Goal: Task Accomplishment & Management: Manage account settings

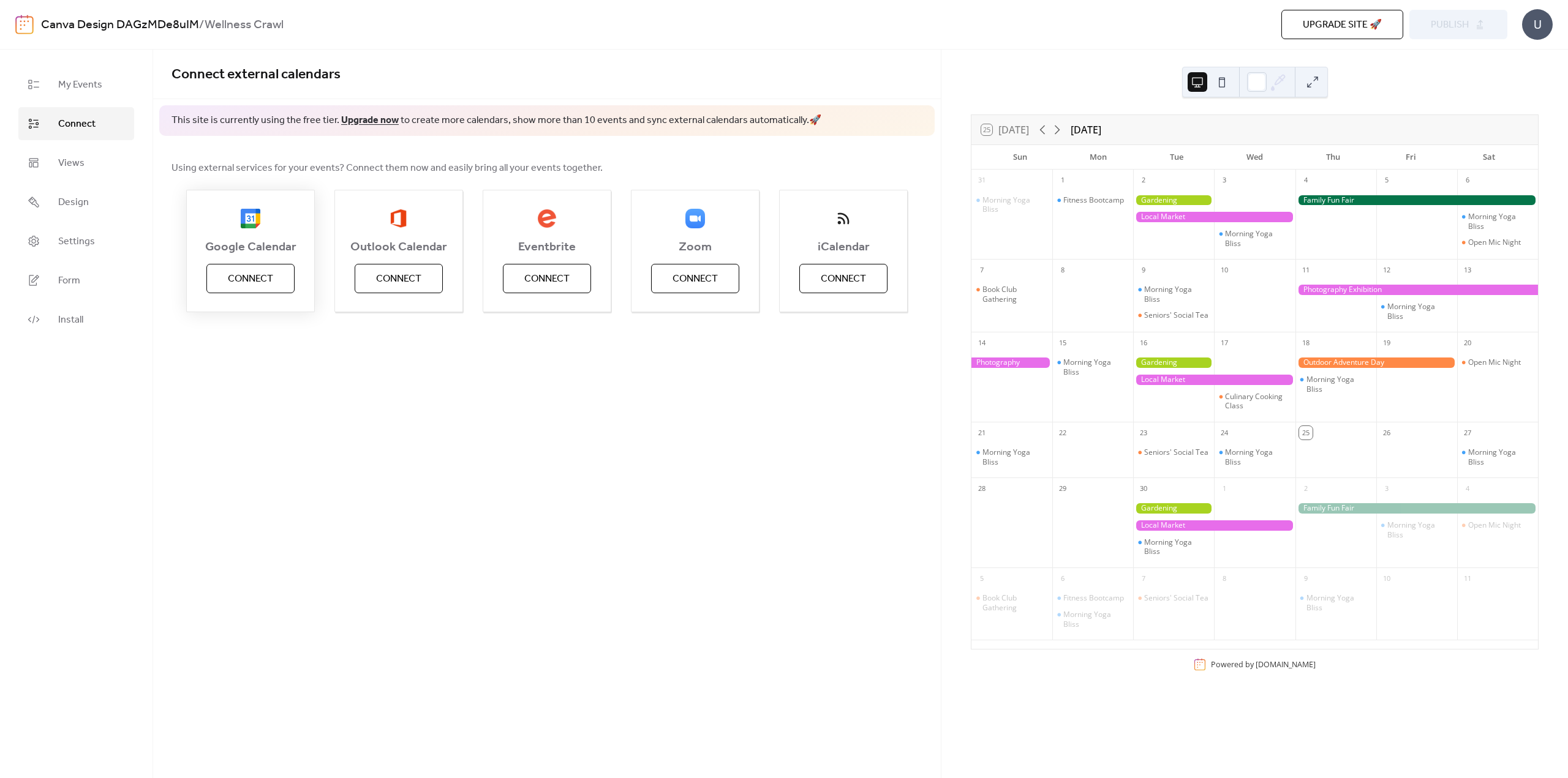
click at [247, 276] on span "Connect" at bounding box center [251, 279] width 45 height 15
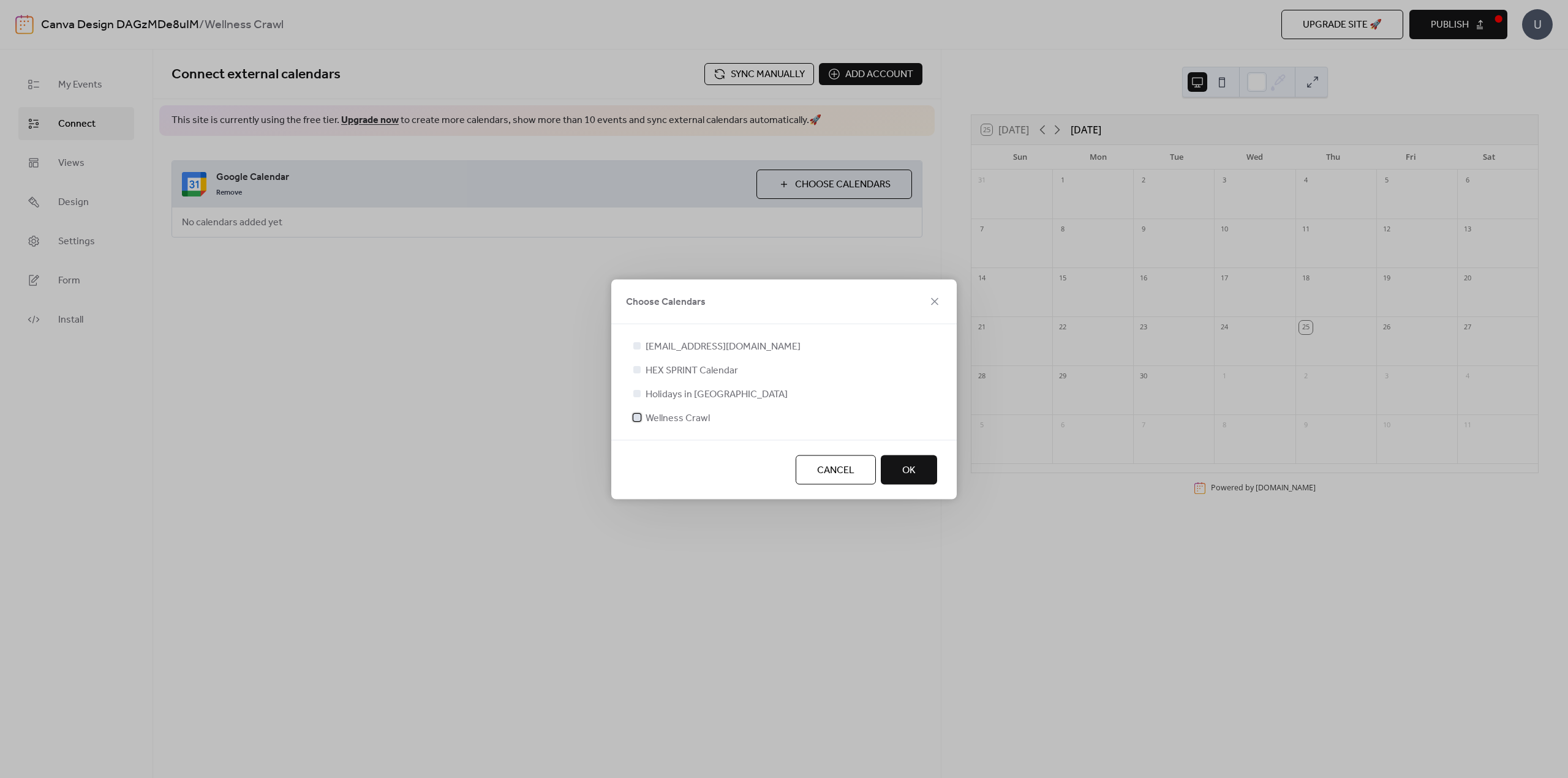
click at [640, 419] on div at bounding box center [636, 416] width 7 height 7
click at [918, 466] on button "OK" at bounding box center [908, 470] width 56 height 29
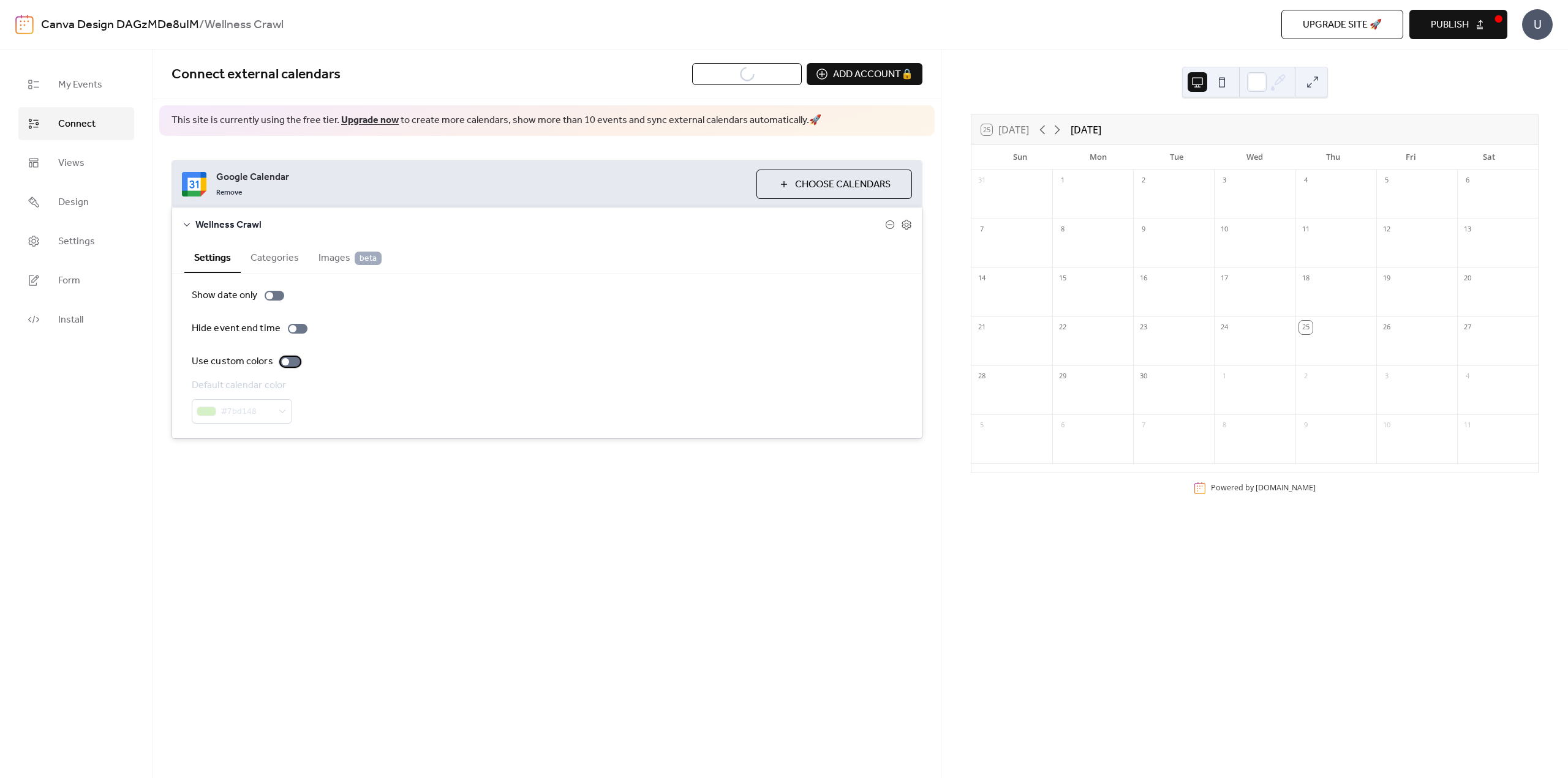
click at [291, 363] on div at bounding box center [291, 362] width 19 height 10
click at [907, 222] on icon at bounding box center [907, 225] width 11 height 11
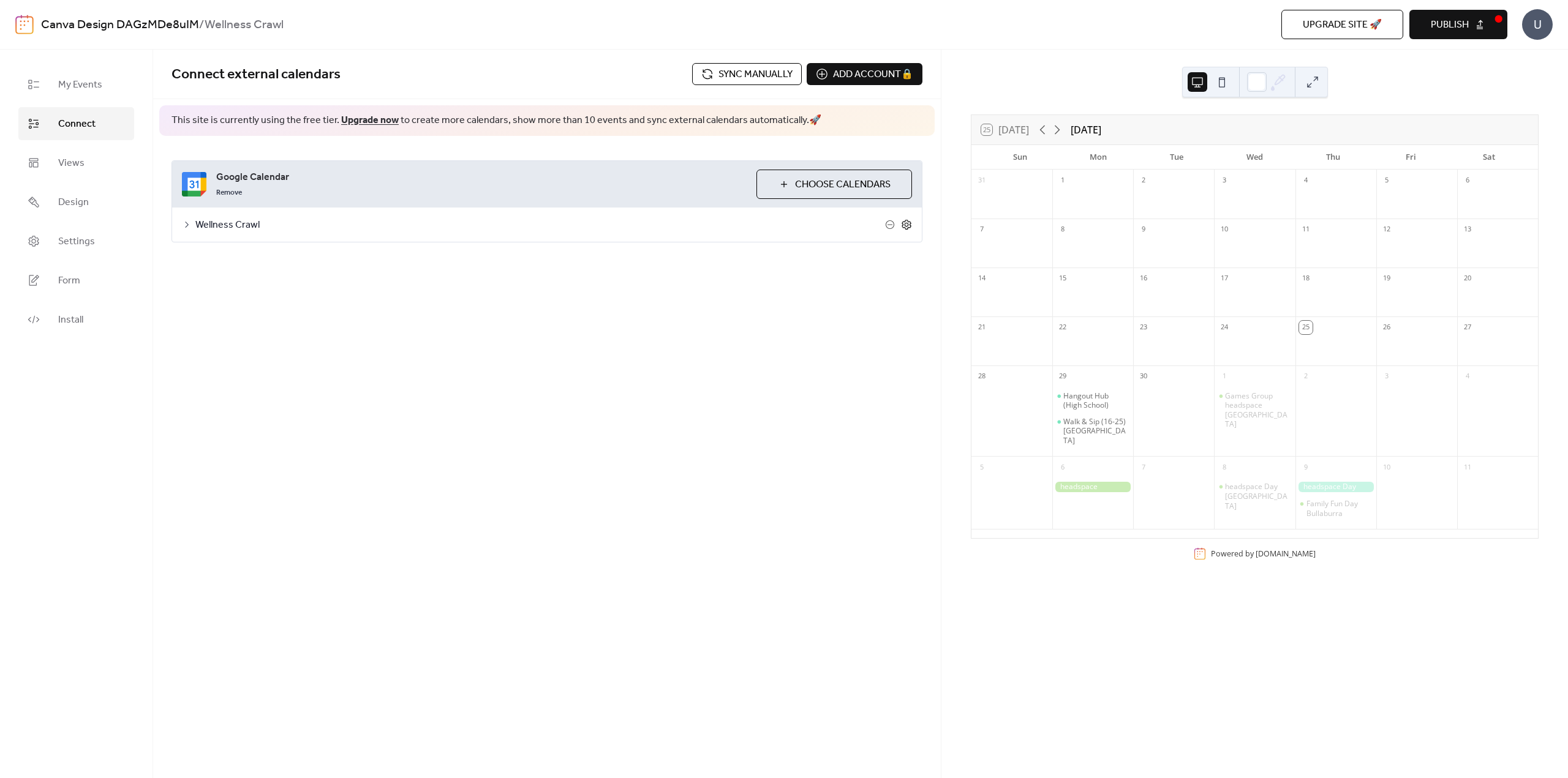
click at [907, 222] on icon at bounding box center [907, 225] width 11 height 11
click at [255, 259] on button "Categories" at bounding box center [275, 256] width 68 height 30
click at [338, 256] on span "Images beta" at bounding box center [350, 258] width 63 height 15
click at [280, 257] on button "Categories" at bounding box center [275, 256] width 68 height 30
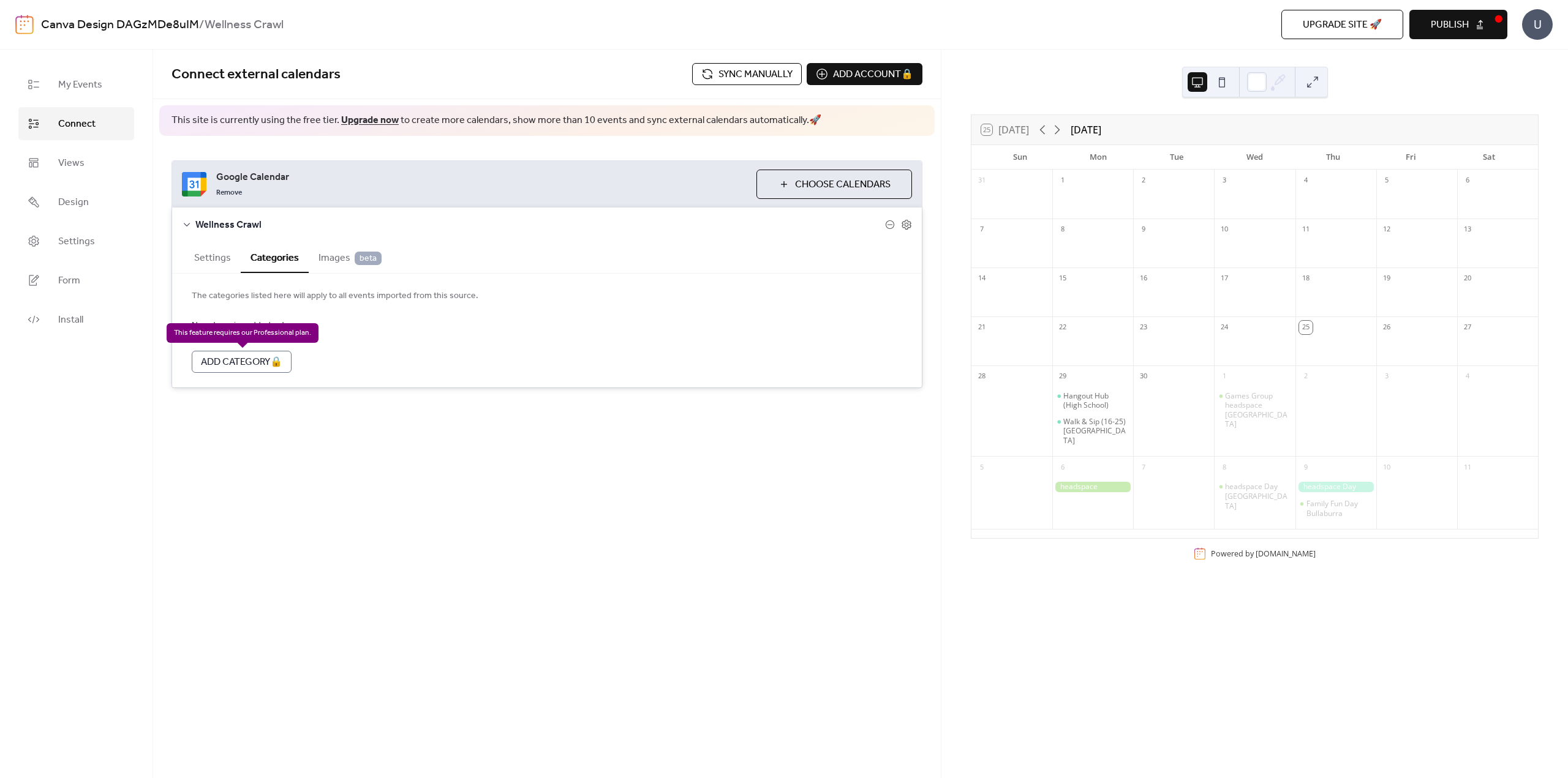
click at [269, 359] on div "Add Category 🔒" at bounding box center [241, 361] width 100 height 22
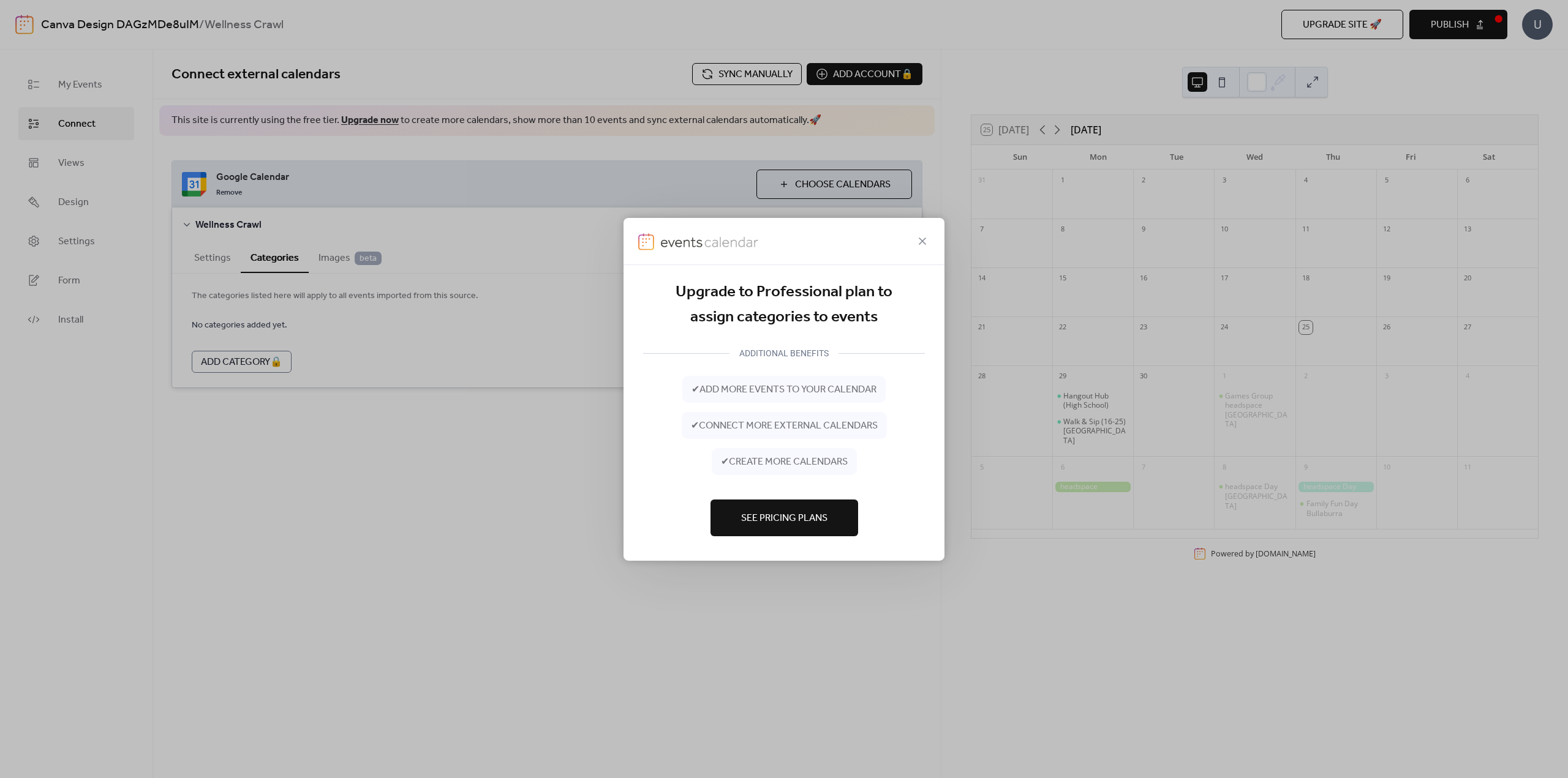
click at [787, 514] on span "See Pricing Plans" at bounding box center [784, 518] width 86 height 15
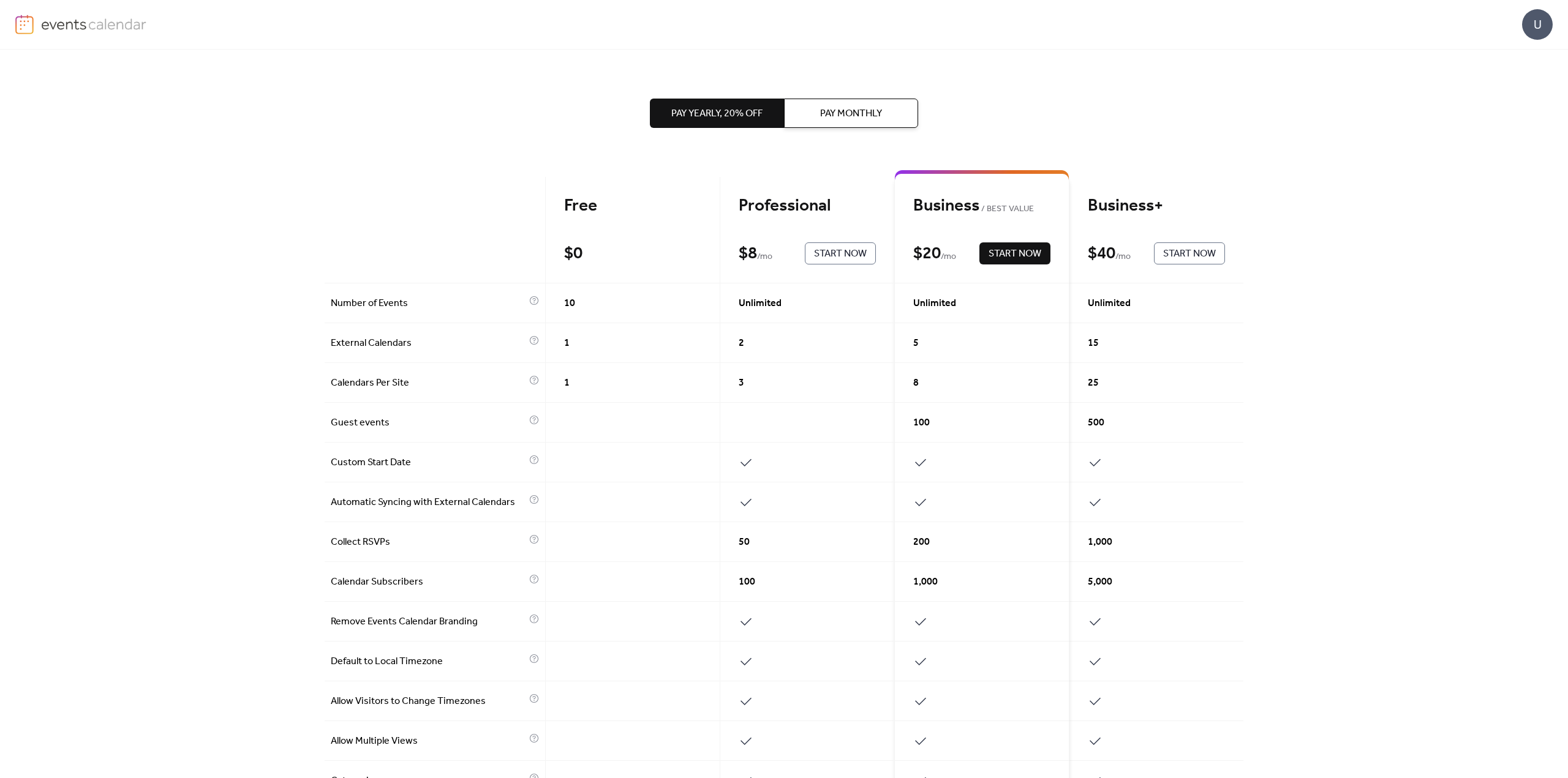
click at [589, 211] on div "Free" at bounding box center [632, 206] width 137 height 21
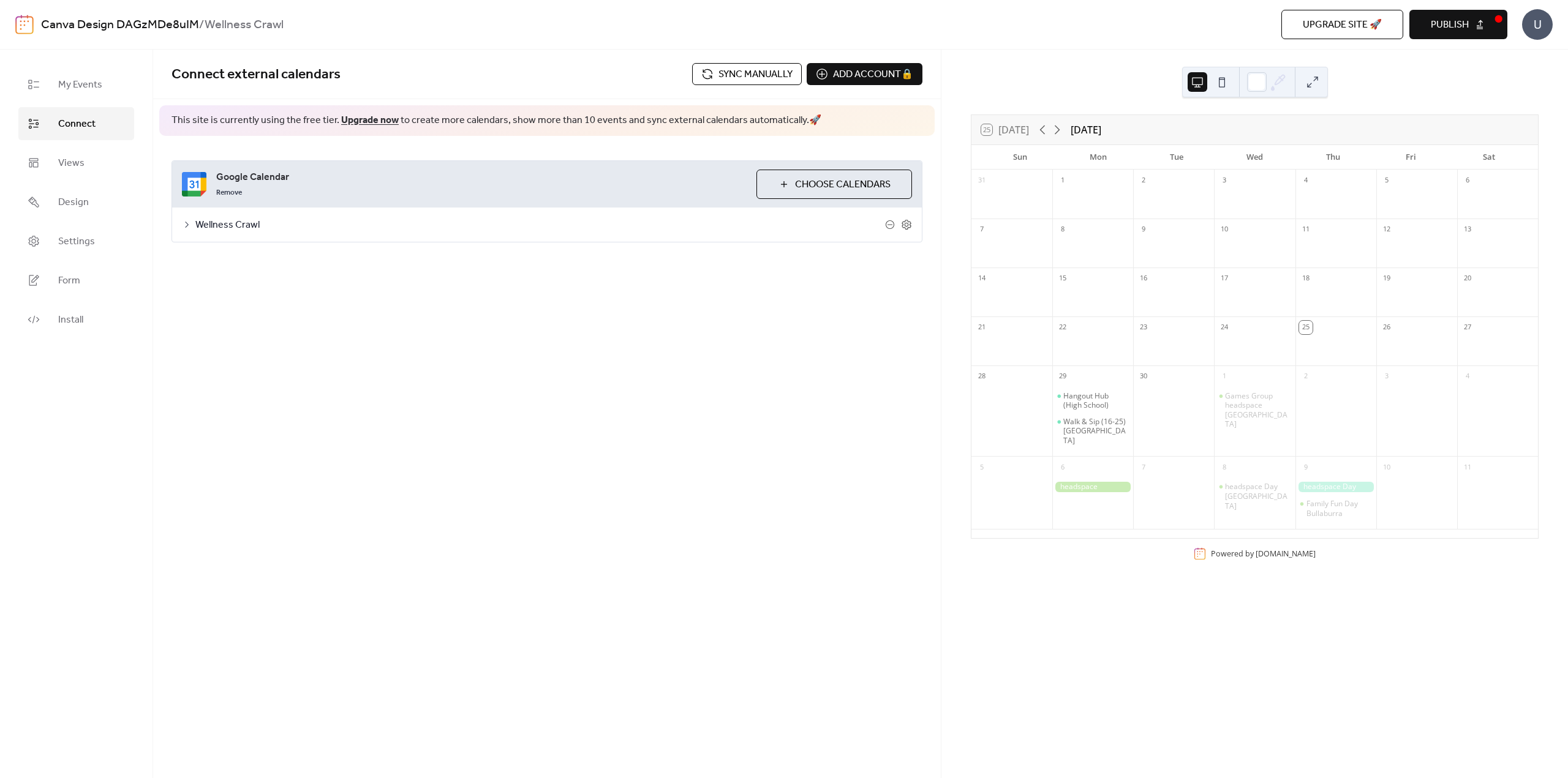
click at [1473, 25] on button "Publish" at bounding box center [1458, 24] width 98 height 29
click at [1543, 26] on div "U" at bounding box center [1538, 24] width 31 height 31
click at [713, 69] on button "Sync manually" at bounding box center [747, 74] width 110 height 22
click at [79, 157] on span "Views" at bounding box center [71, 163] width 26 height 15
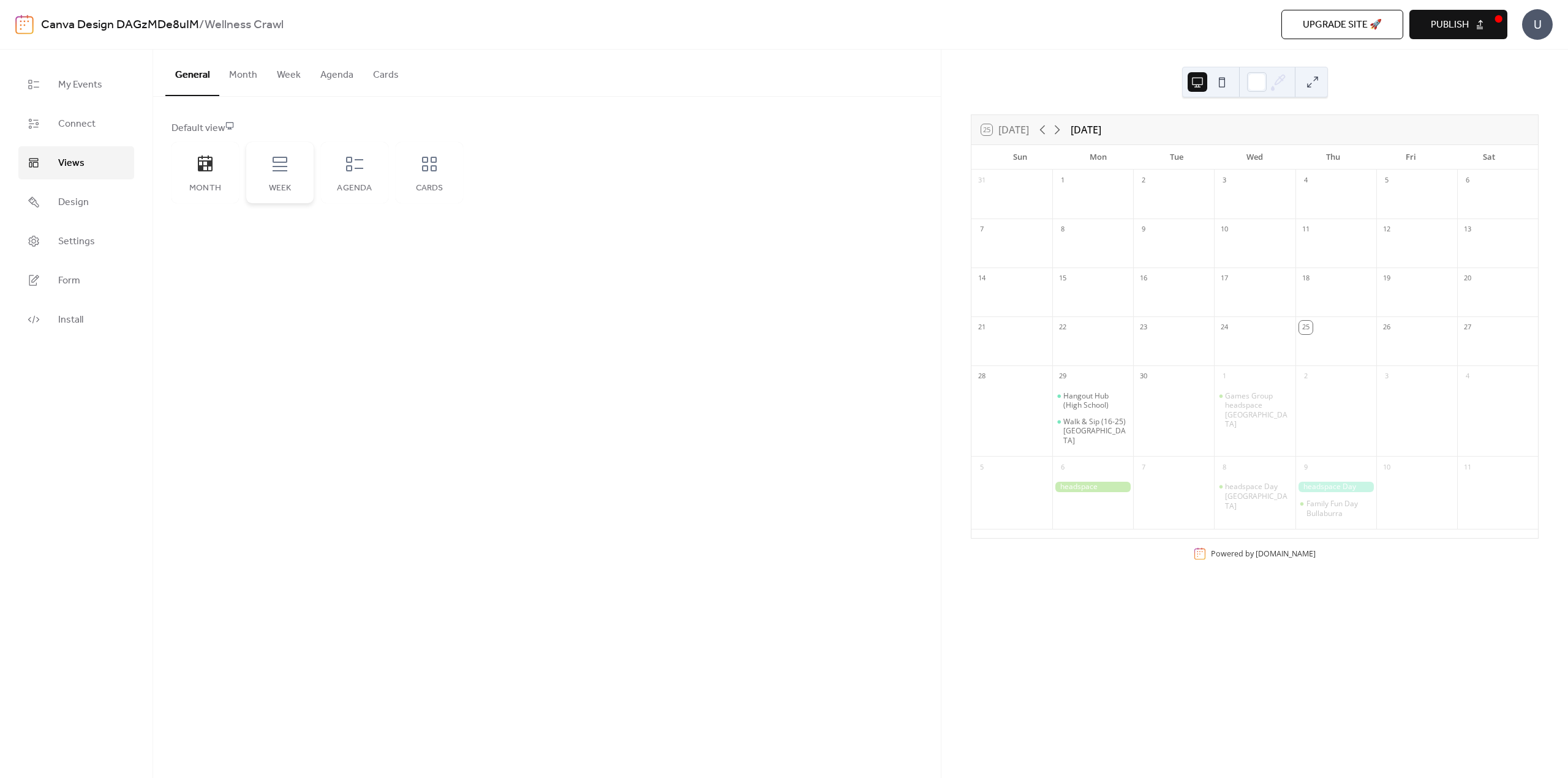
click at [291, 171] on div "Week" at bounding box center [279, 172] width 67 height 61
click at [1058, 128] on icon at bounding box center [1058, 130] width 15 height 15
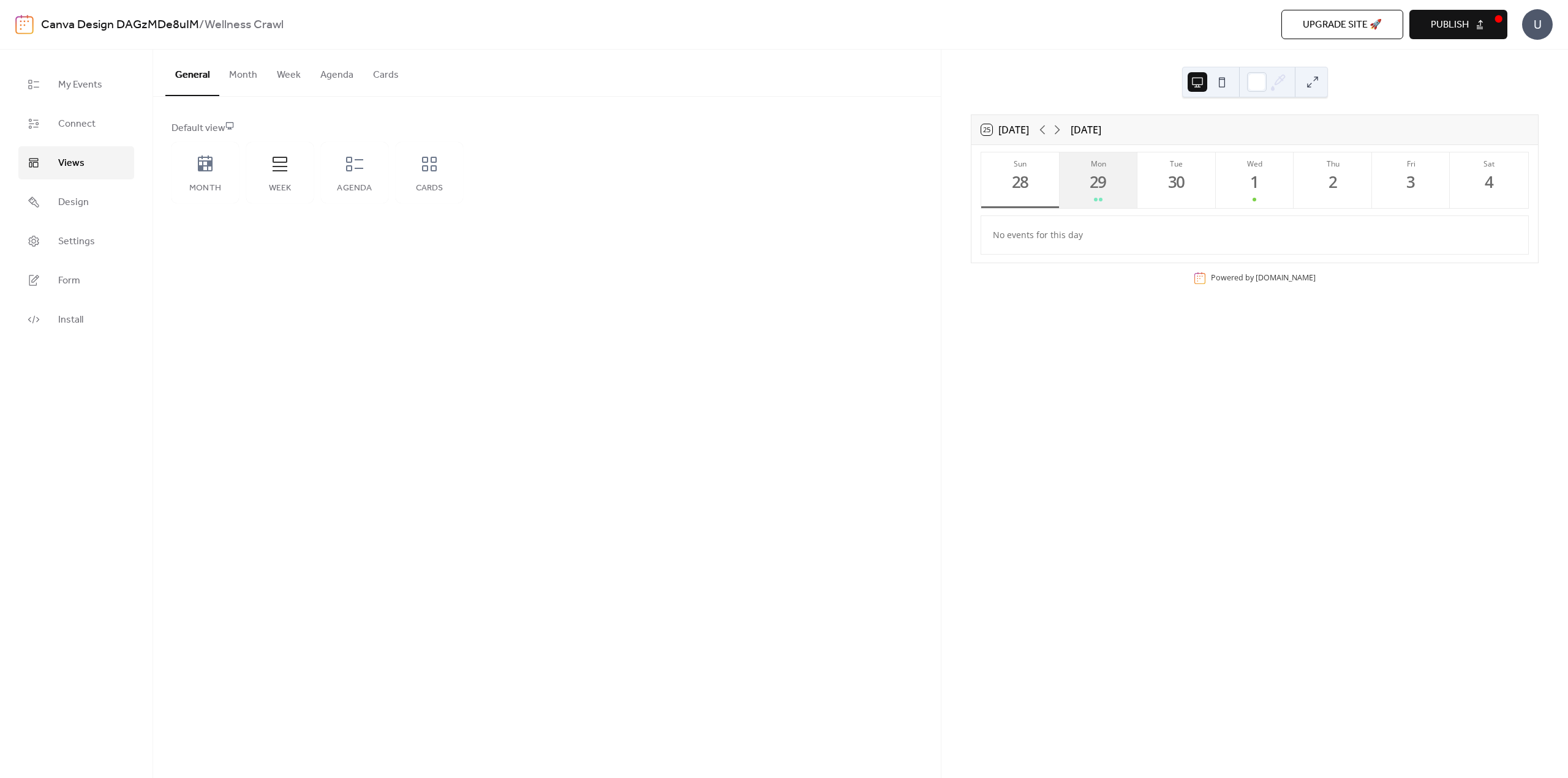
click at [1093, 169] on div "Mon" at bounding box center [1099, 163] width 71 height 11
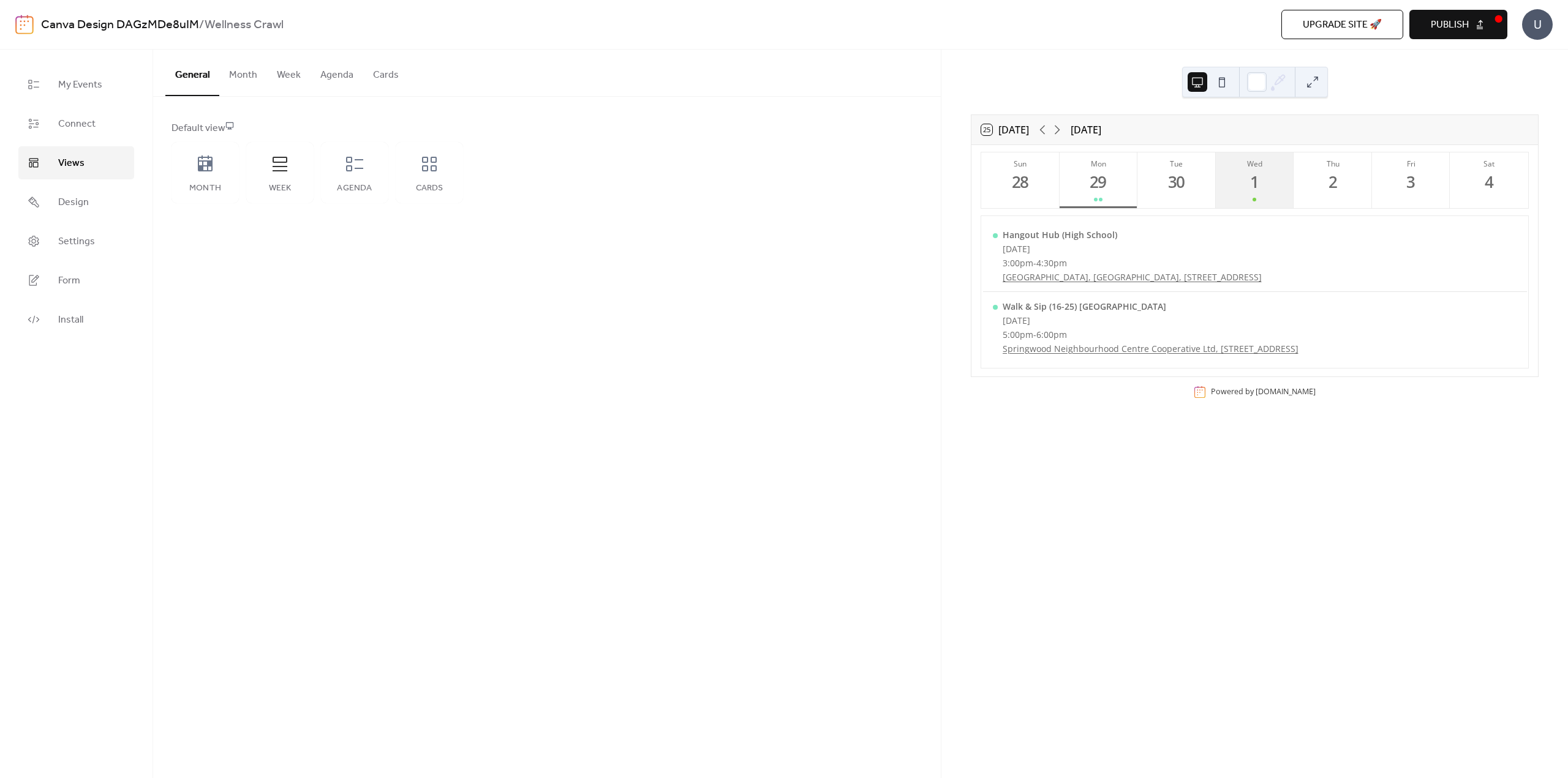
click at [1263, 179] on div "1" at bounding box center [1255, 182] width 20 height 20
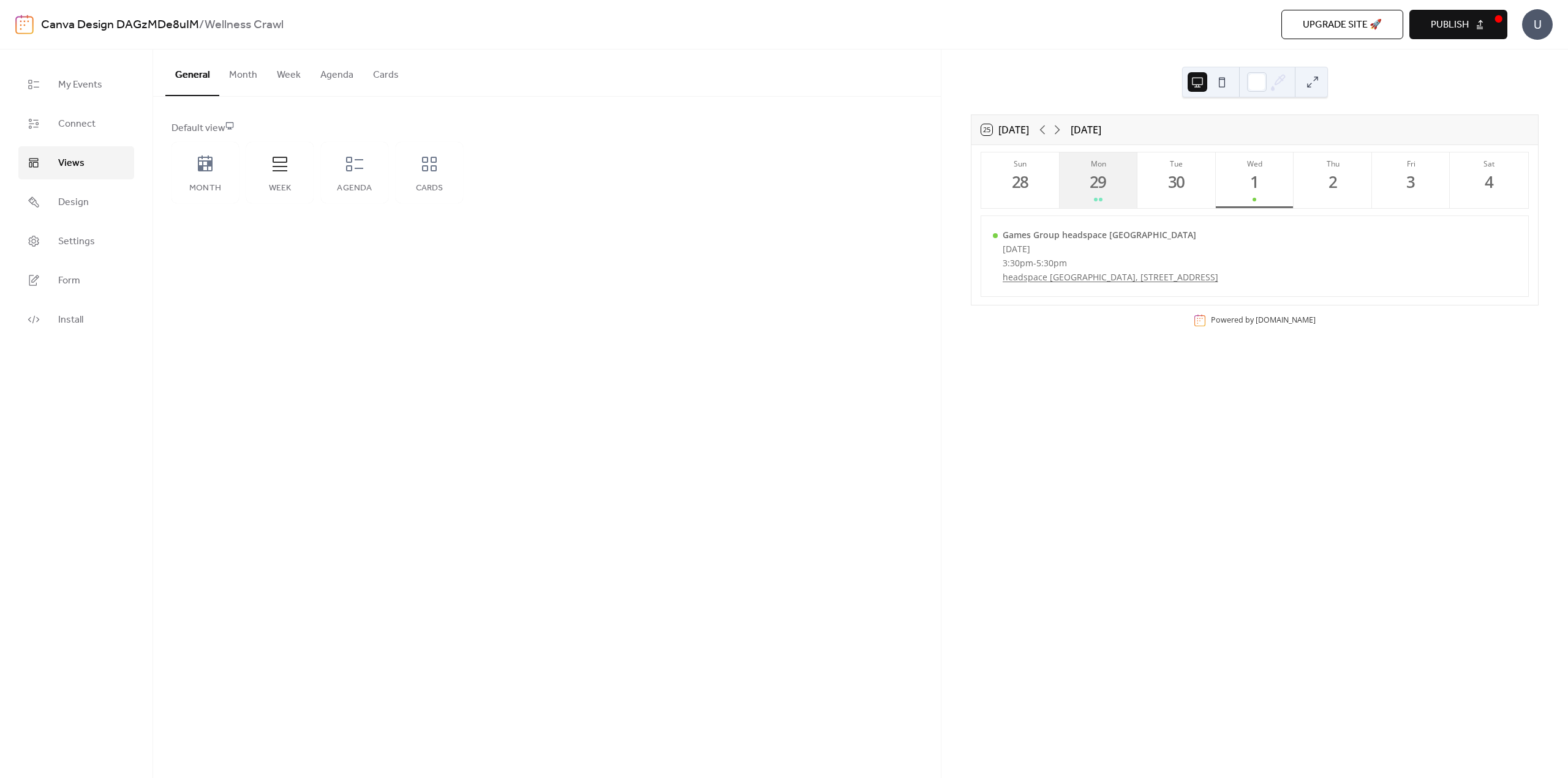
click at [1105, 176] on div "29" at bounding box center [1098, 182] width 20 height 20
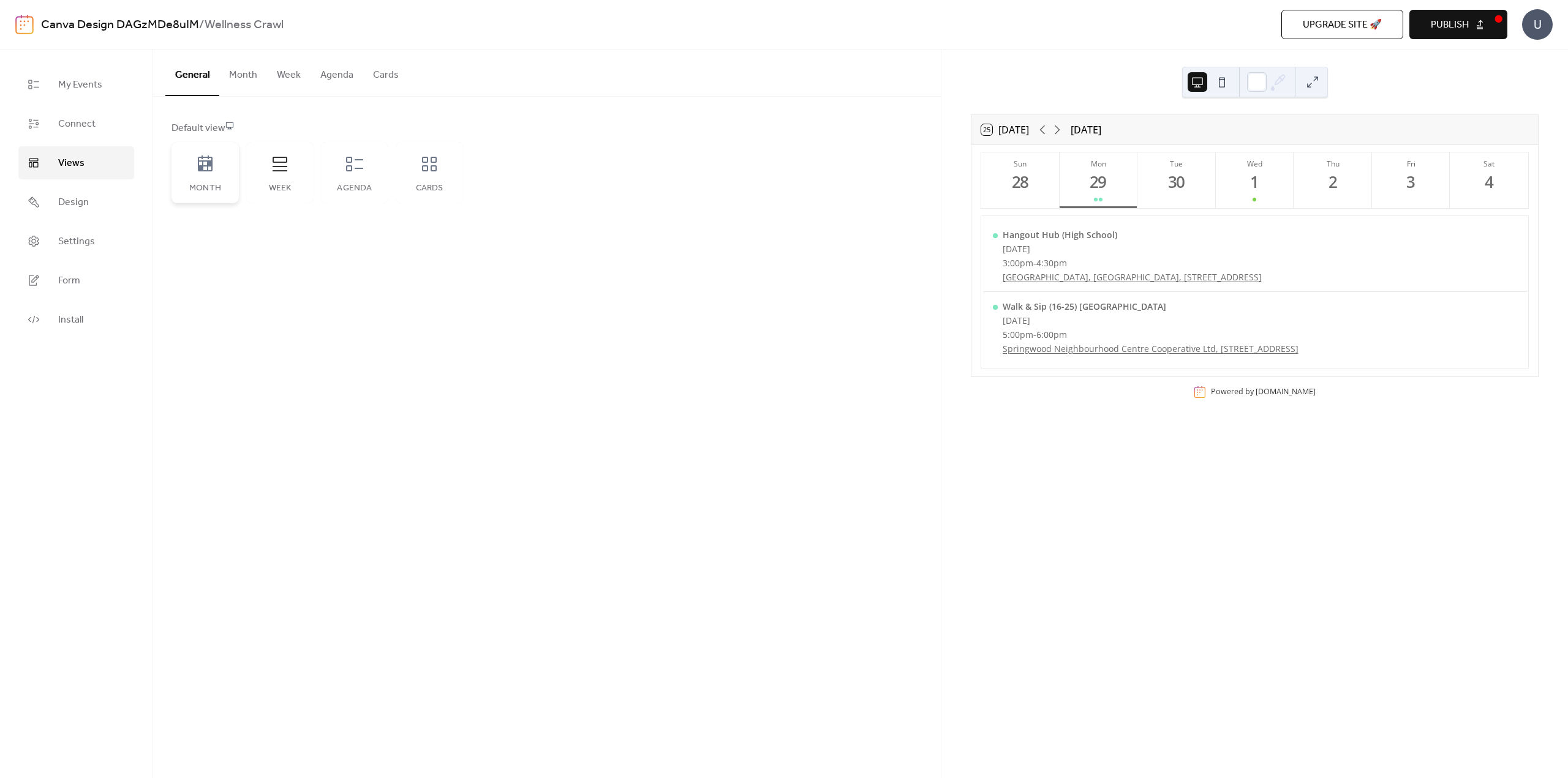
click at [213, 173] on icon at bounding box center [205, 164] width 19 height 19
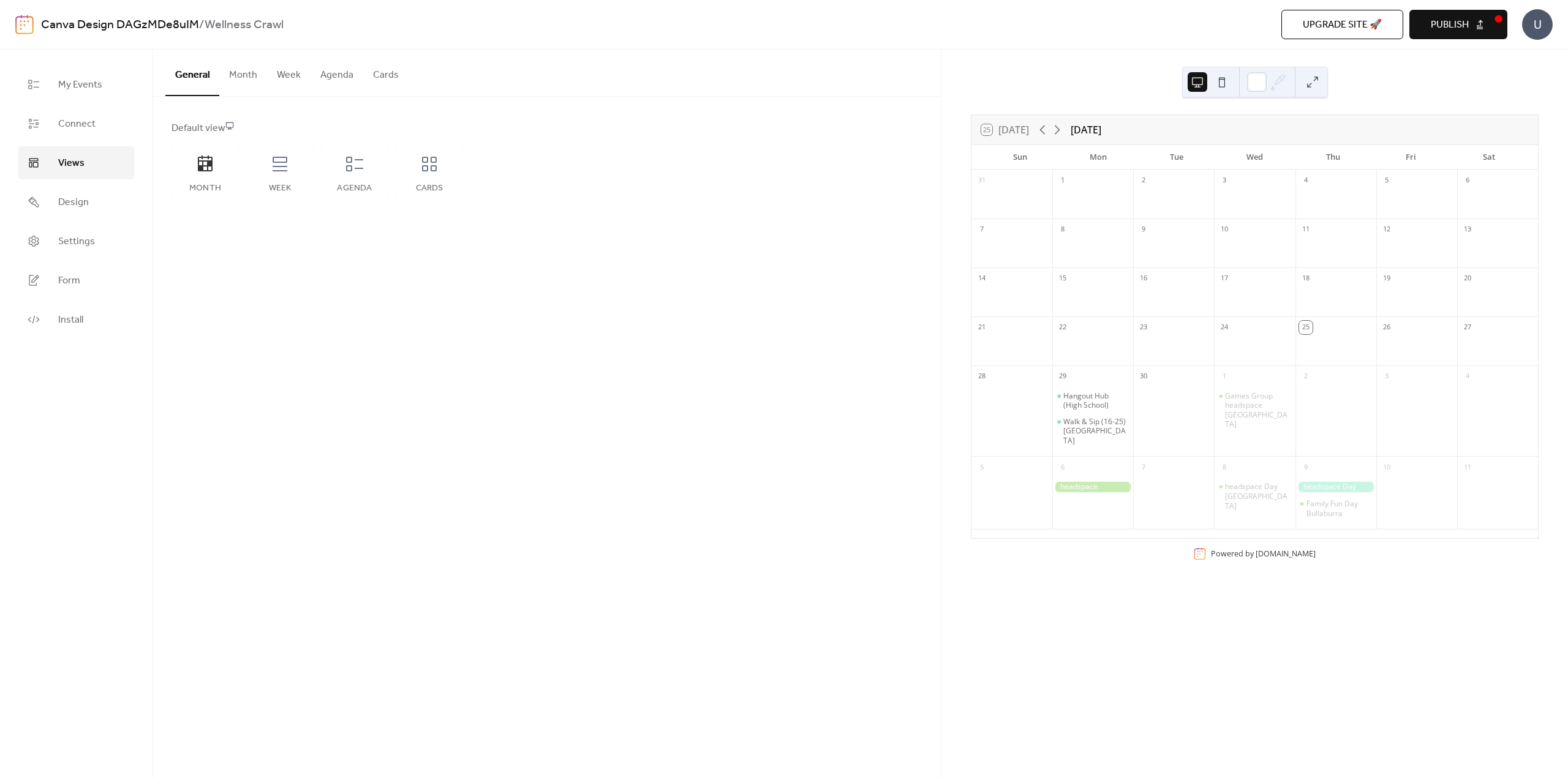
click at [232, 67] on button "Month" at bounding box center [243, 72] width 48 height 45
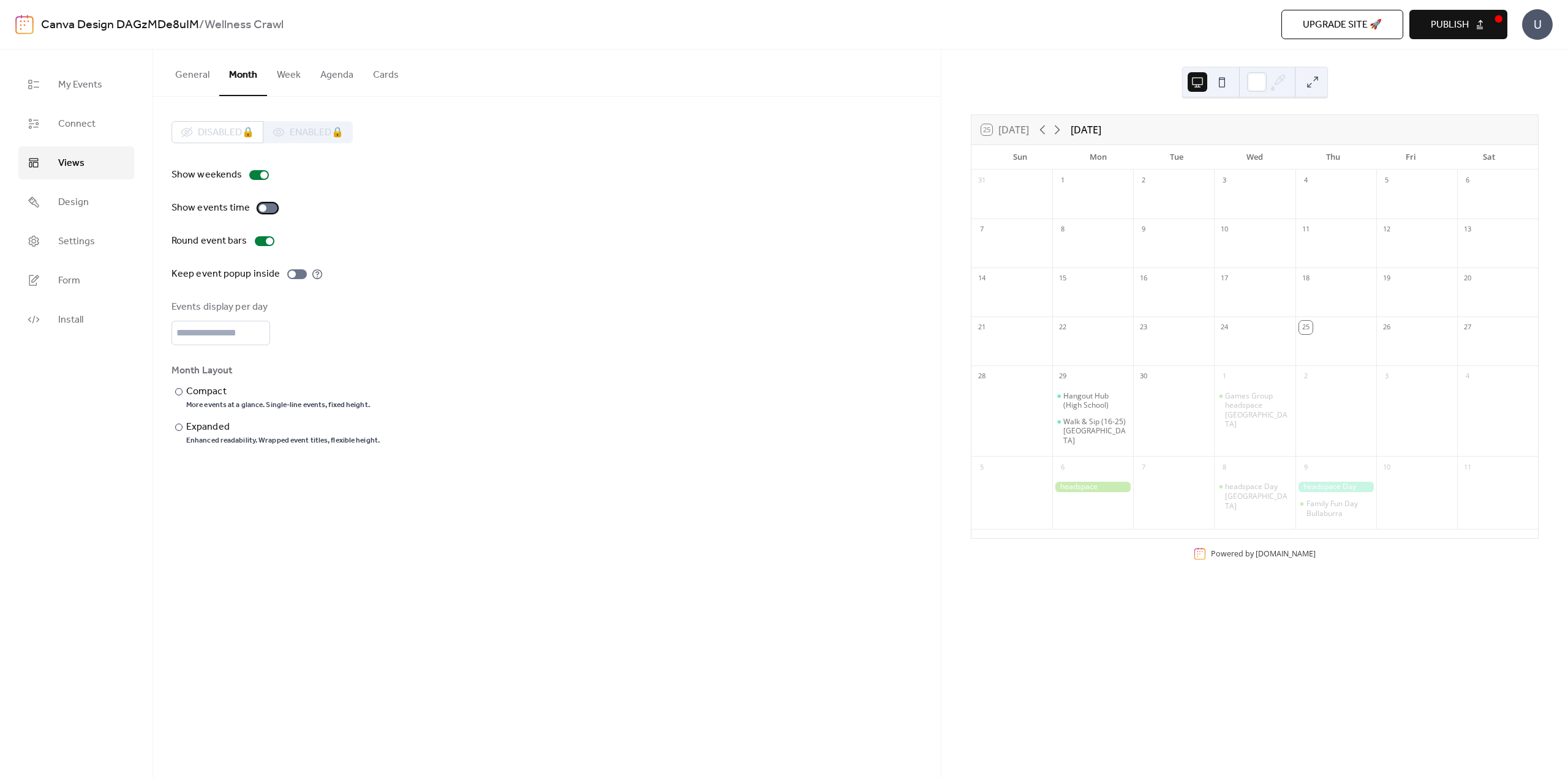
click at [270, 208] on div at bounding box center [268, 208] width 19 height 10
click at [297, 271] on div at bounding box center [297, 274] width 19 height 10
click at [291, 271] on div at bounding box center [297, 274] width 19 height 10
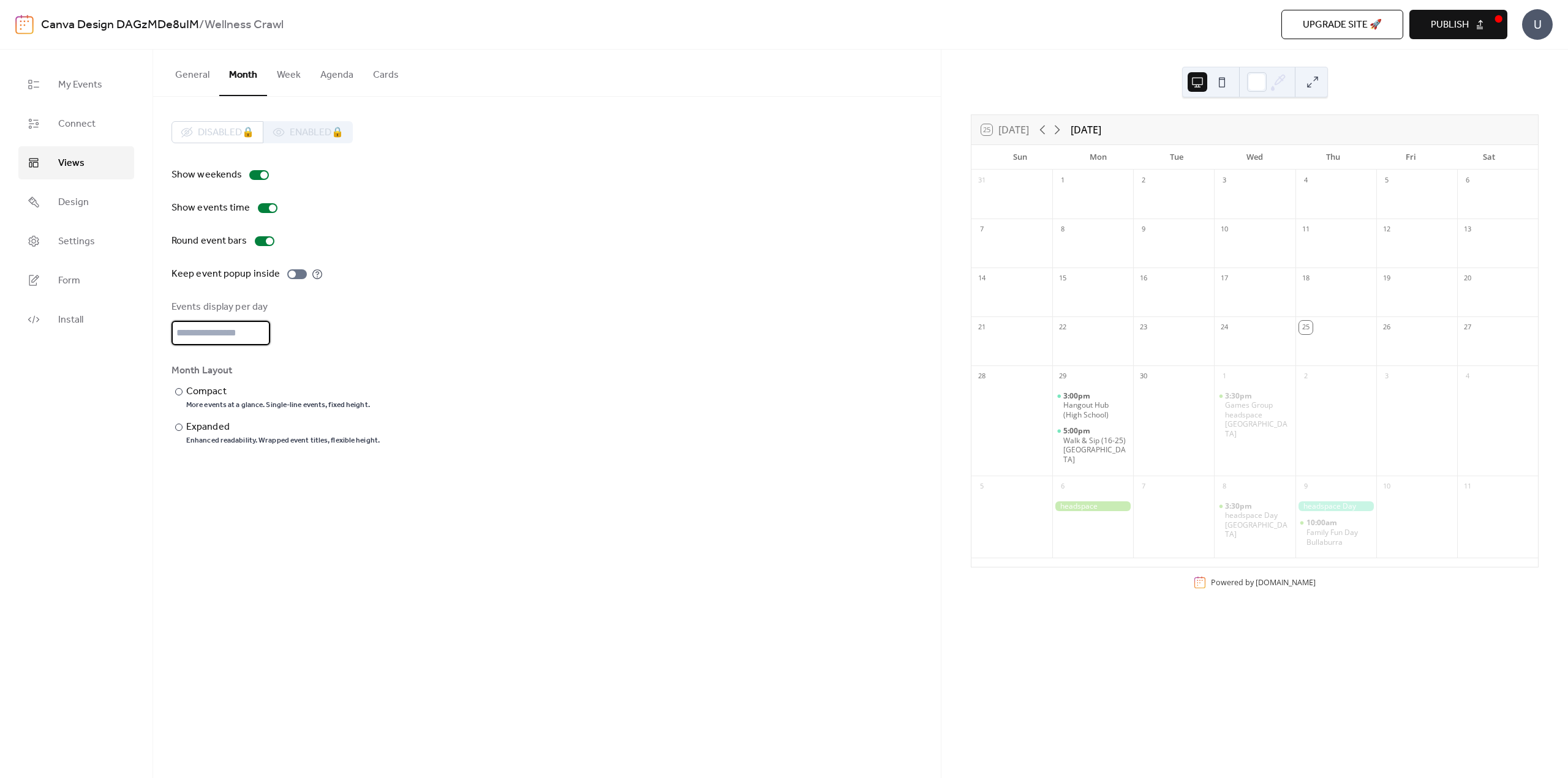
drag, startPoint x: 199, startPoint y: 326, endPoint x: 159, endPoint y: 325, distance: 40.0
click at [159, 325] on div "Disabled 🔒 Enabled 🔒 Show weekends Show events time Round event bars Keep event…" at bounding box center [547, 283] width 788 height 373
click at [391, 218] on div "Show weekends Show events time Round event bars Keep event popup inside Events …" at bounding box center [546, 307] width 751 height 278
click at [284, 73] on button "Week" at bounding box center [289, 72] width 44 height 45
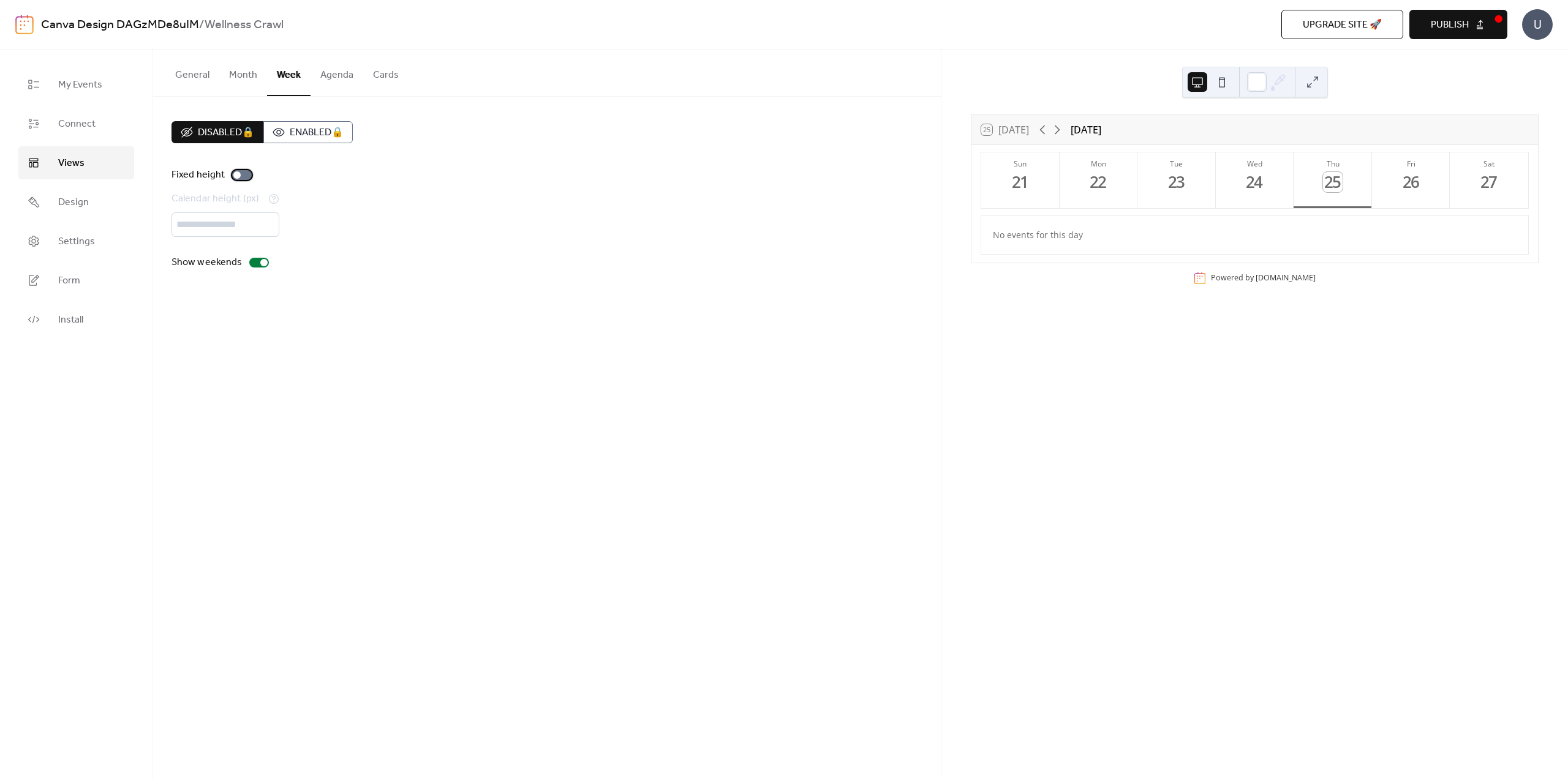
click at [243, 174] on div at bounding box center [242, 175] width 19 height 10
click at [232, 174] on div at bounding box center [242, 175] width 19 height 10
click at [256, 258] on div at bounding box center [259, 263] width 19 height 10
click at [330, 76] on button "Agenda" at bounding box center [337, 72] width 53 height 45
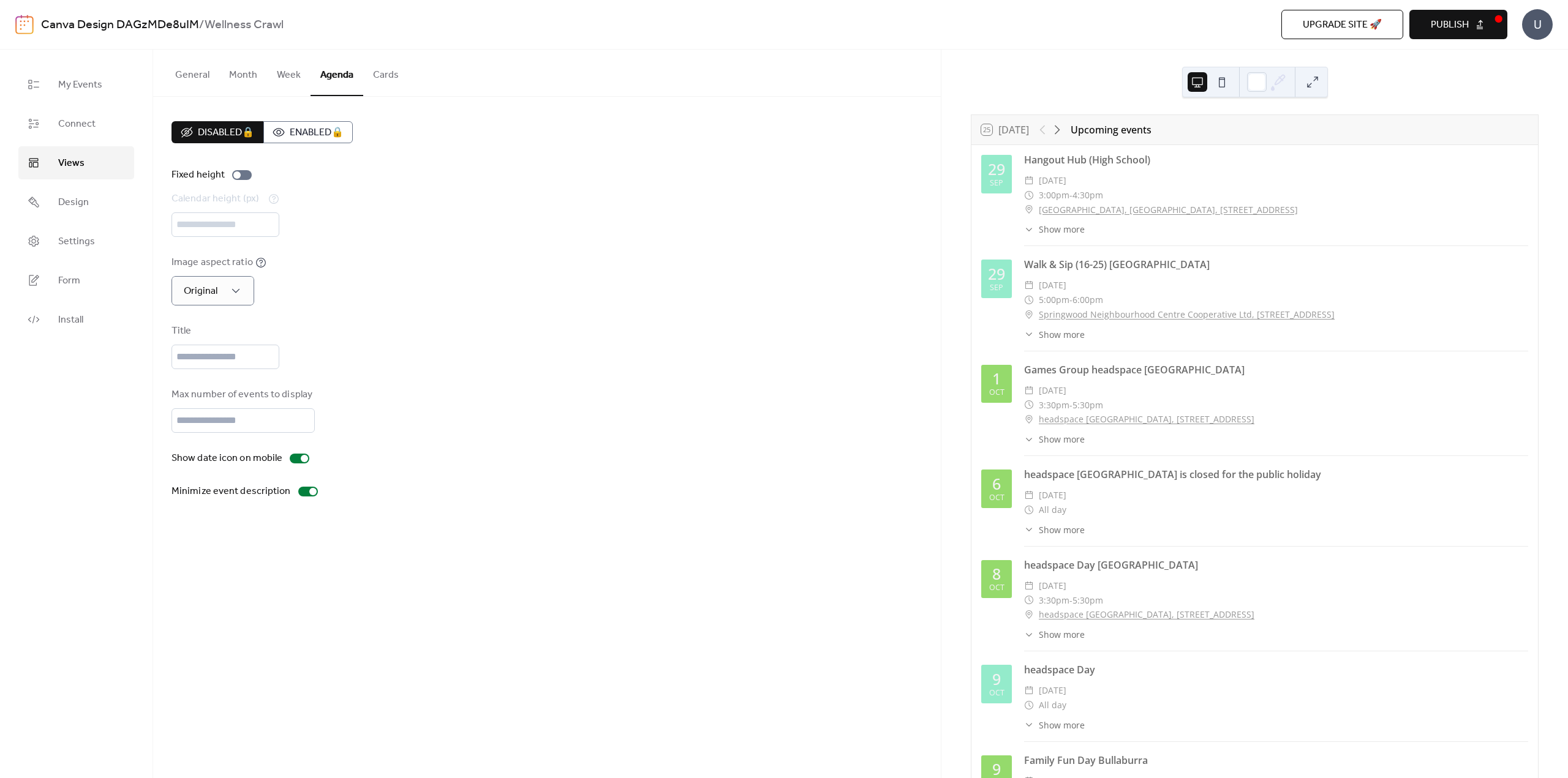
click at [349, 288] on div "Image aspect ratio Original" at bounding box center [546, 281] width 751 height 50
click at [389, 73] on button "Cards" at bounding box center [386, 72] width 45 height 45
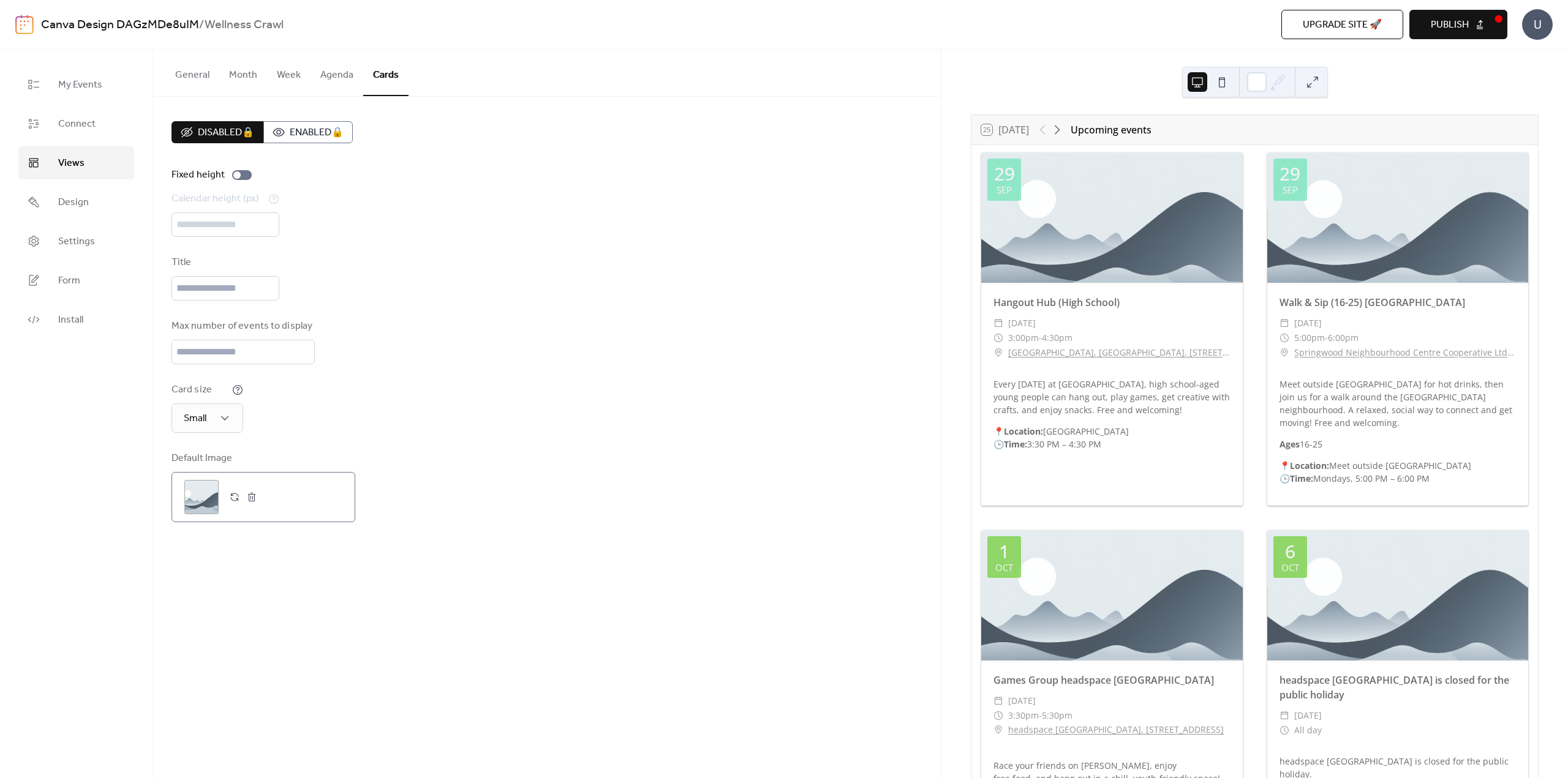
click at [203, 496] on div ";" at bounding box center [201, 497] width 34 height 34
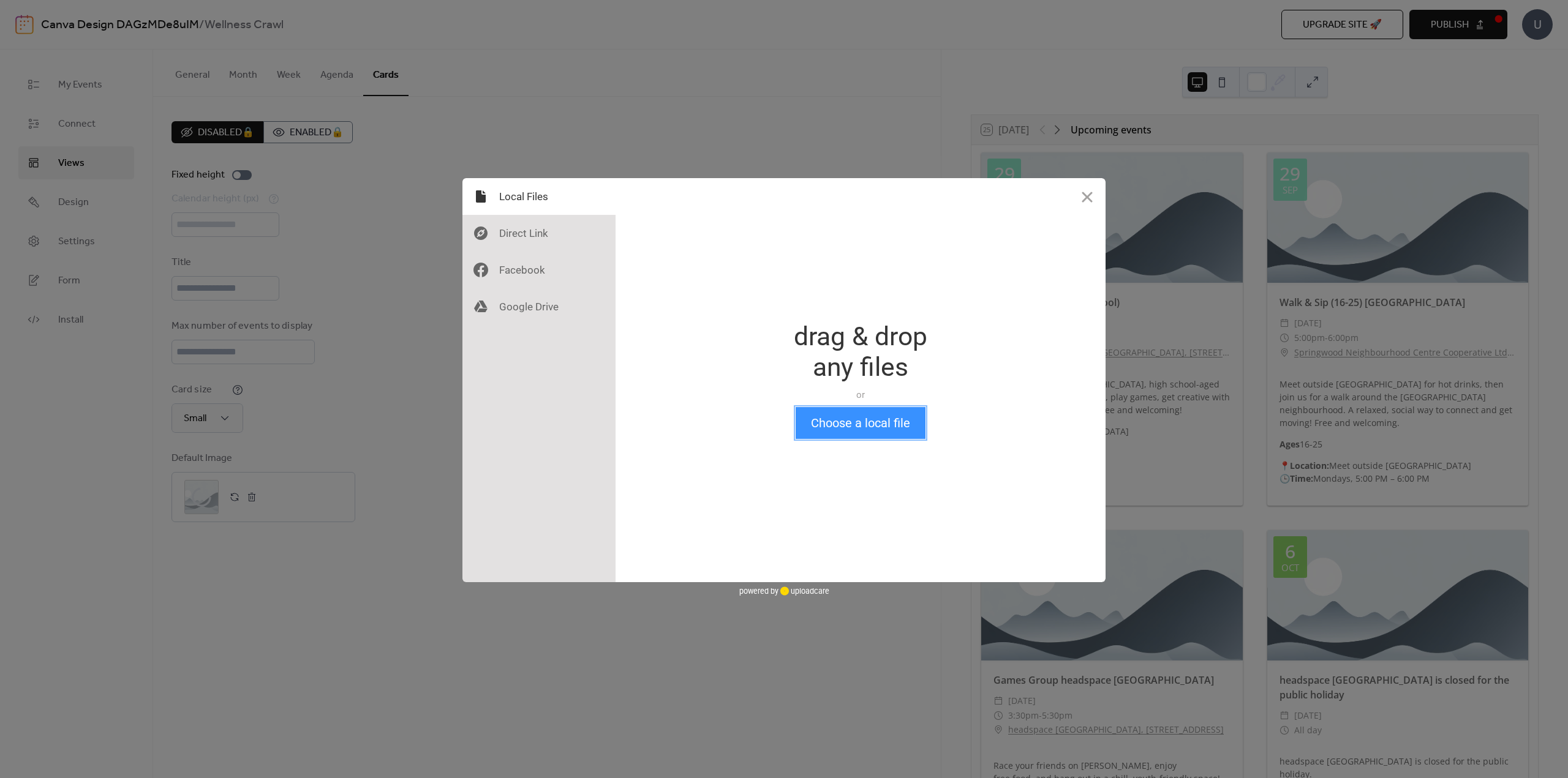
click at [860, 423] on button "Choose a local file" at bounding box center [860, 423] width 130 height 32
click at [530, 271] on div at bounding box center [539, 269] width 153 height 37
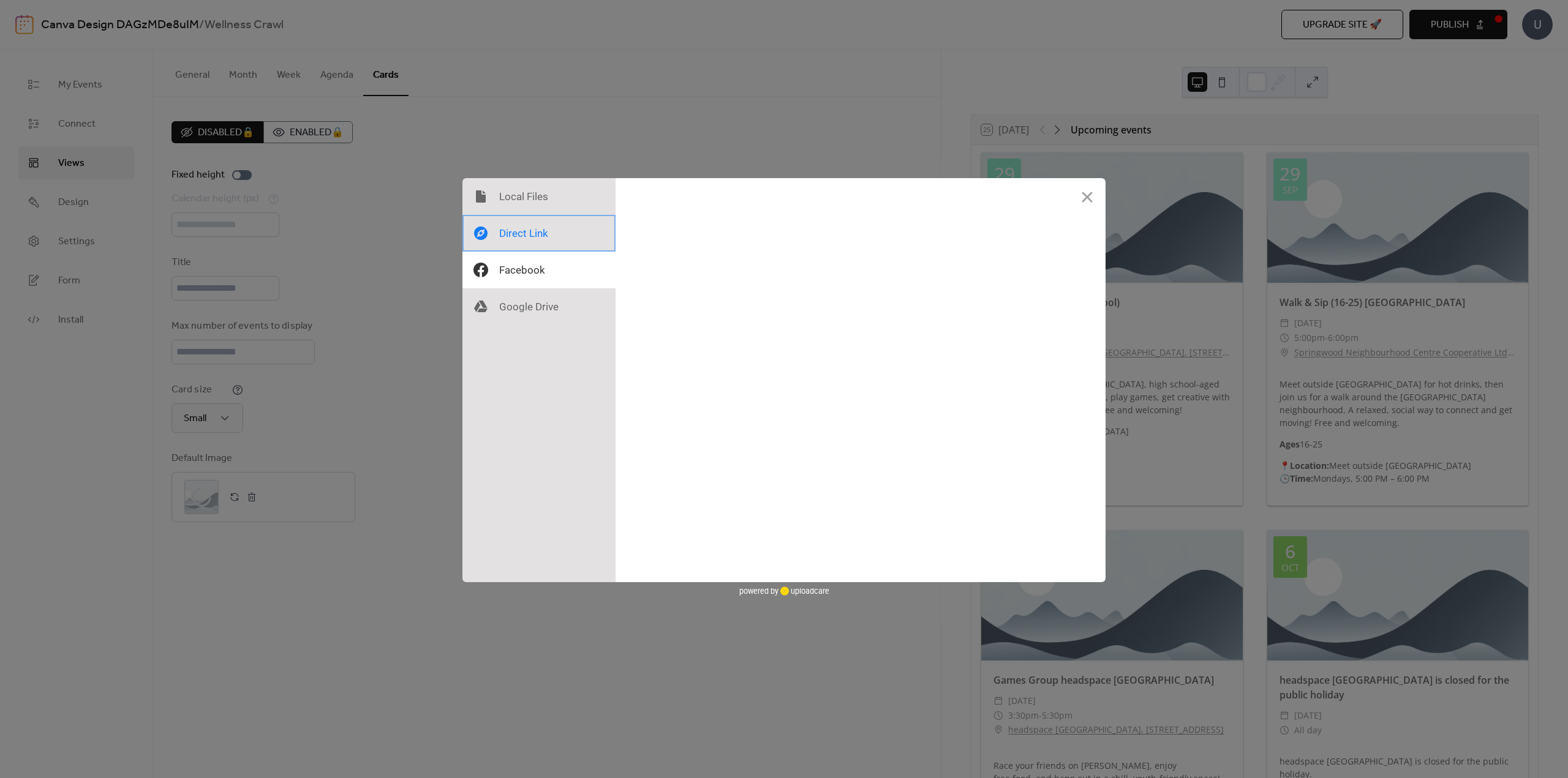
click at [536, 229] on div at bounding box center [539, 233] width 153 height 37
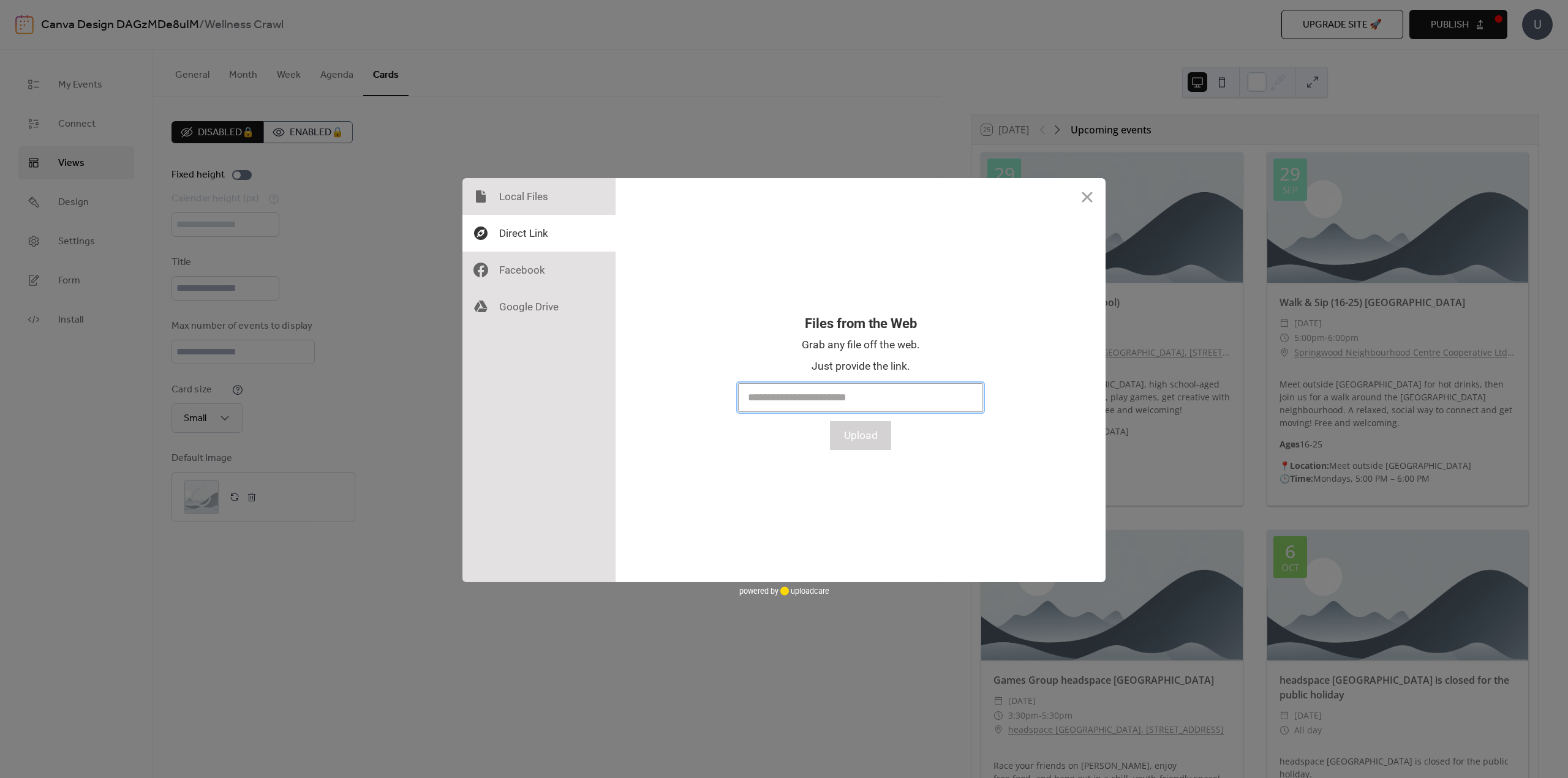
click at [768, 398] on input "text" at bounding box center [860, 397] width 245 height 28
paste input "**********"
type input "**********"
click at [851, 436] on button "Upload" at bounding box center [860, 435] width 61 height 28
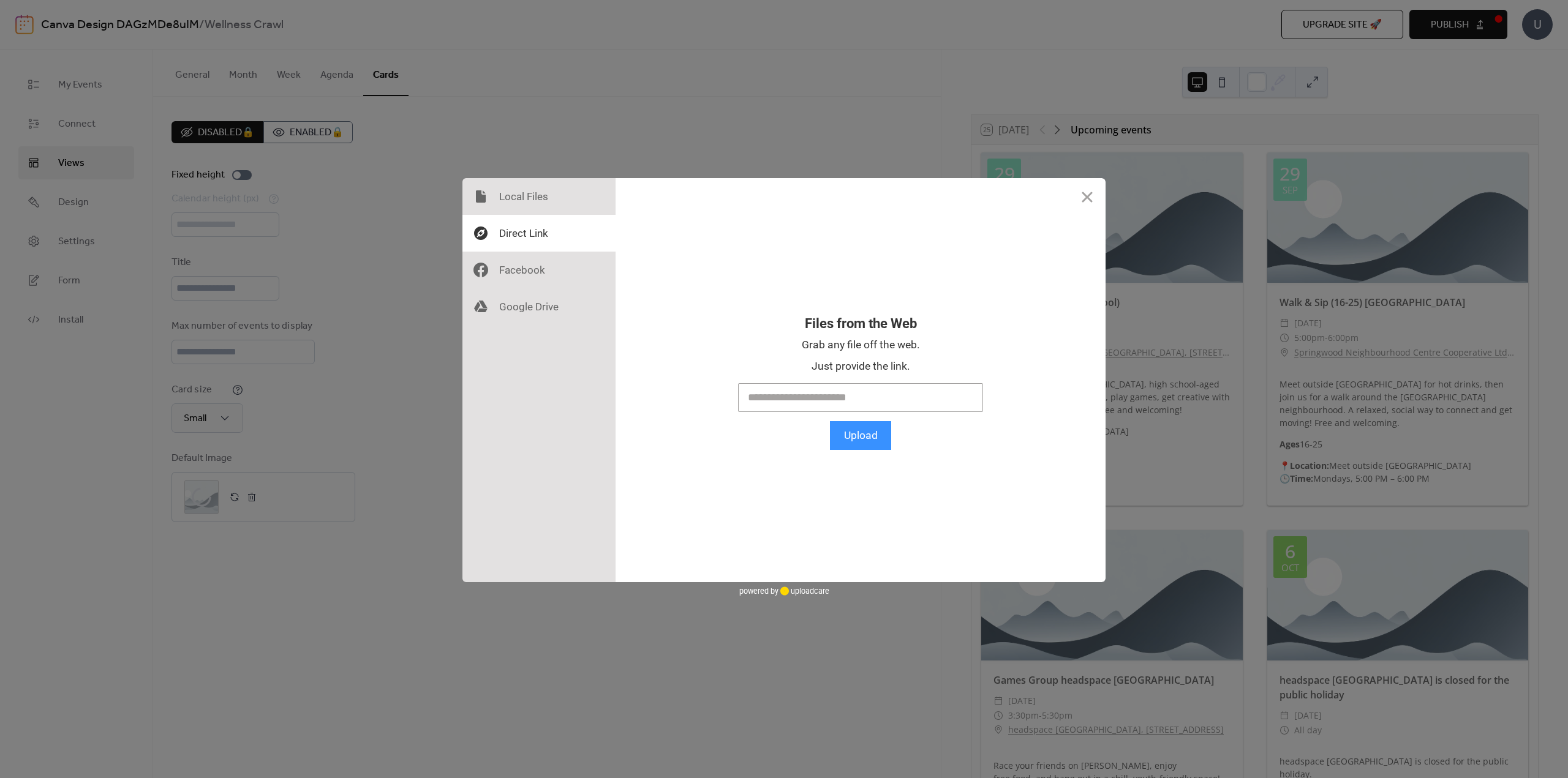
scroll to position [0, 0]
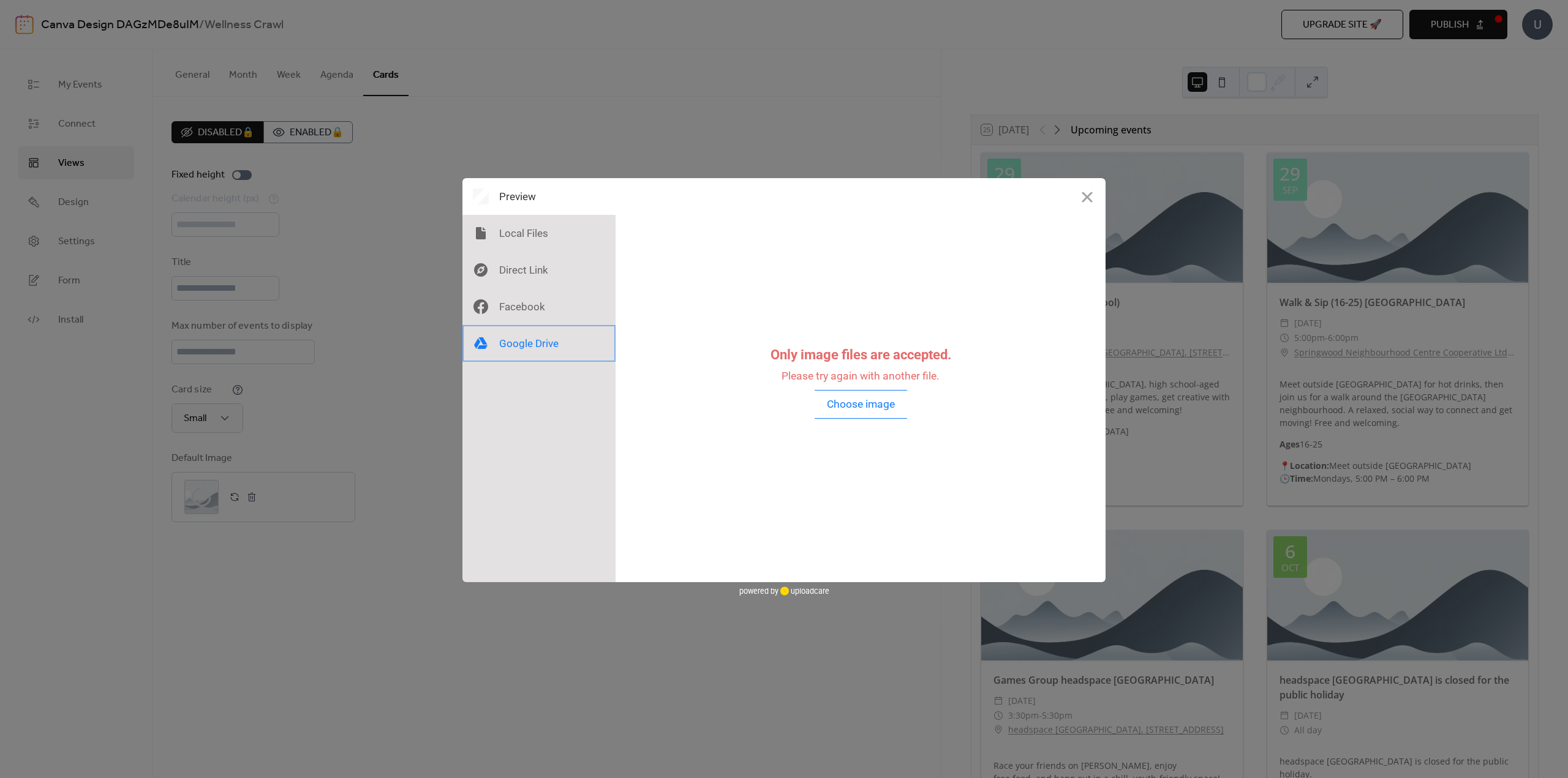
click at [537, 342] on div at bounding box center [539, 343] width 153 height 37
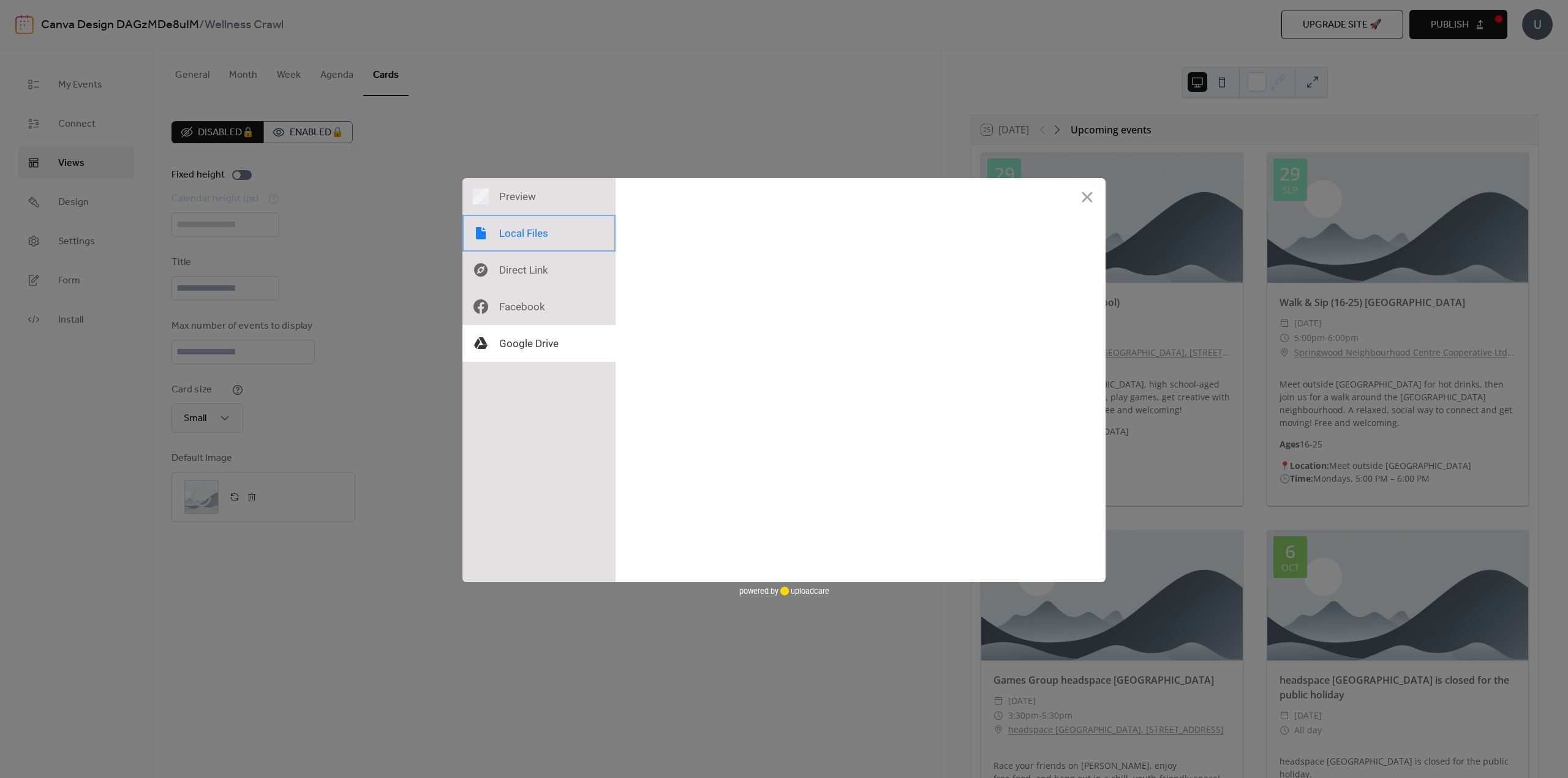
click at [528, 234] on div at bounding box center [539, 233] width 153 height 37
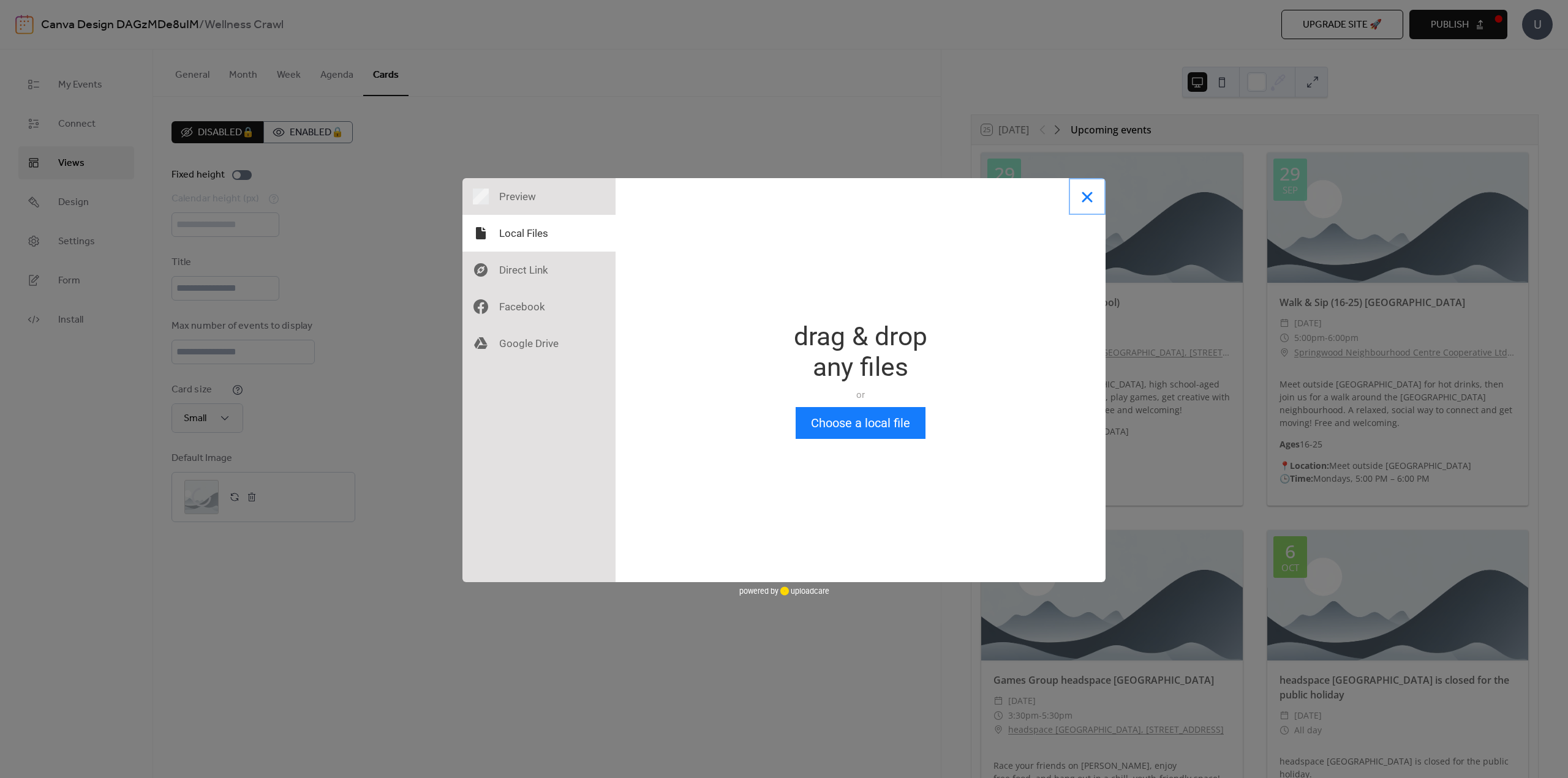
click at [1088, 193] on button "Close" at bounding box center [1087, 196] width 37 height 37
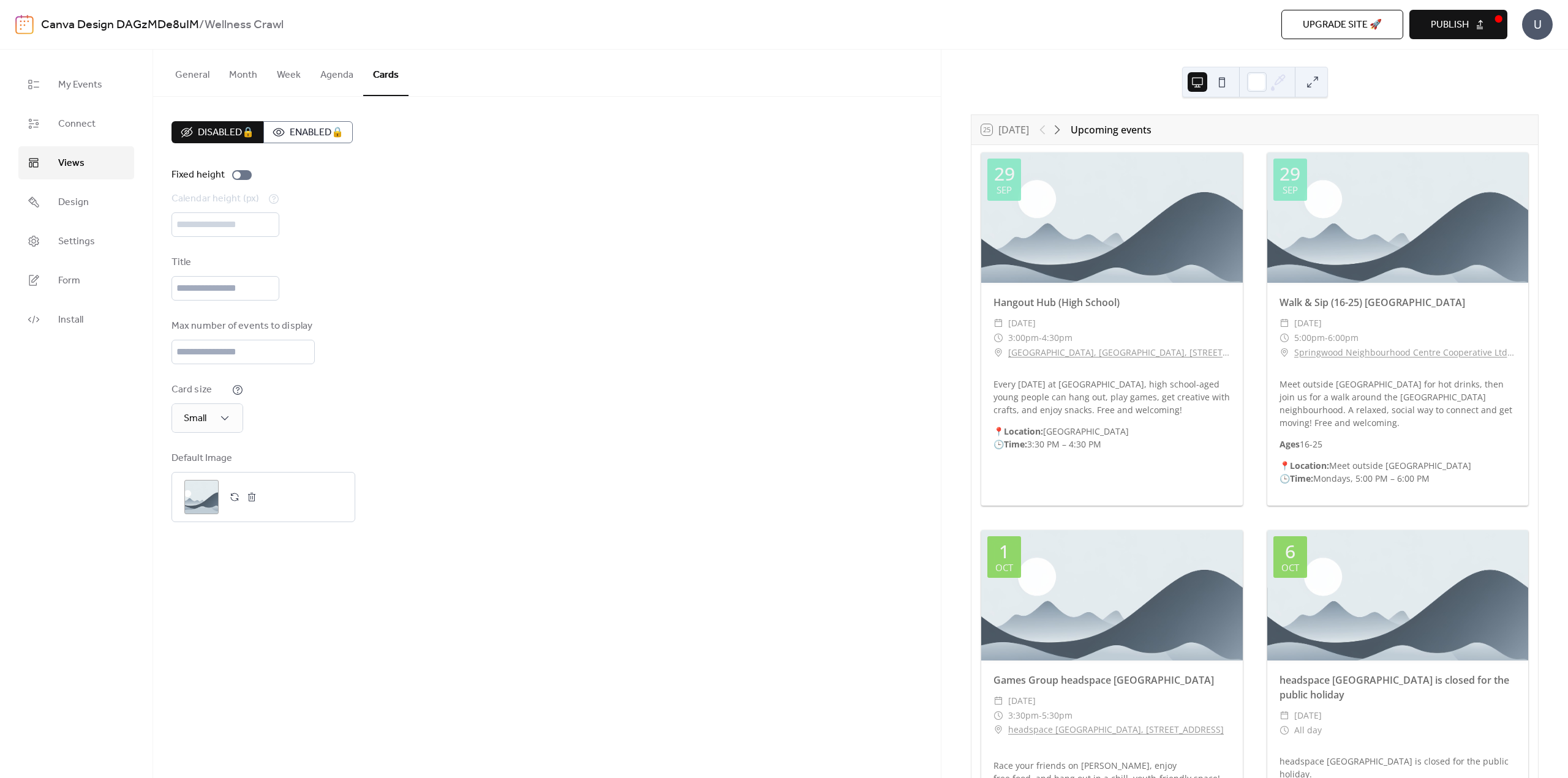
click at [344, 73] on button "Agenda" at bounding box center [337, 72] width 53 height 45
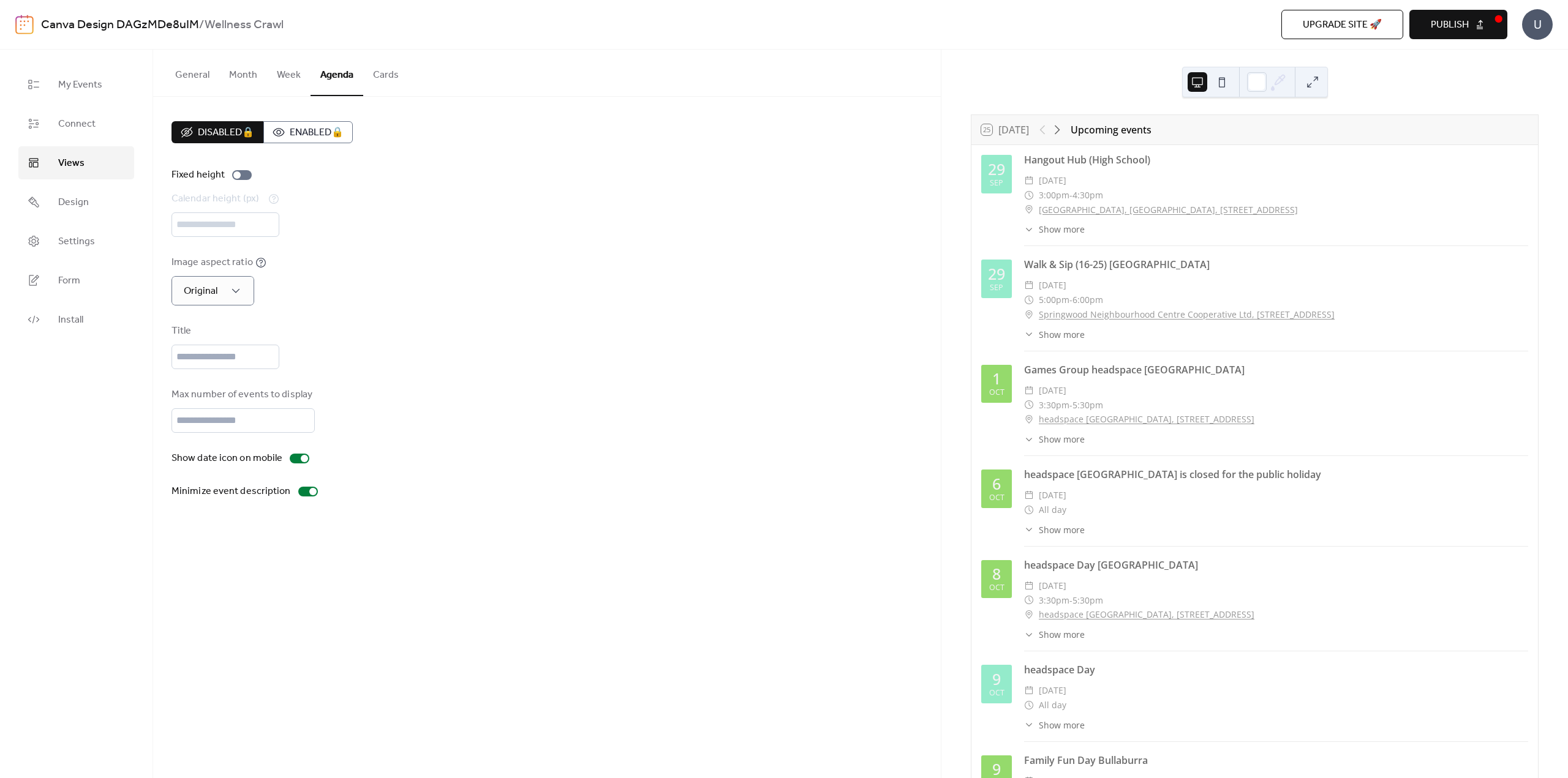
click at [236, 75] on button "Month" at bounding box center [243, 72] width 48 height 45
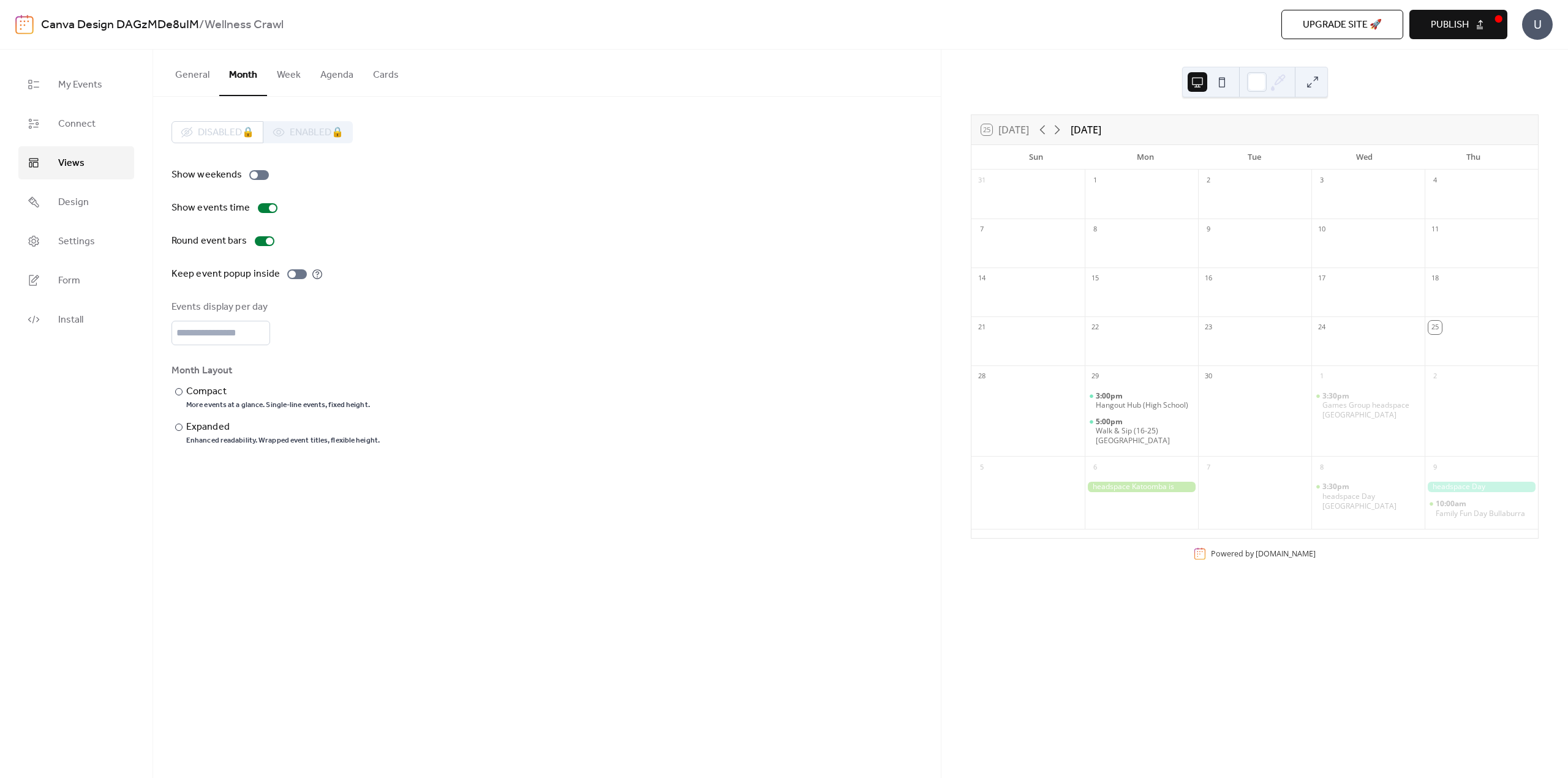
click at [1448, 24] on span "Publish" at bounding box center [1450, 25] width 38 height 15
click at [74, 318] on span "Install" at bounding box center [71, 320] width 25 height 15
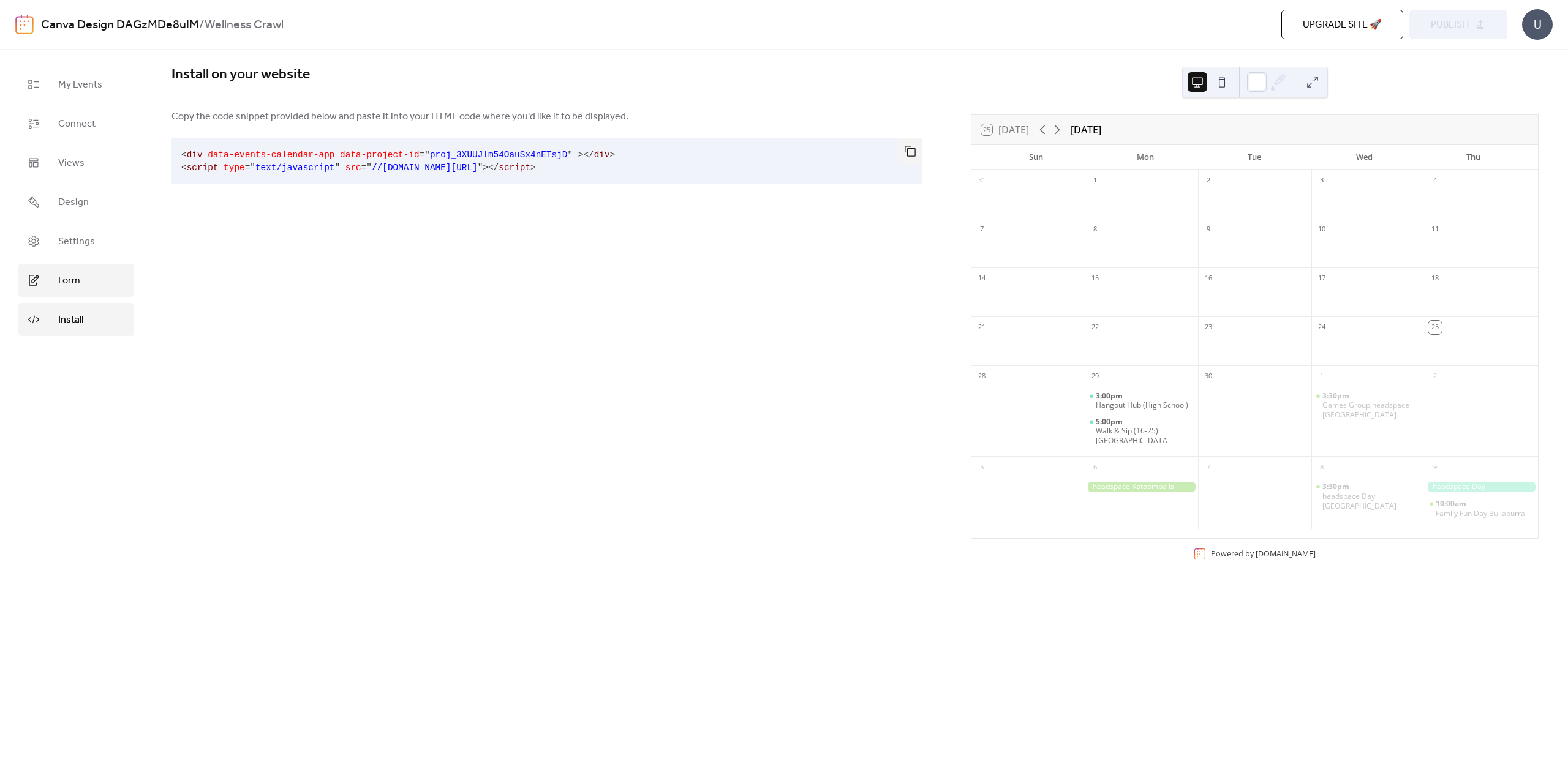
click at [65, 276] on span "Form" at bounding box center [69, 281] width 22 height 15
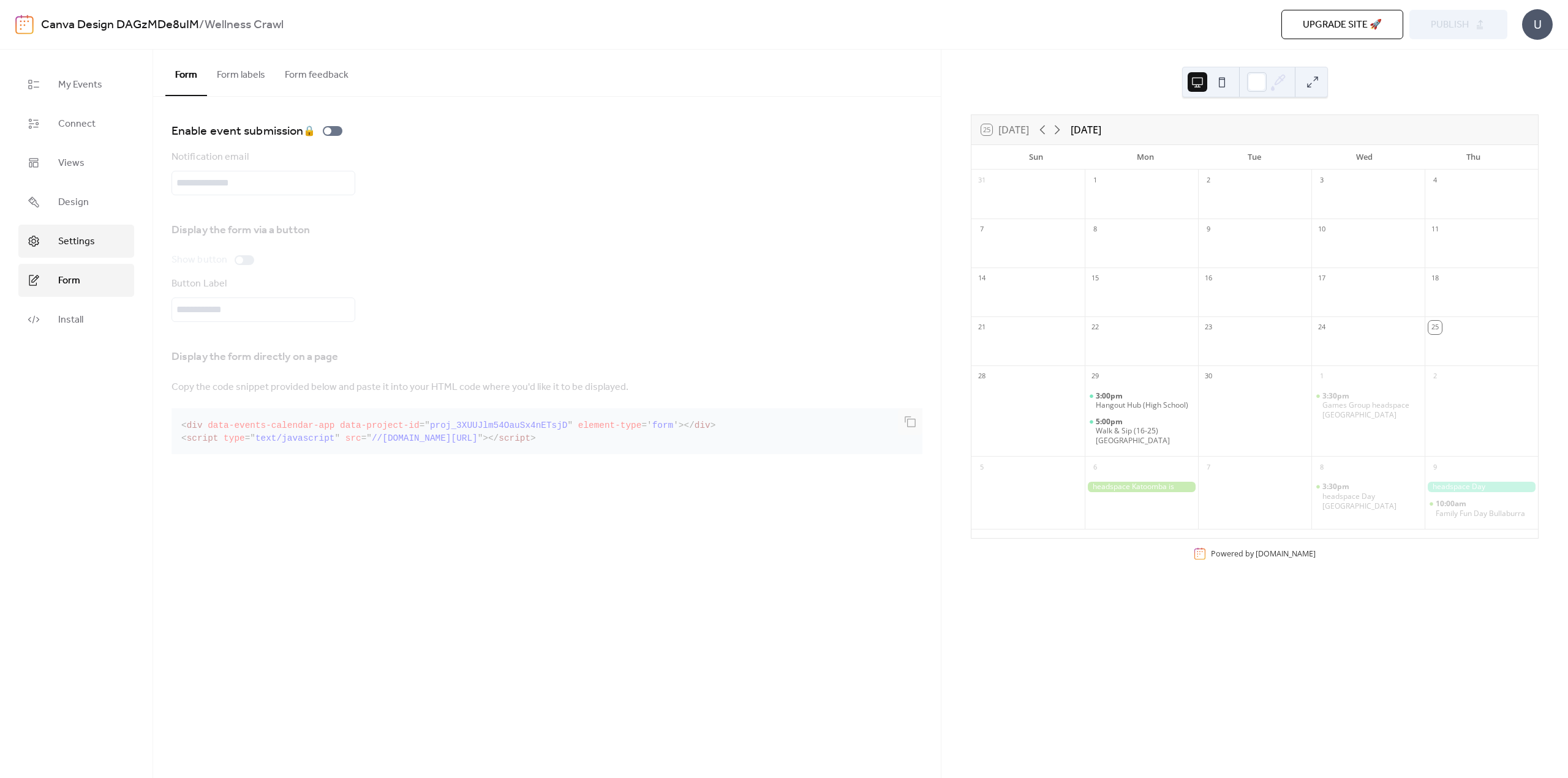
click at [58, 247] on link "Settings" at bounding box center [76, 241] width 116 height 33
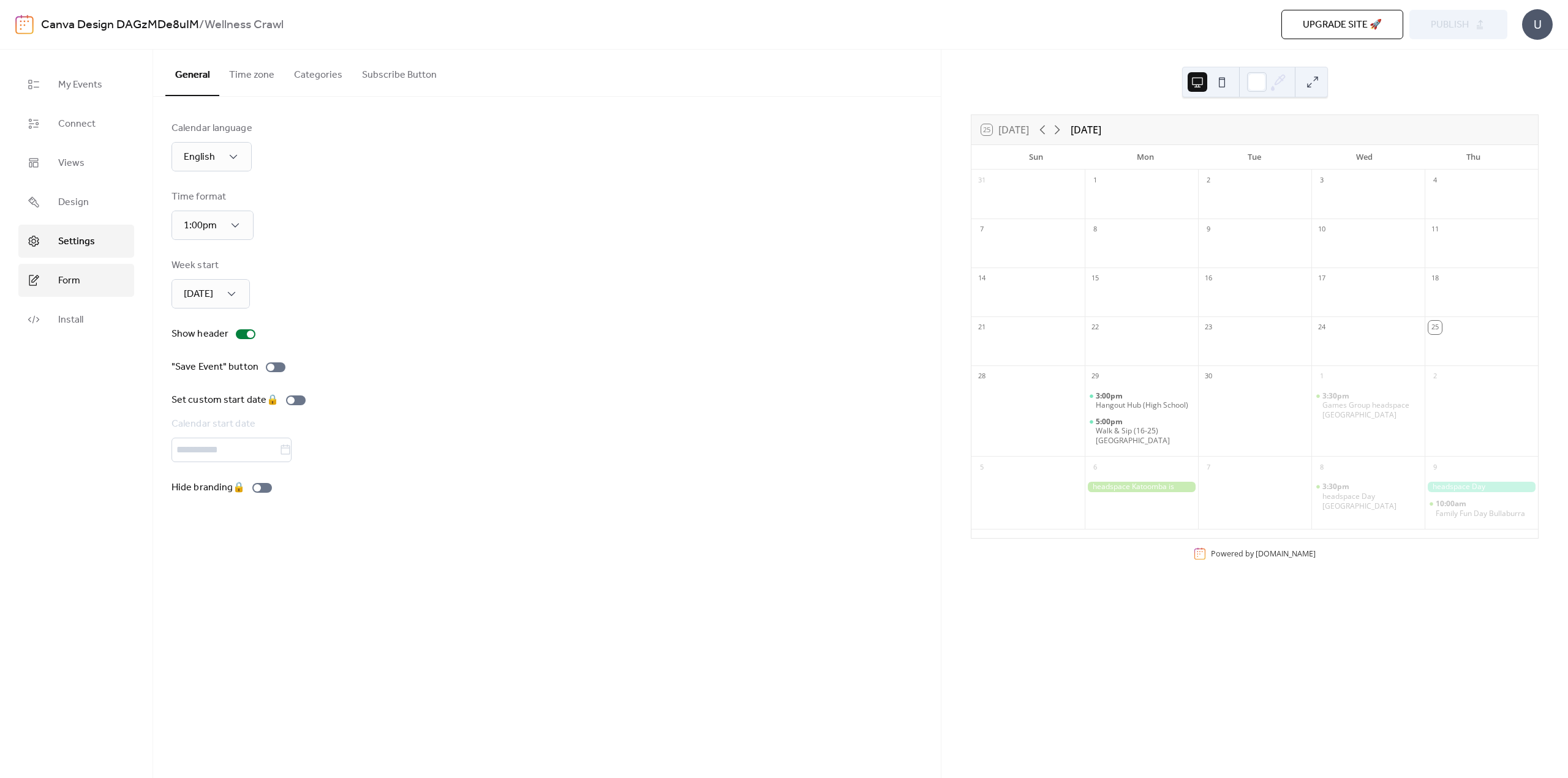
click at [61, 277] on span "Form" at bounding box center [69, 281] width 22 height 15
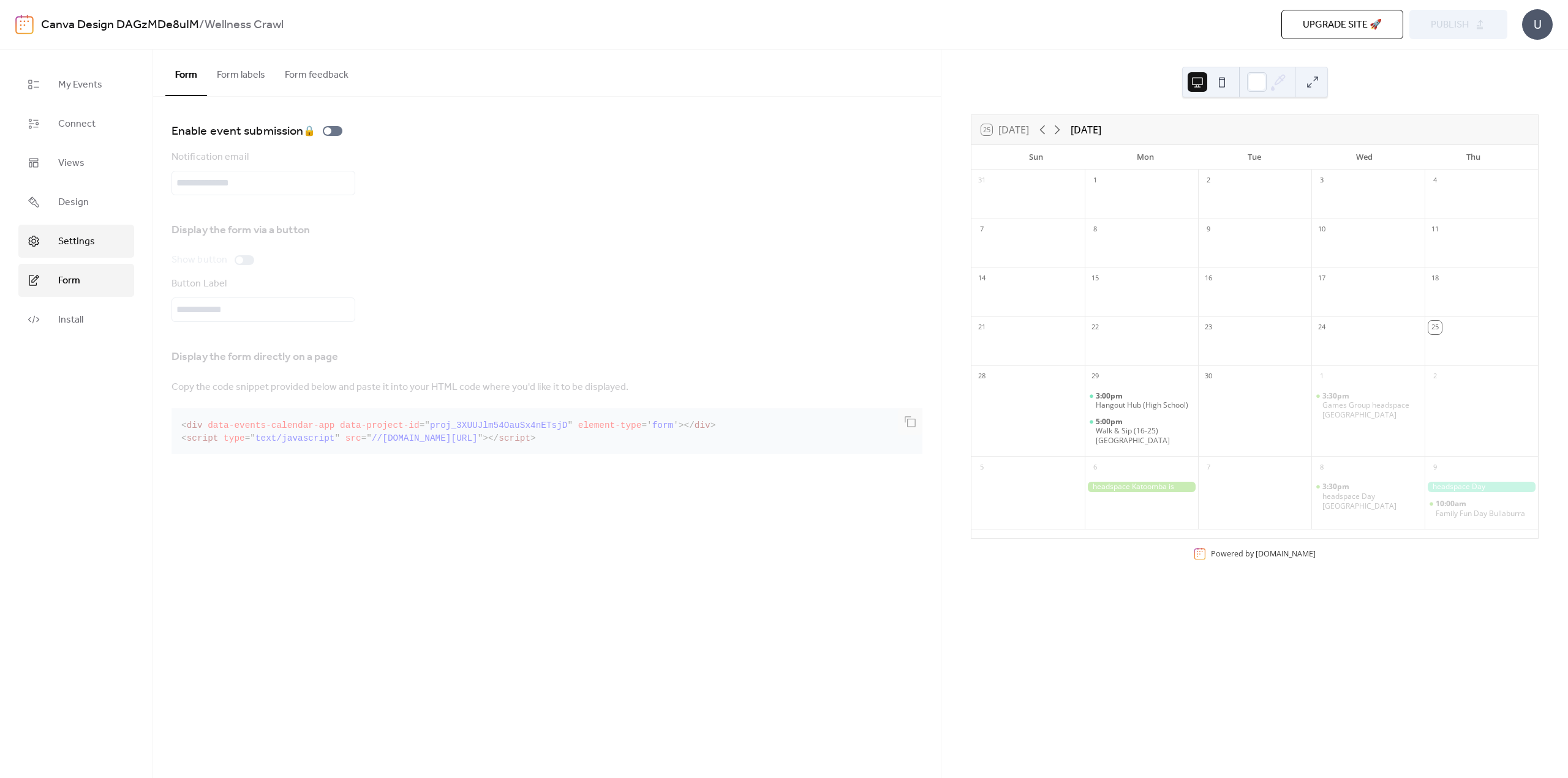
click at [69, 248] on span "Settings" at bounding box center [76, 242] width 37 height 15
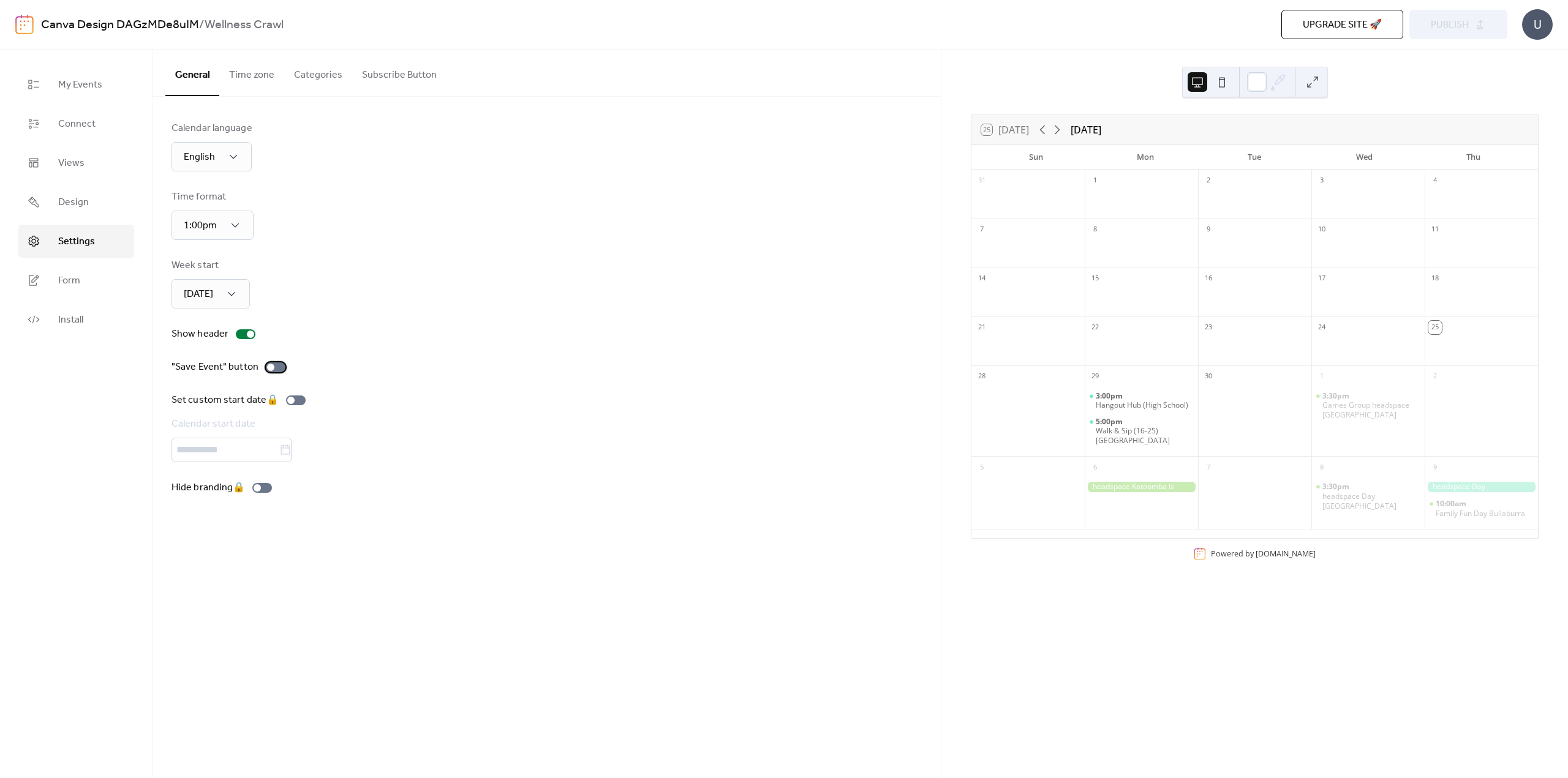
click at [278, 366] on div at bounding box center [276, 368] width 19 height 10
click at [89, 204] on link "Design" at bounding box center [76, 202] width 116 height 33
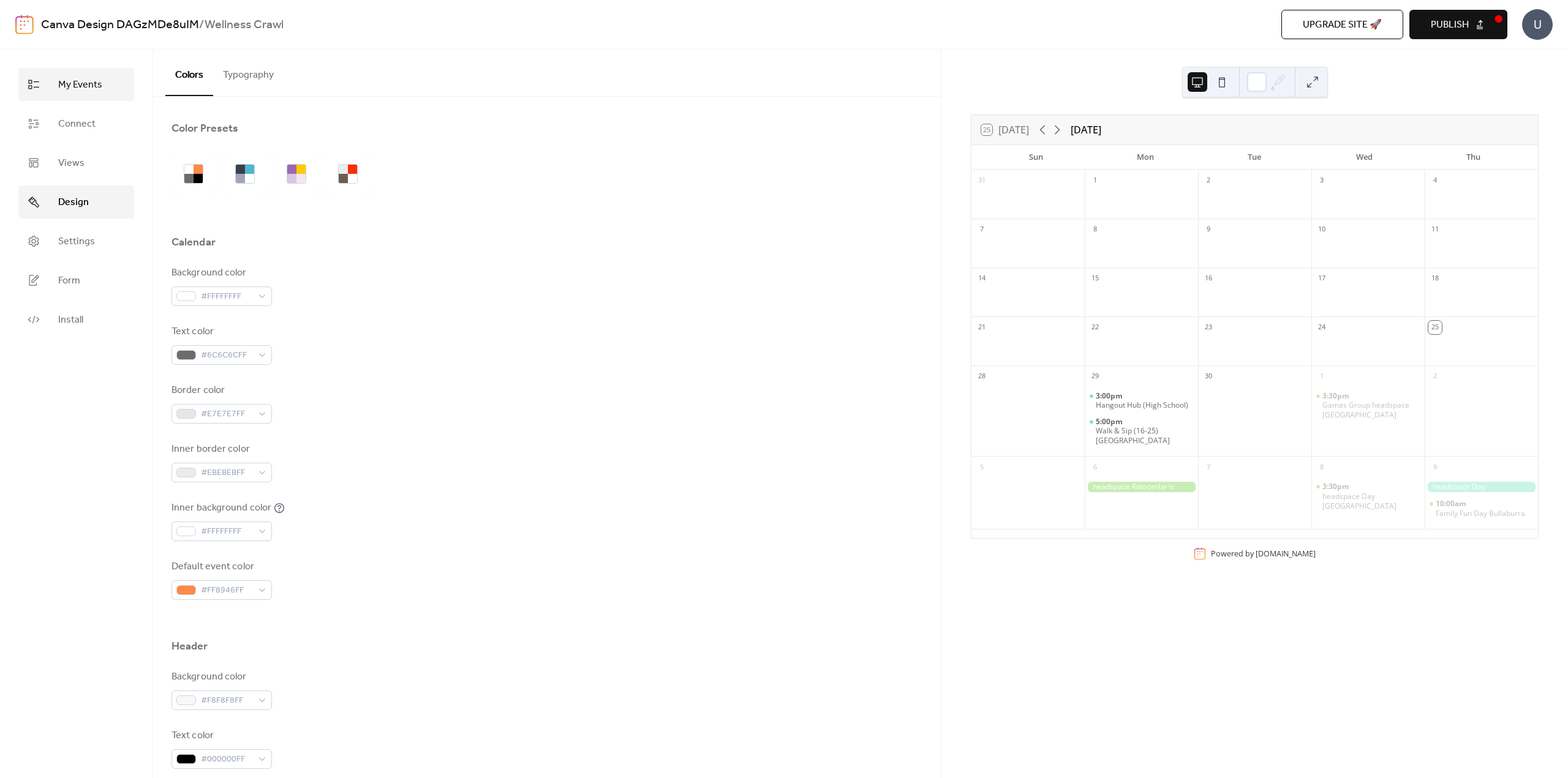
click at [79, 86] on span "My Events" at bounding box center [80, 85] width 44 height 15
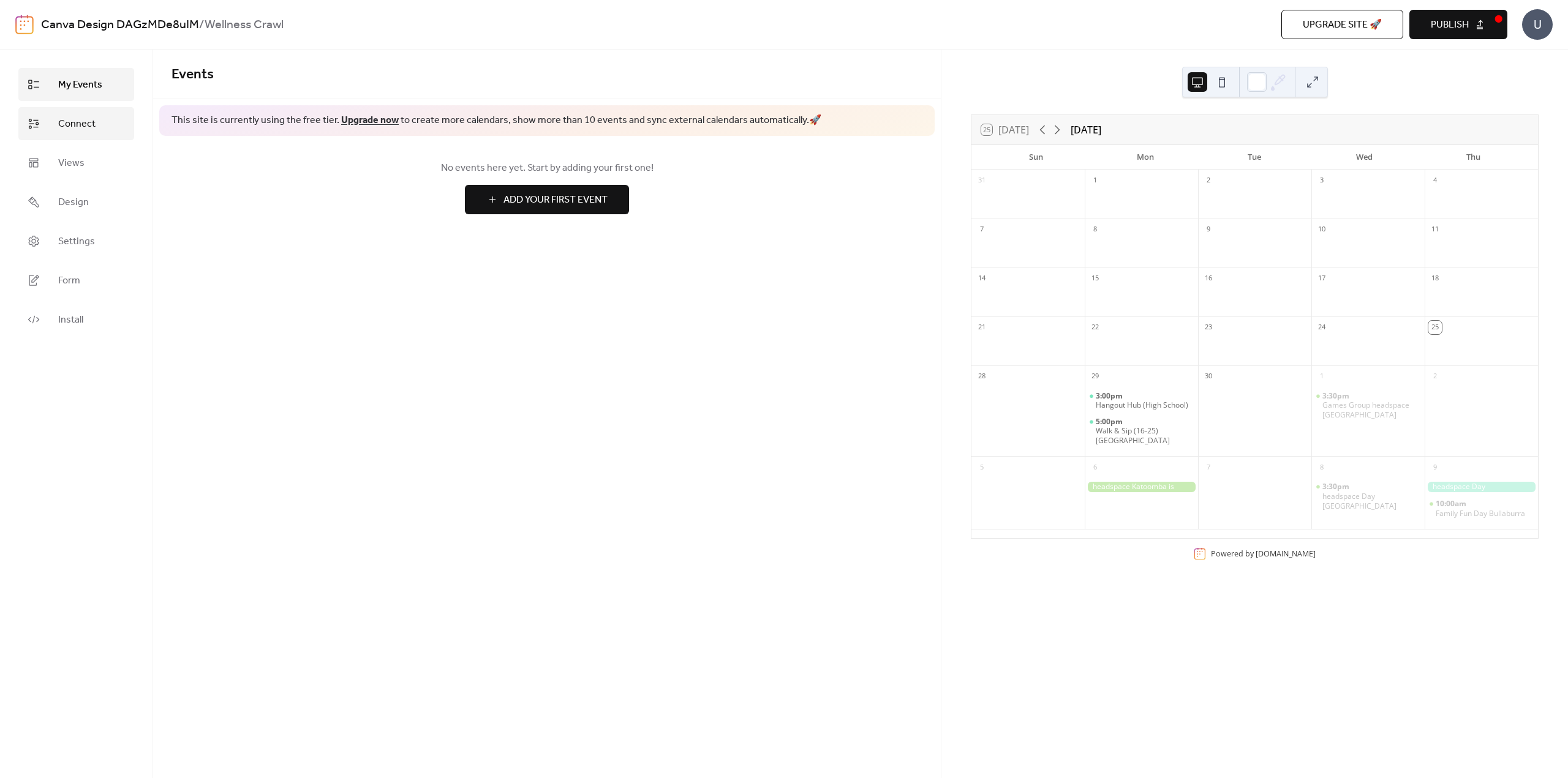
click at [79, 118] on span "Connect" at bounding box center [77, 124] width 37 height 15
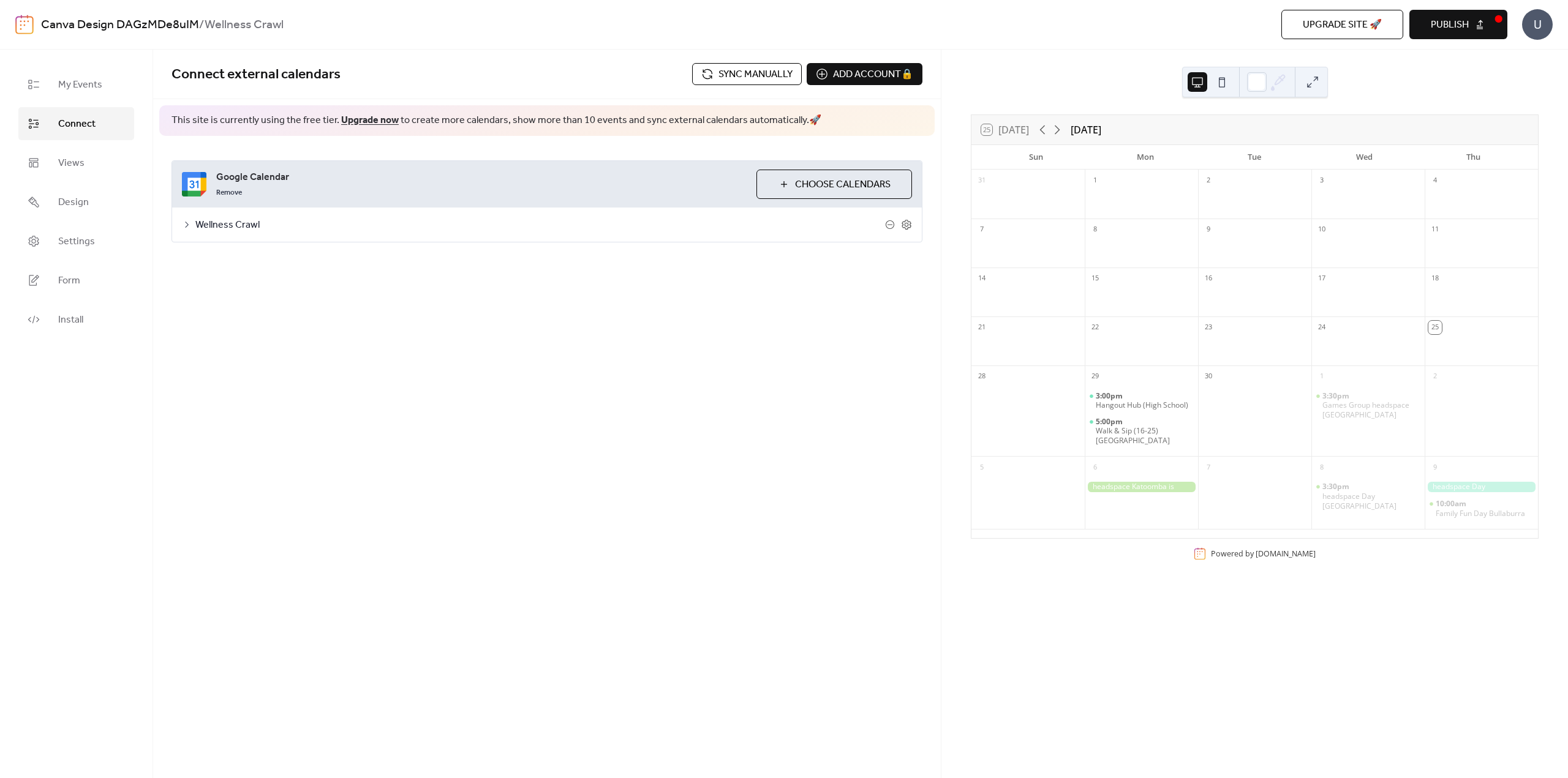
click at [759, 78] on span "Sync manually" at bounding box center [755, 75] width 74 height 15
click at [1485, 21] on button "Publish" at bounding box center [1458, 24] width 98 height 29
click at [1540, 32] on div "U" at bounding box center [1538, 24] width 31 height 31
click at [58, 320] on span "Install" at bounding box center [71, 320] width 25 height 15
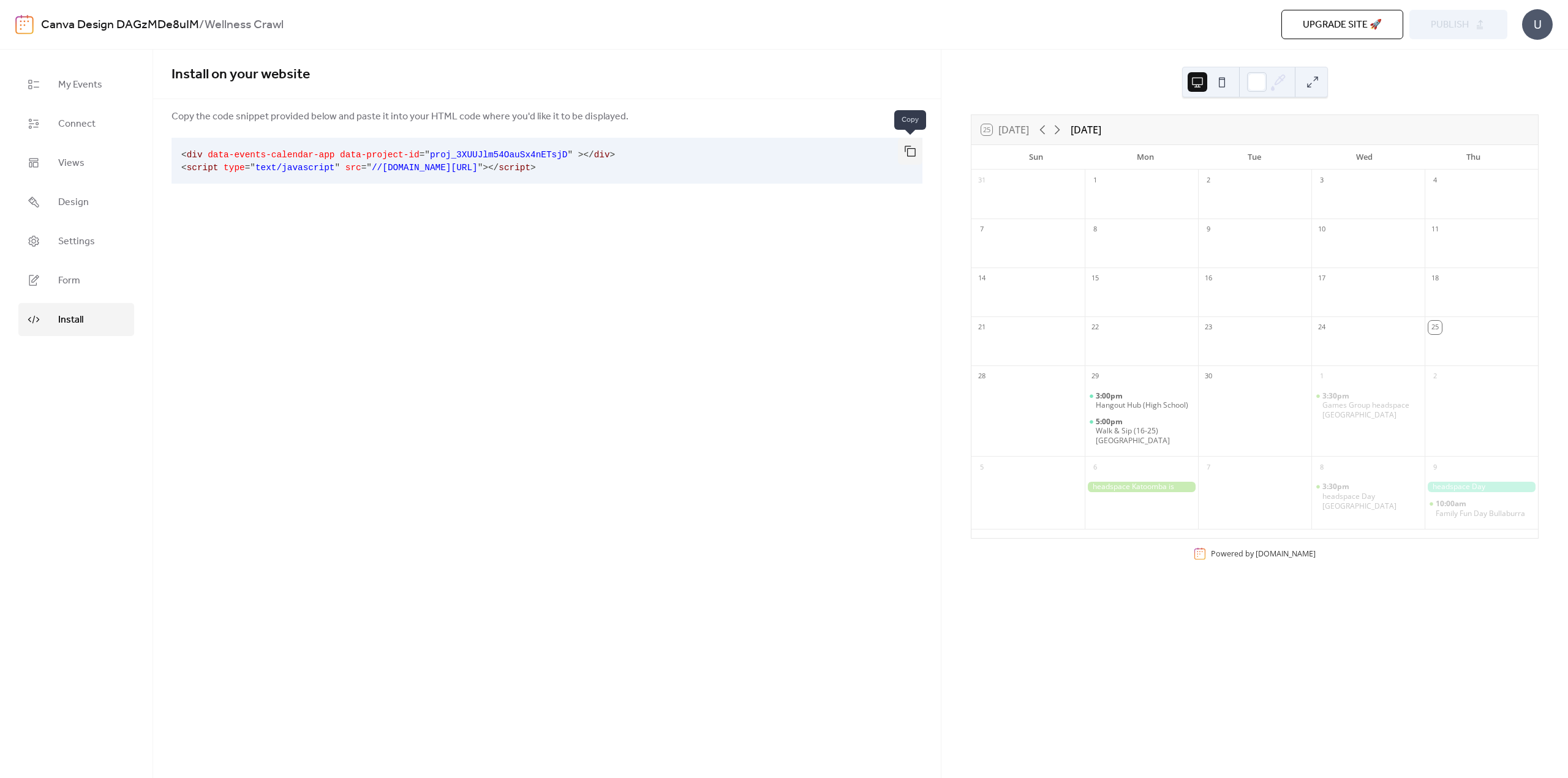
click at [911, 148] on button "button" at bounding box center [910, 151] width 24 height 27
click at [72, 243] on span "Settings" at bounding box center [76, 242] width 37 height 15
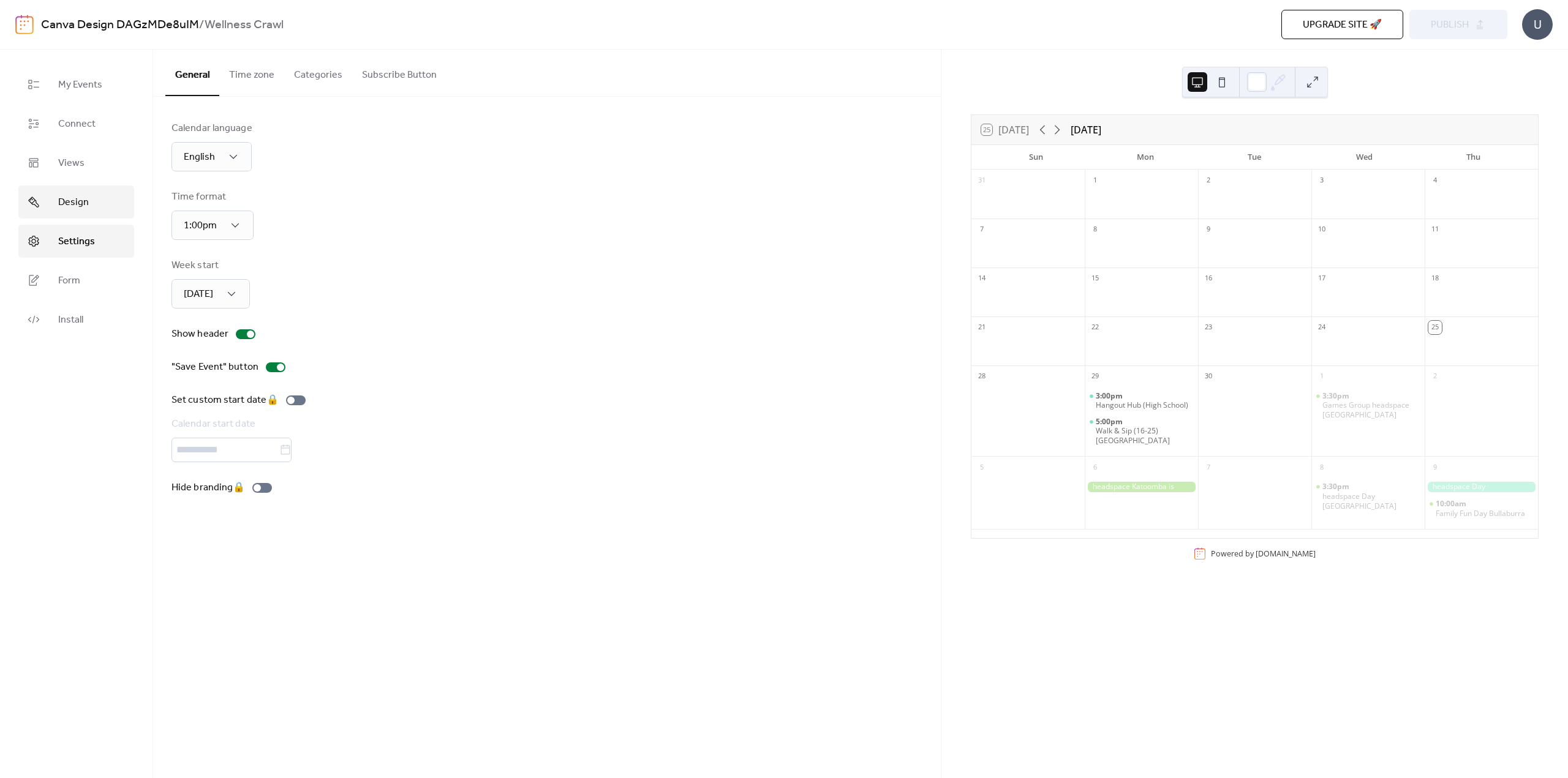
click at [79, 201] on span "Design" at bounding box center [74, 203] width 31 height 15
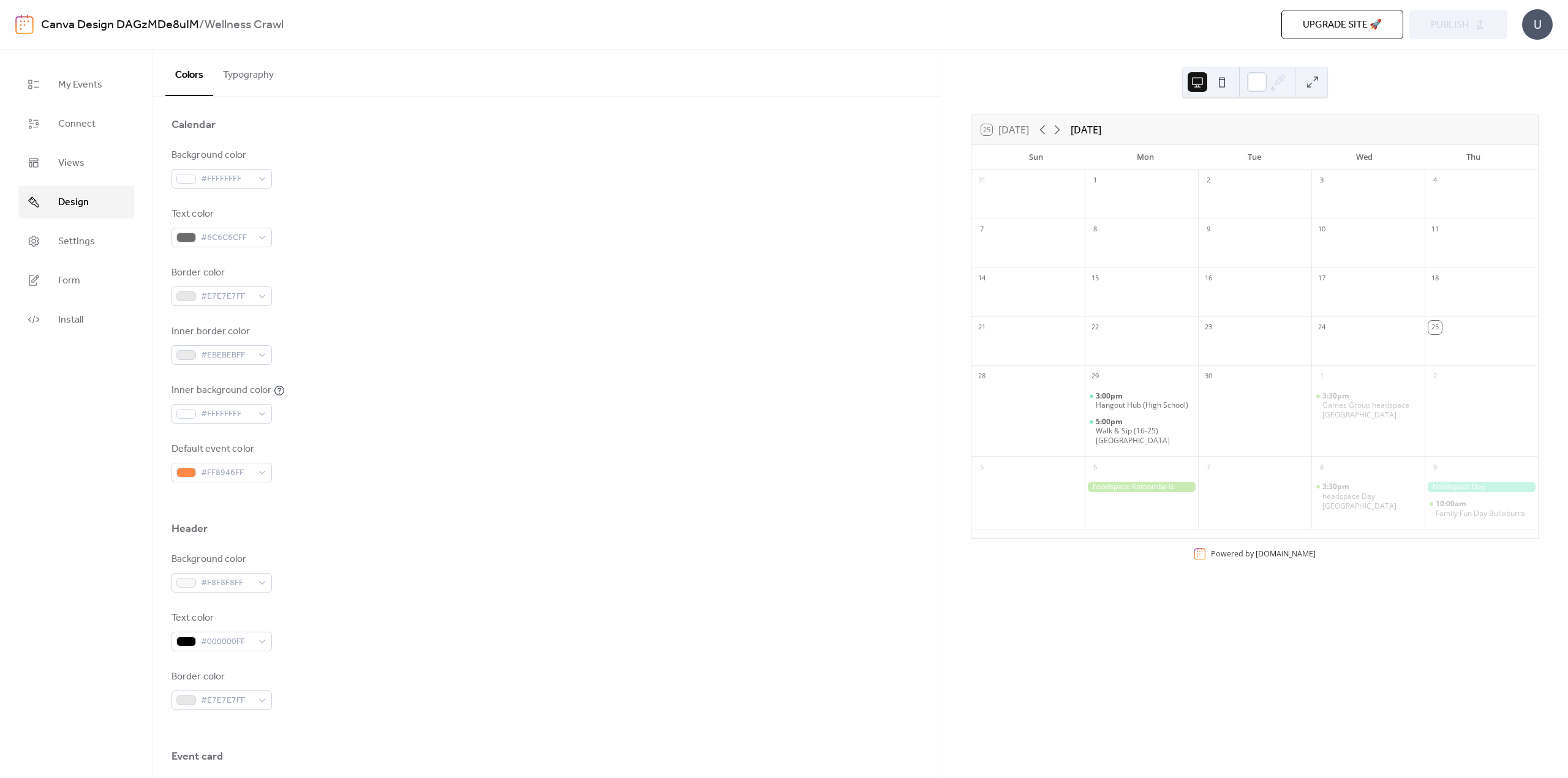
scroll to position [123, 0]
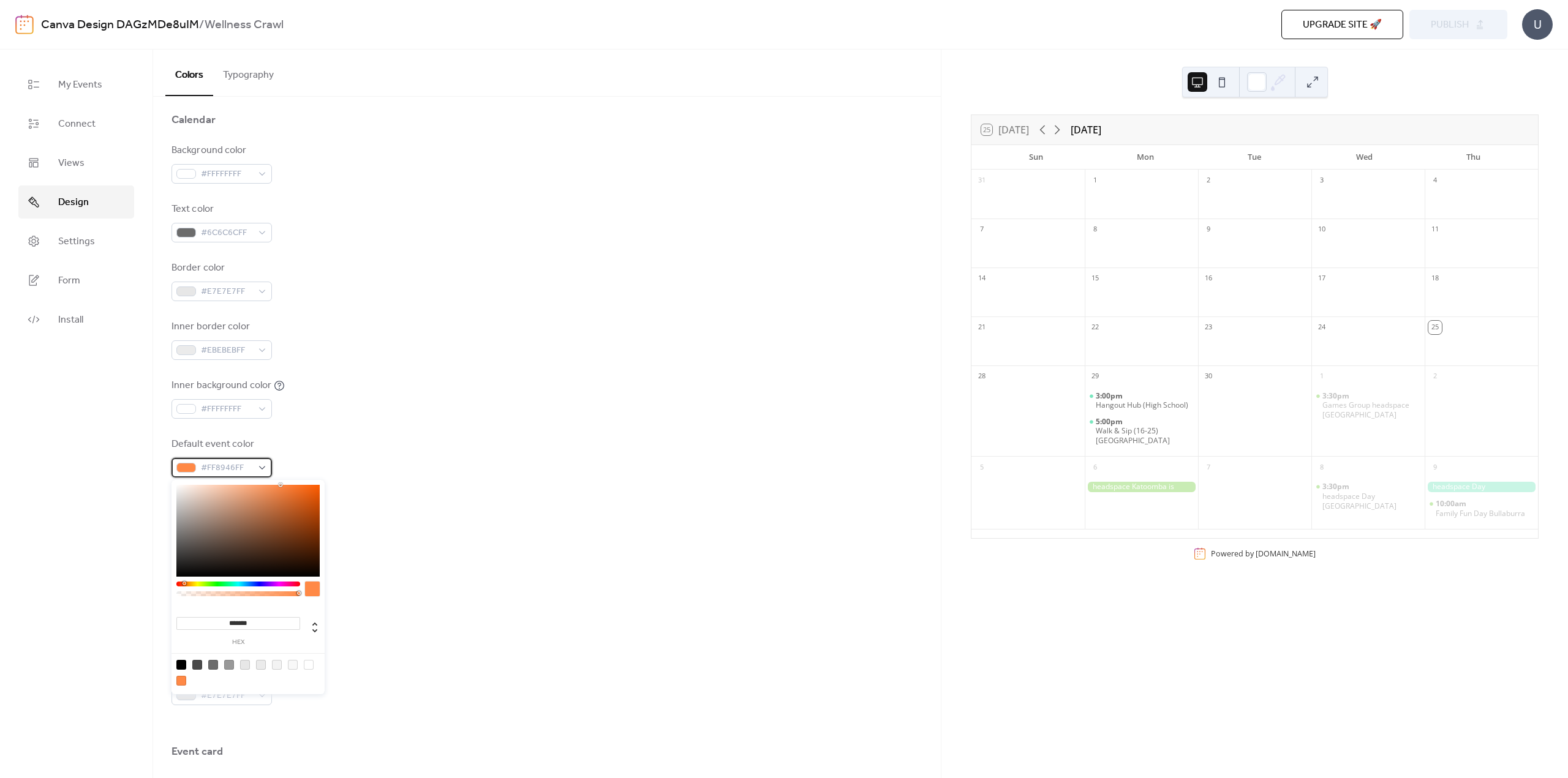
click at [265, 465] on div "#FF8946FF" at bounding box center [222, 468] width 101 height 19
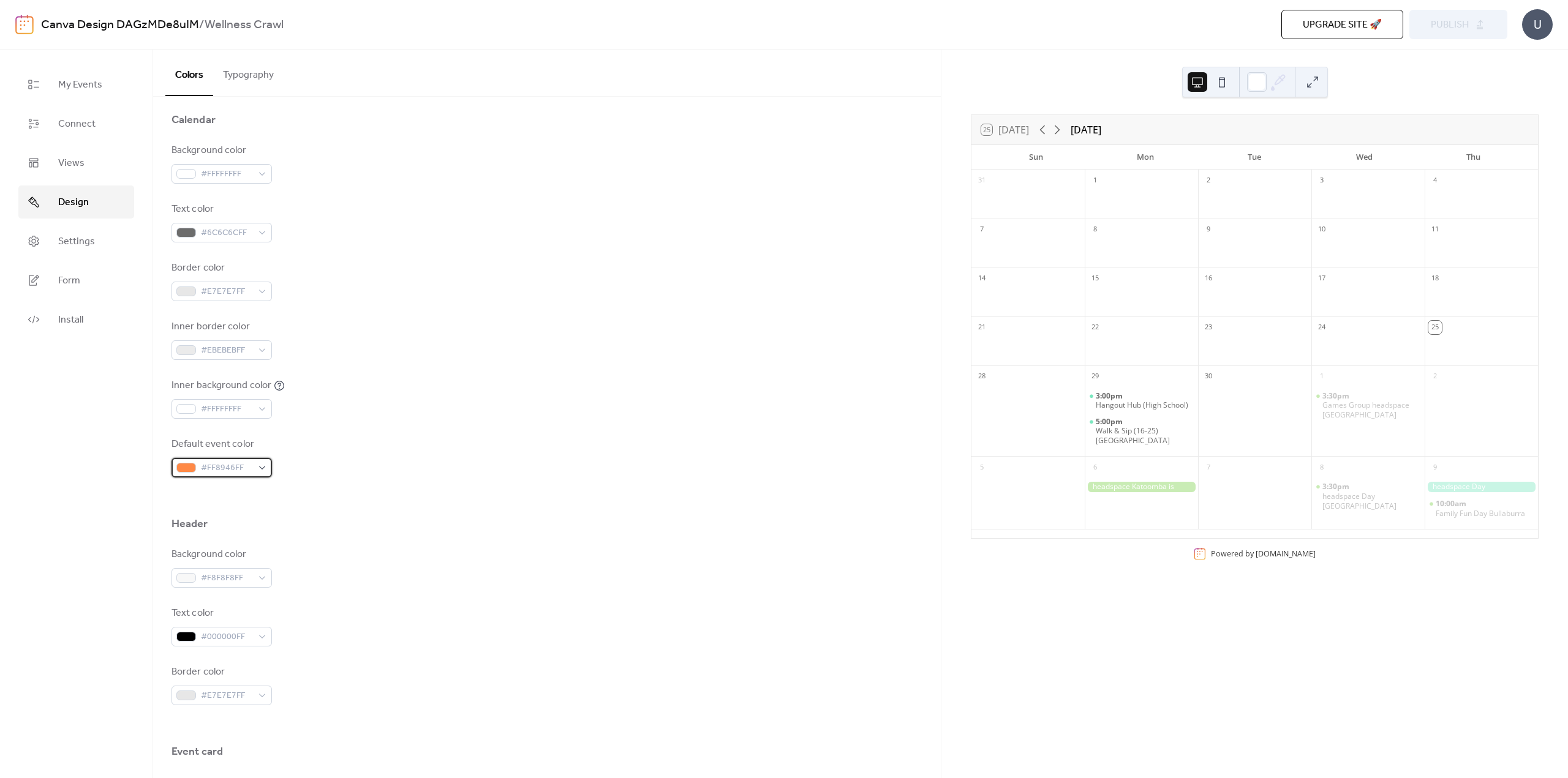
click at [223, 469] on span "#FF8946FF" at bounding box center [226, 468] width 51 height 15
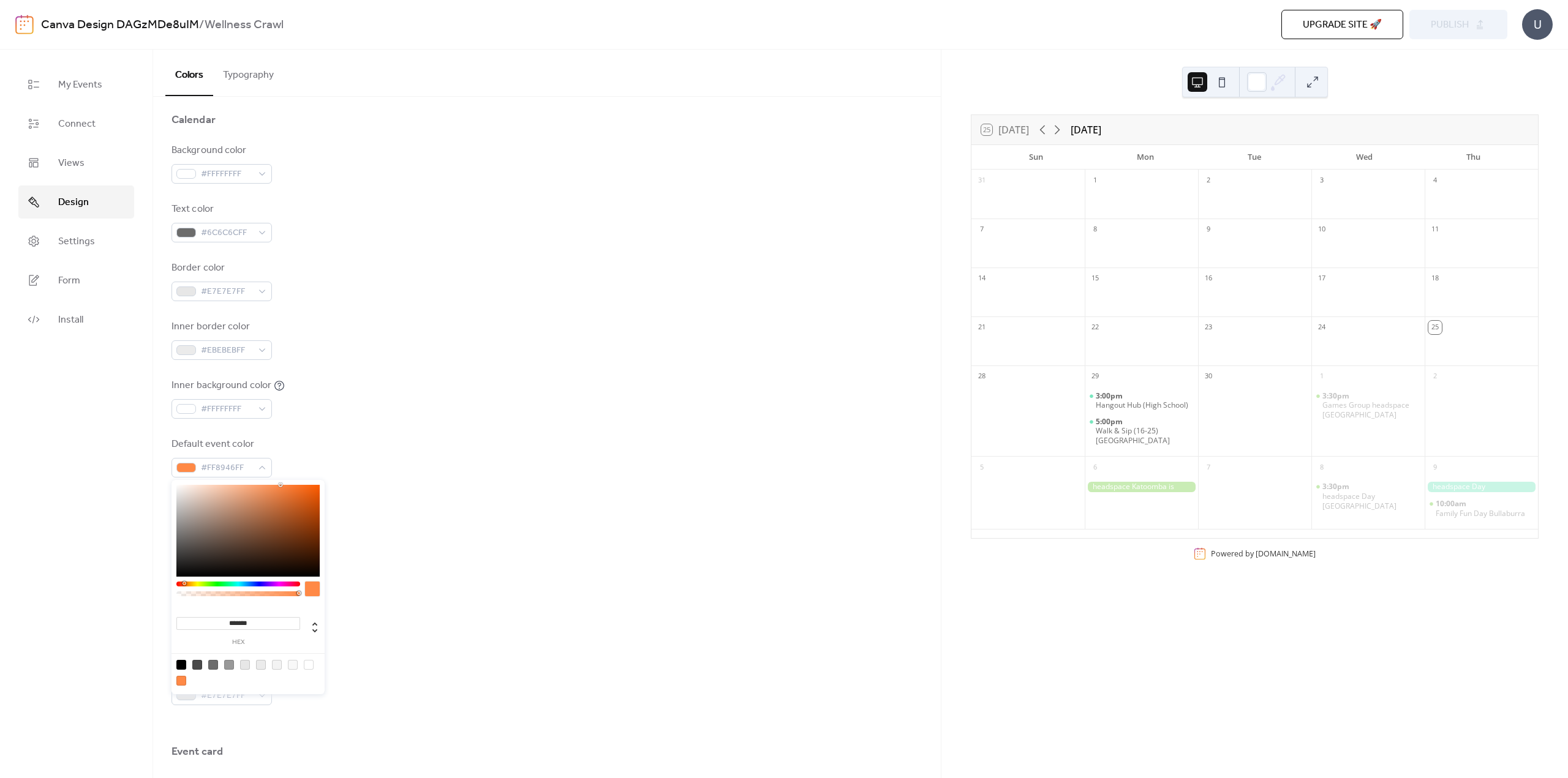
click at [263, 624] on input "*******" at bounding box center [238, 624] width 123 height 13
paste input
type input "*******"
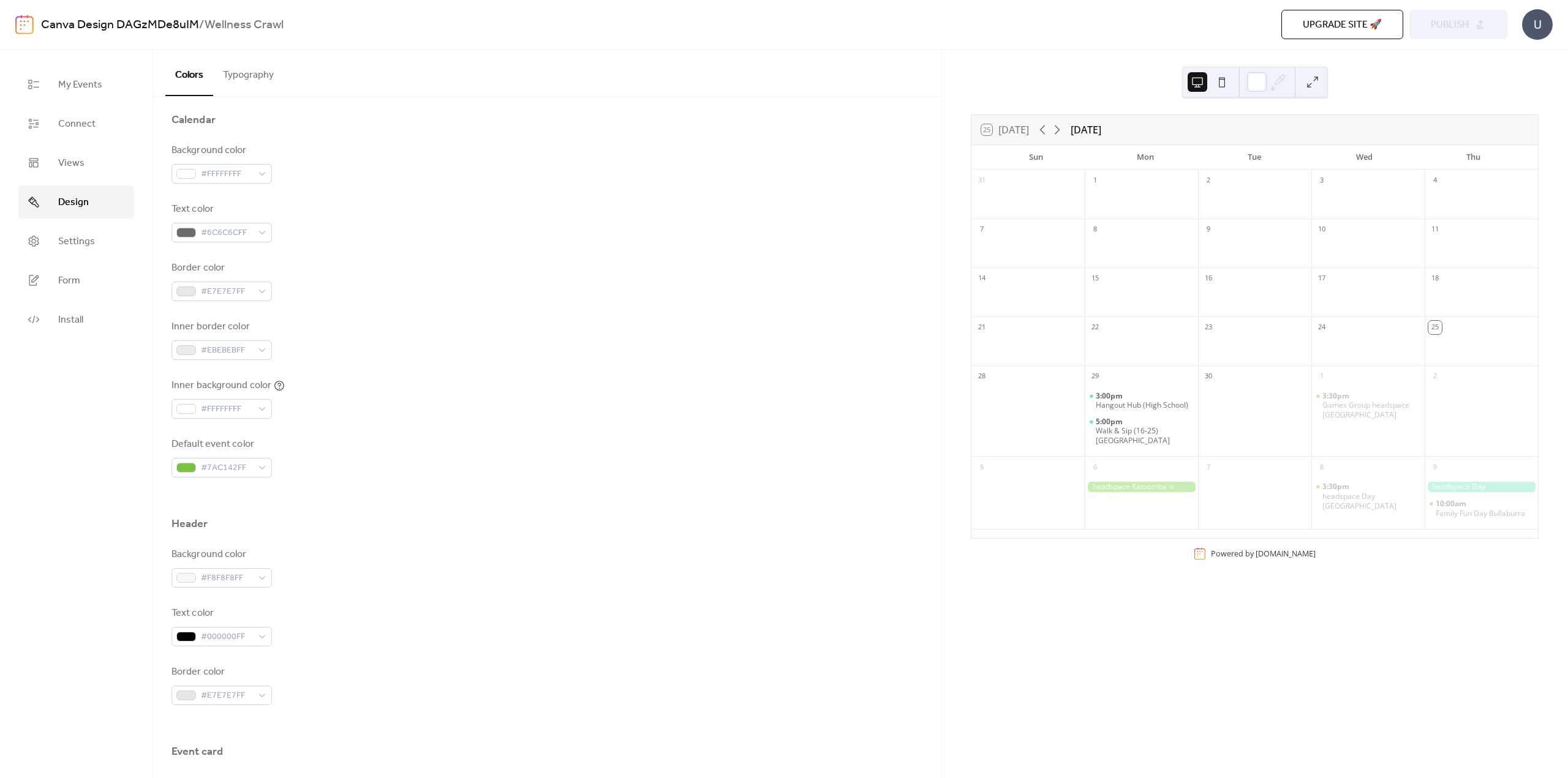
click at [416, 565] on div "Background color #F8F8F8FF" at bounding box center [546, 568] width 751 height 41
click at [1488, 18] on button "Publish" at bounding box center [1458, 24] width 98 height 29
click at [71, 242] on span "Settings" at bounding box center [76, 242] width 37 height 15
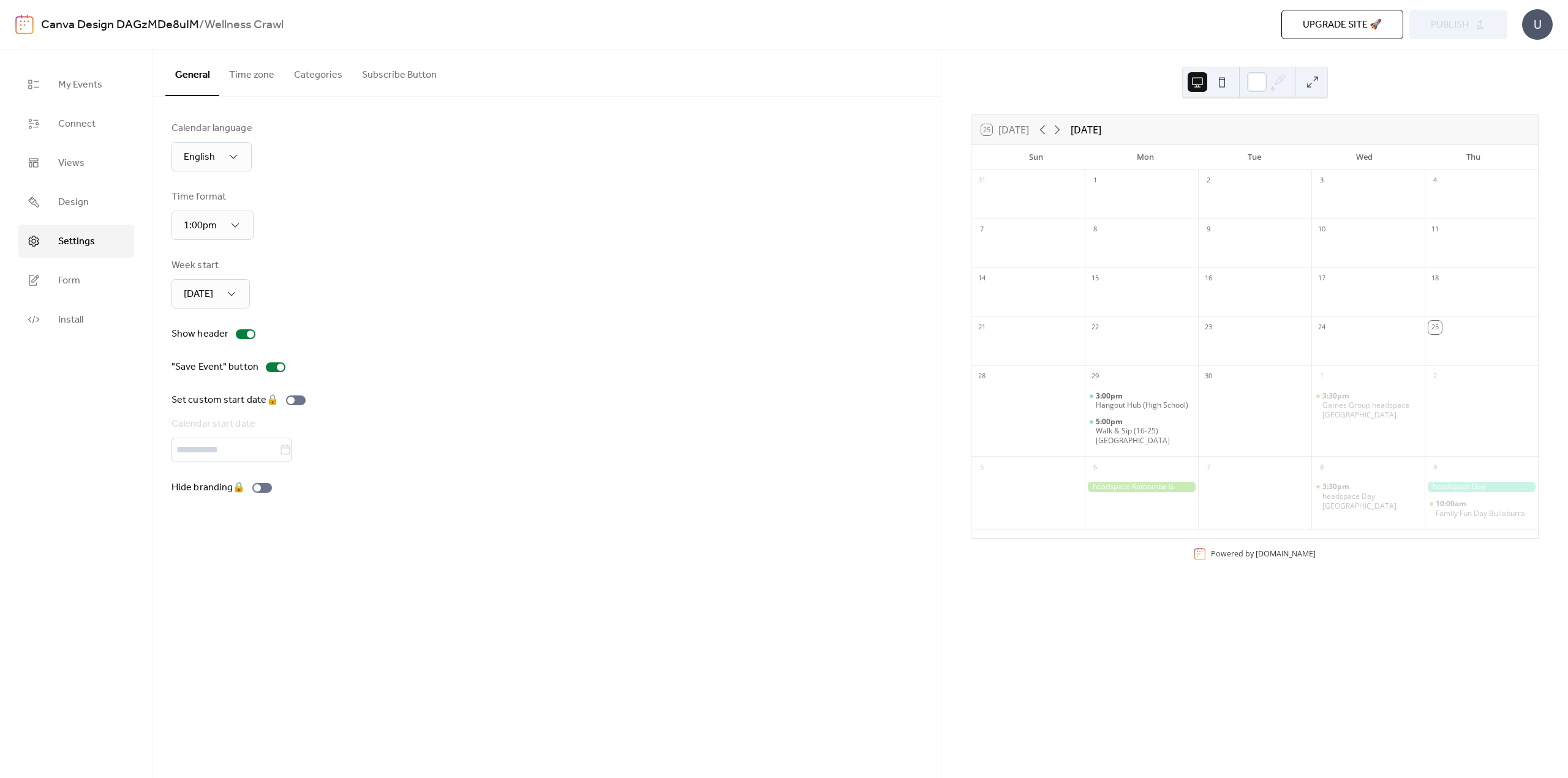
click at [269, 71] on button "Time zone" at bounding box center [252, 72] width 65 height 45
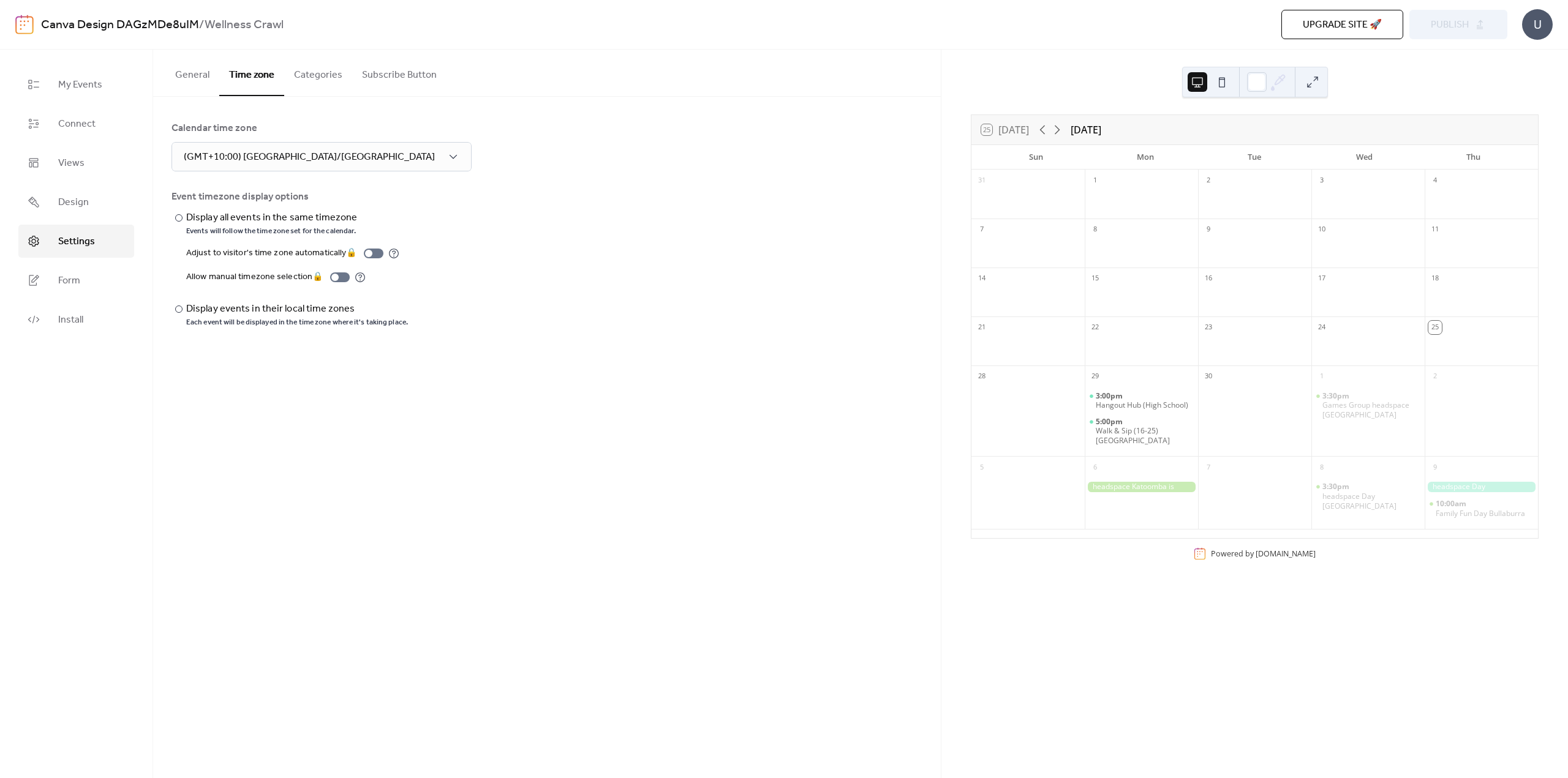
click at [326, 67] on button "Categories" at bounding box center [318, 72] width 68 height 45
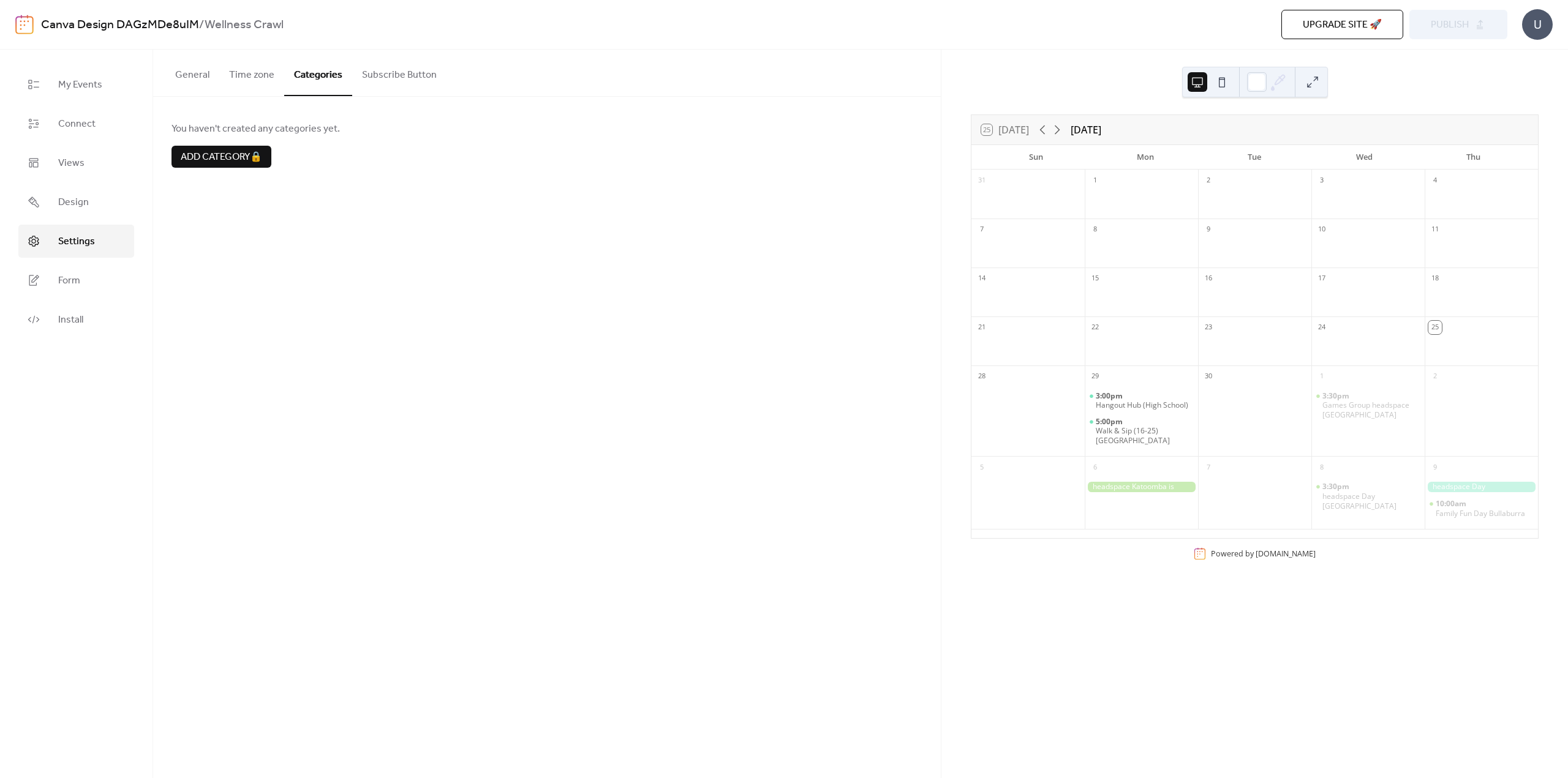
click at [384, 74] on button "Subscribe Button" at bounding box center [399, 72] width 94 height 45
click at [193, 76] on button "General" at bounding box center [192, 72] width 54 height 45
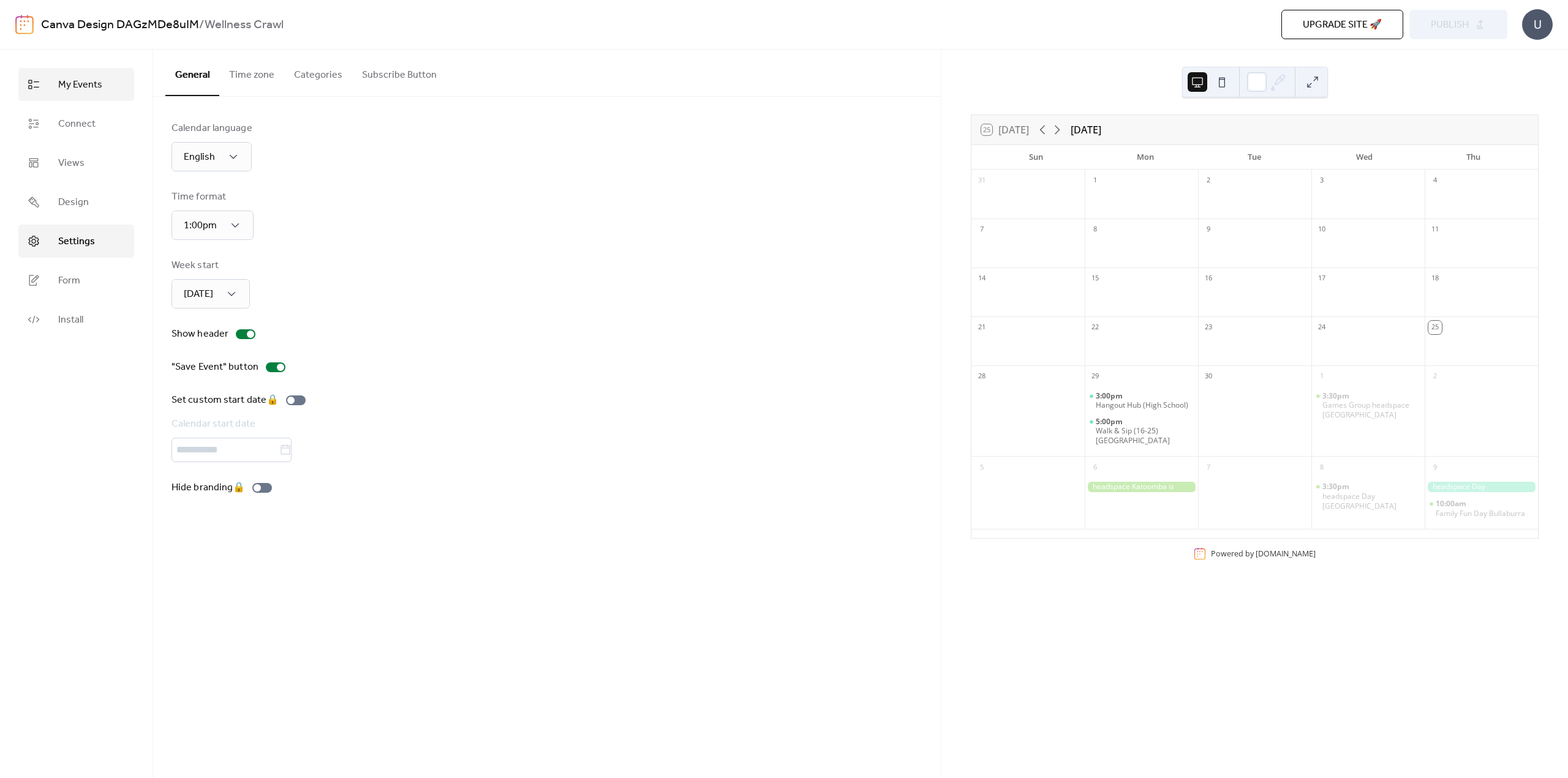
click at [80, 80] on span "My Events" at bounding box center [80, 85] width 44 height 15
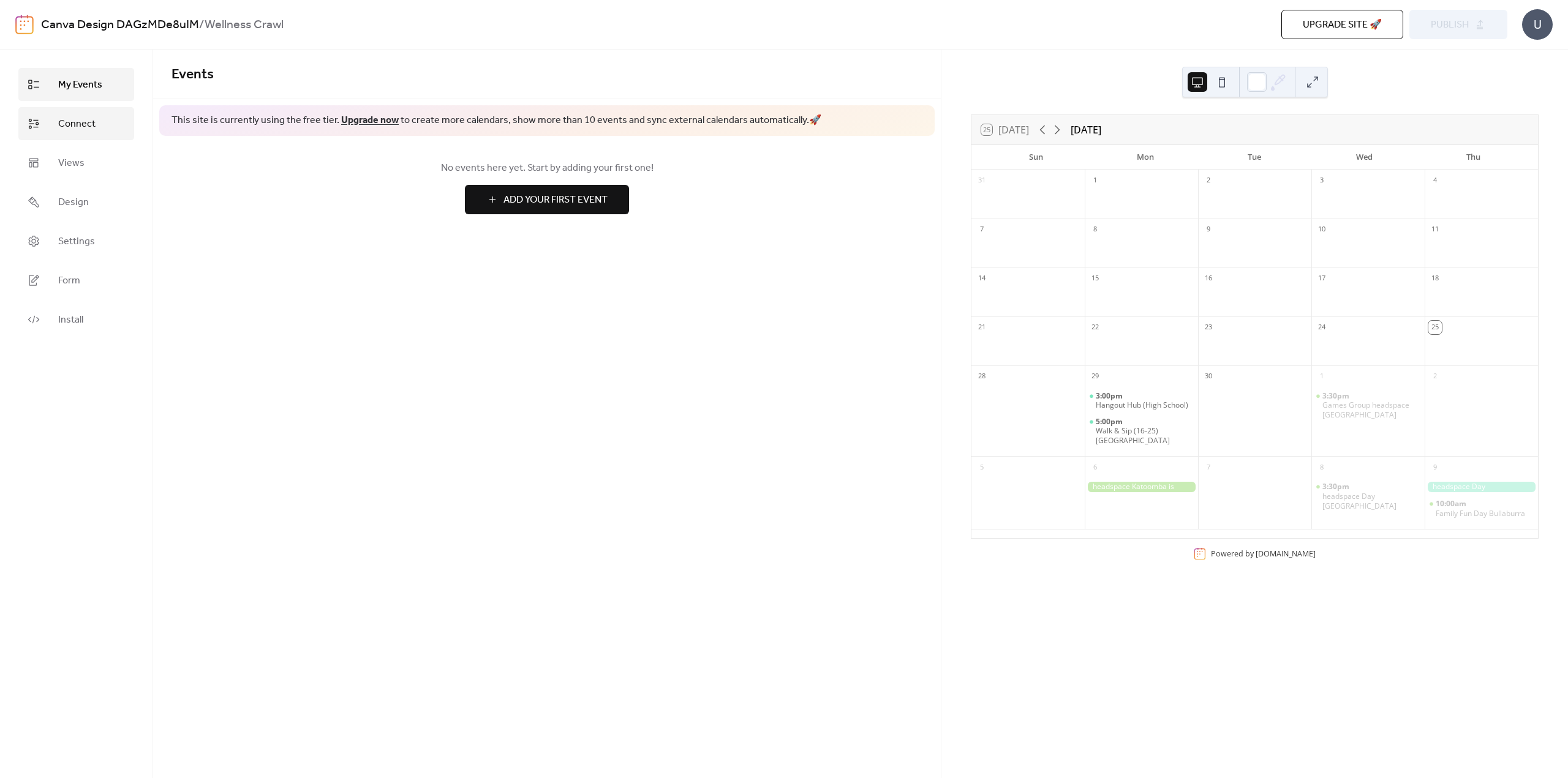
click at [76, 122] on span "Connect" at bounding box center [77, 124] width 37 height 15
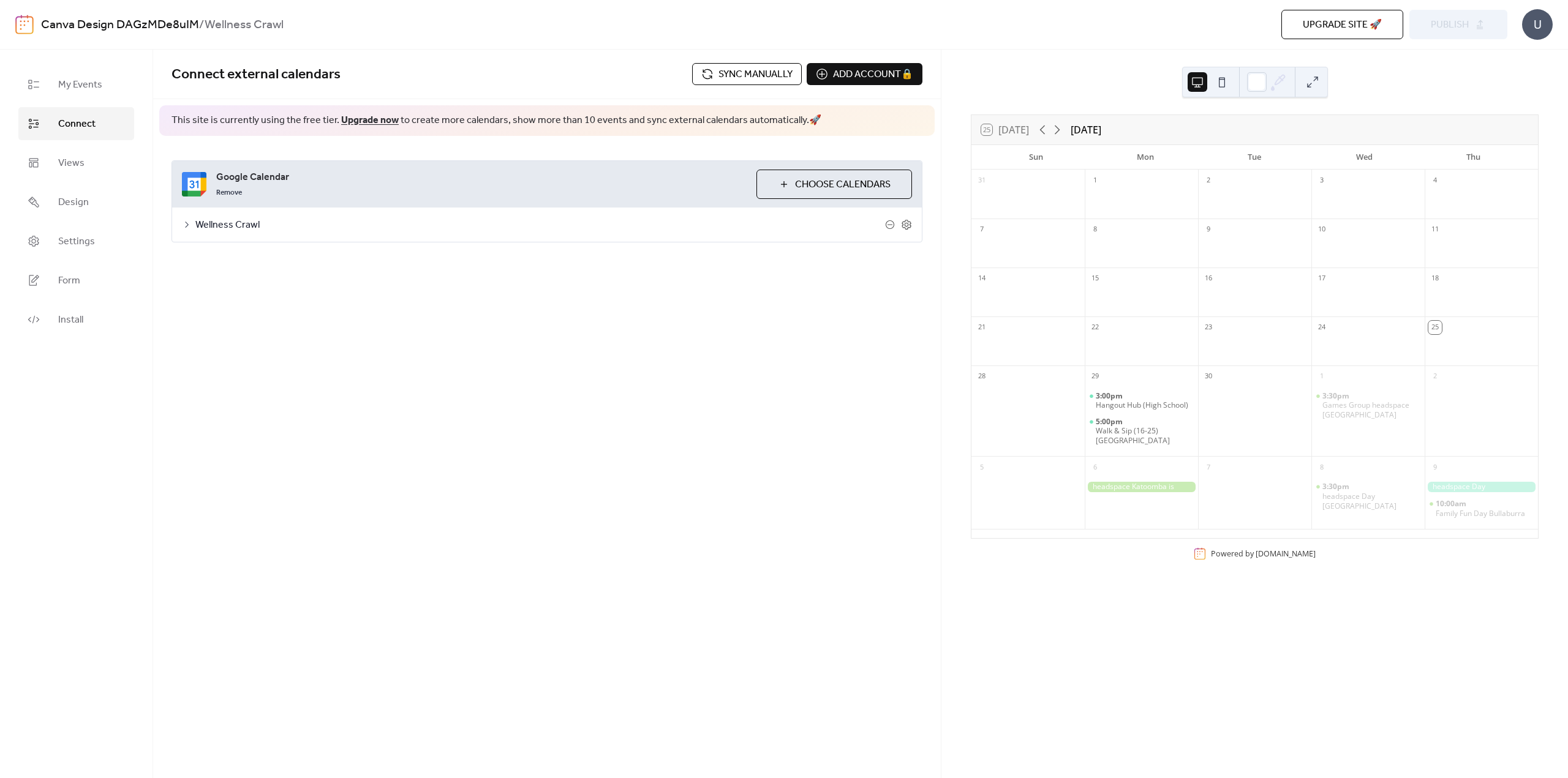
click at [776, 75] on span "Sync manually" at bounding box center [755, 75] width 74 height 15
click at [58, 166] on link "Views" at bounding box center [76, 162] width 116 height 33
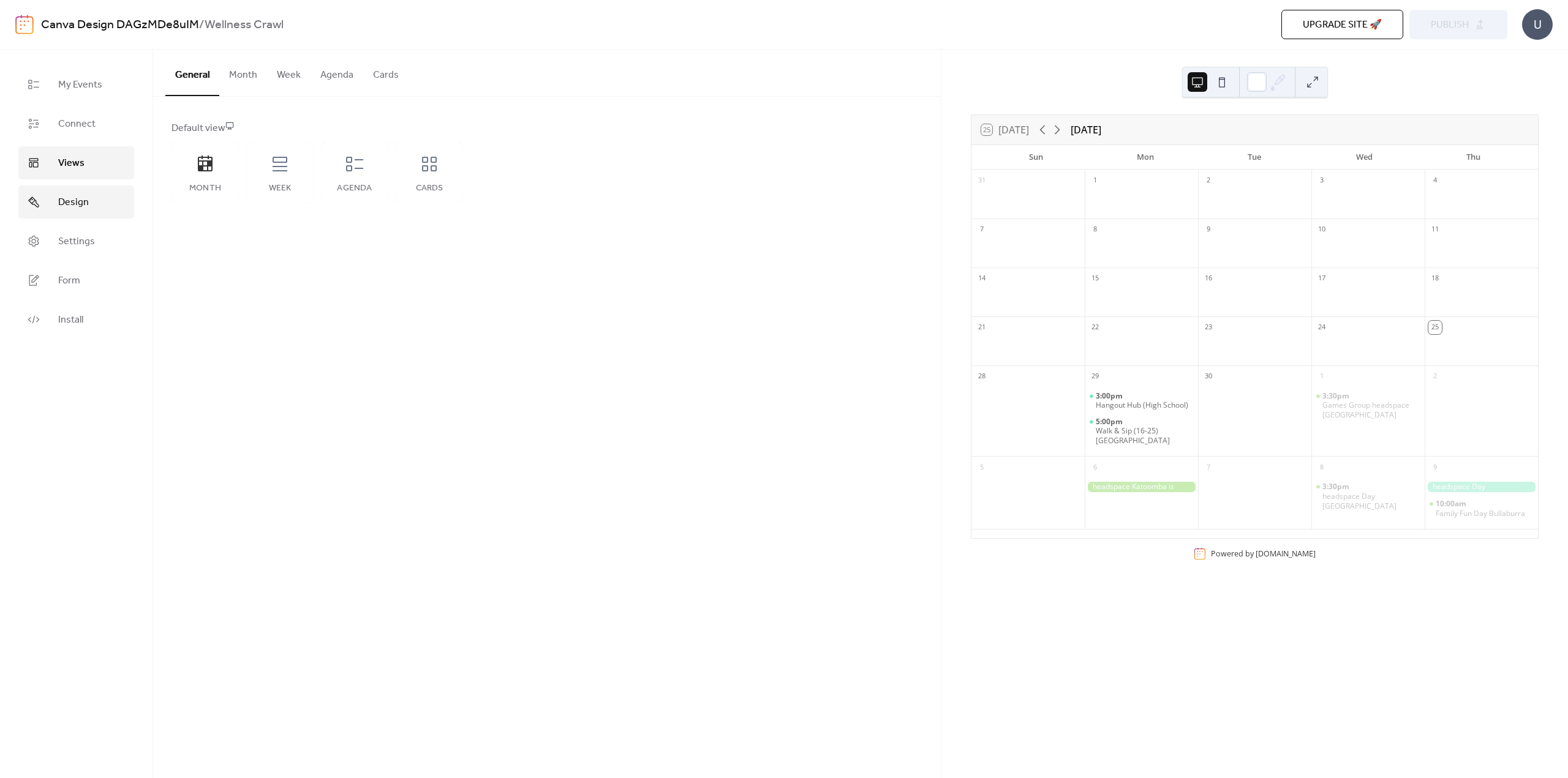
click at [57, 205] on link "Design" at bounding box center [76, 202] width 116 height 33
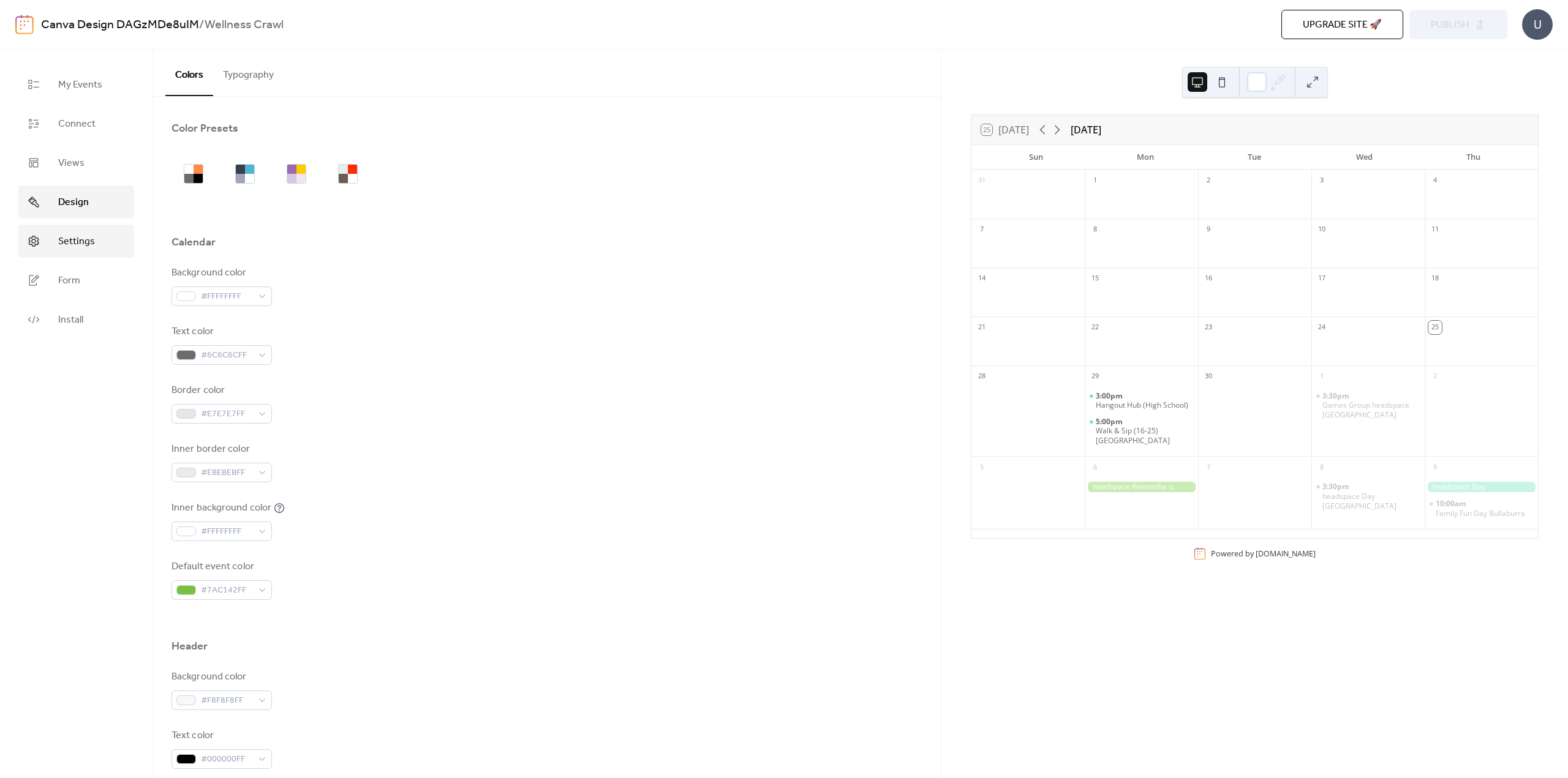
click at [69, 247] on span "Settings" at bounding box center [76, 242] width 37 height 15
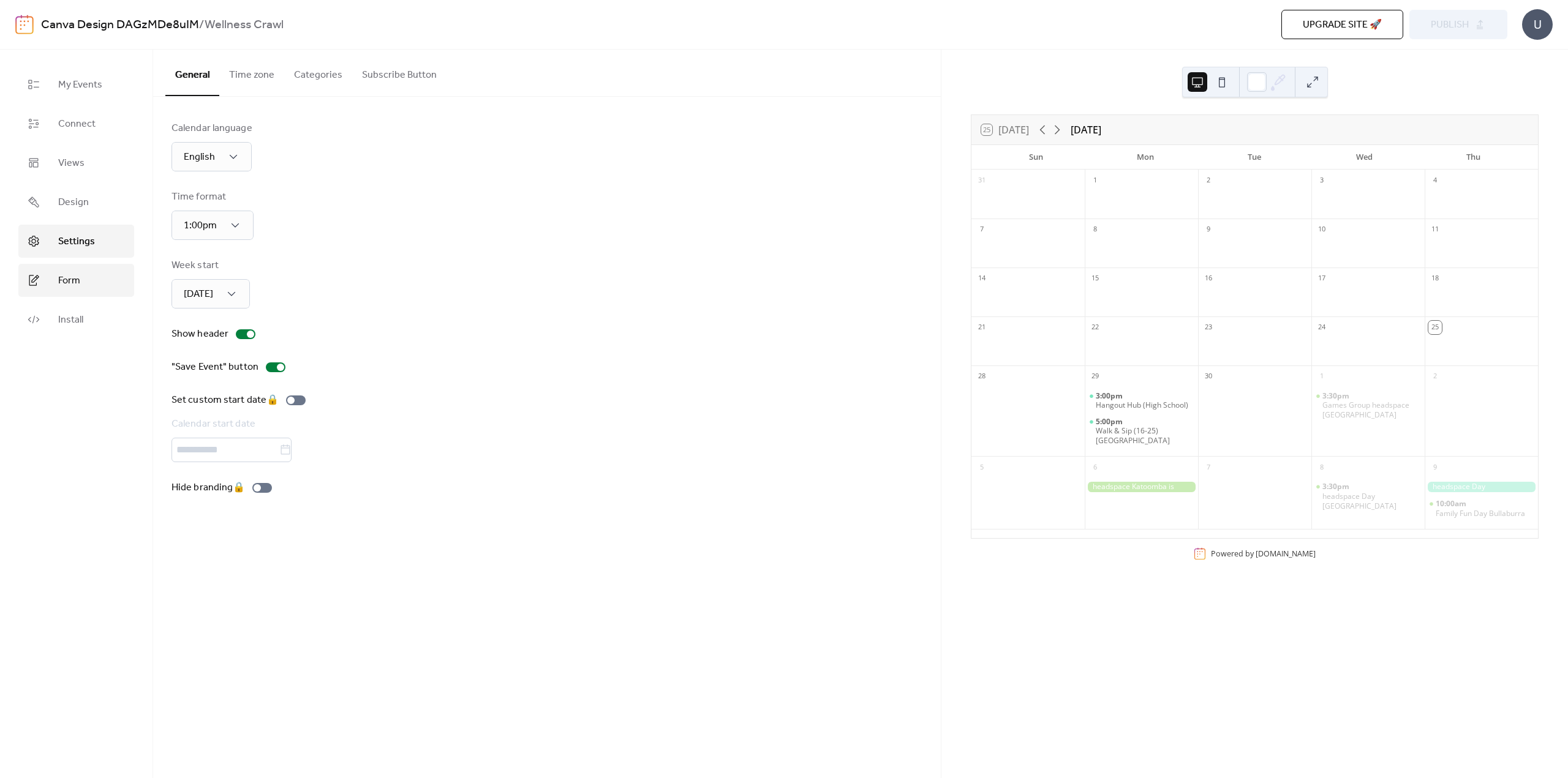
click at [66, 280] on span "Form" at bounding box center [69, 281] width 22 height 15
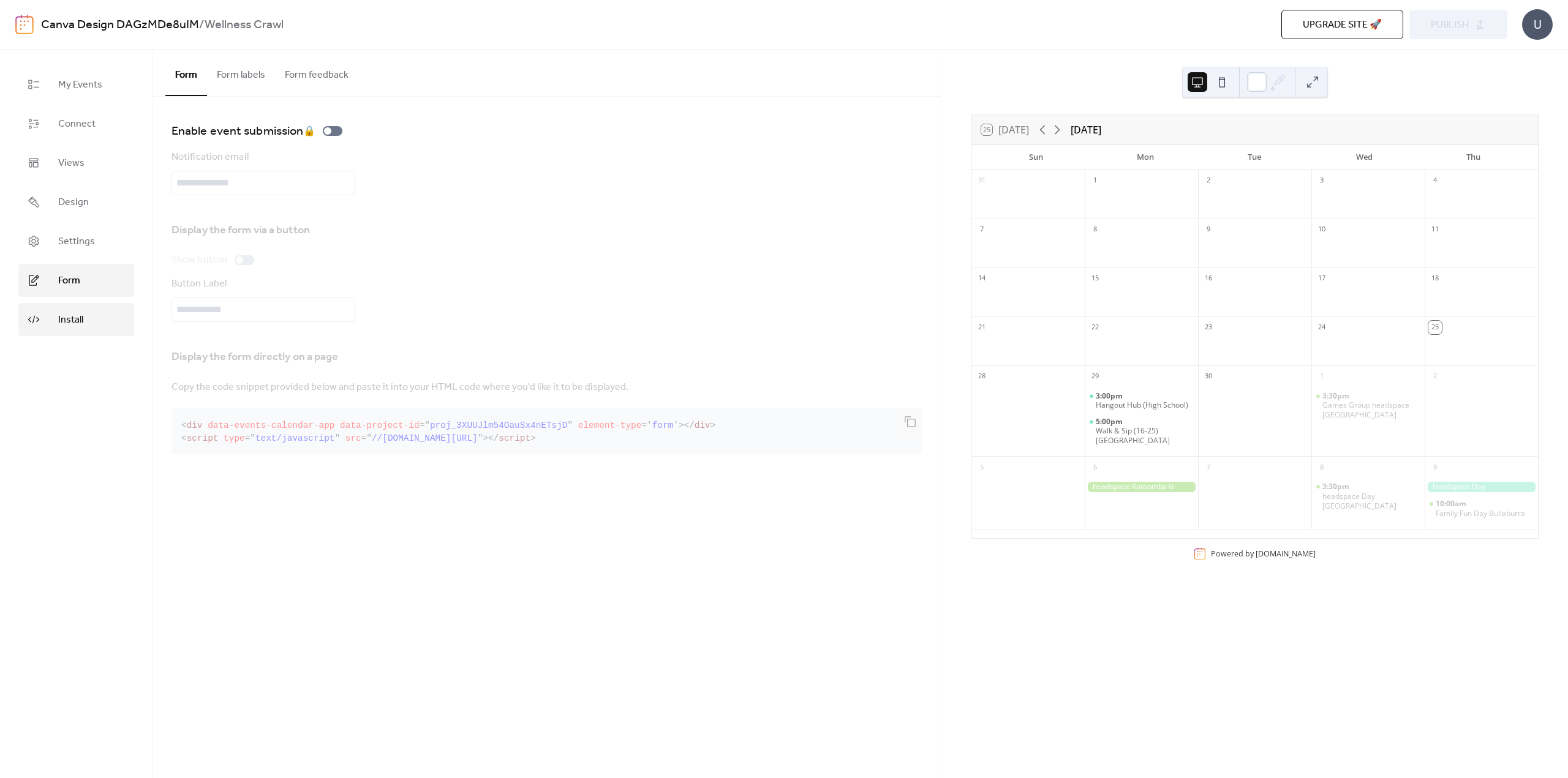
click at [65, 318] on span "Install" at bounding box center [71, 320] width 25 height 15
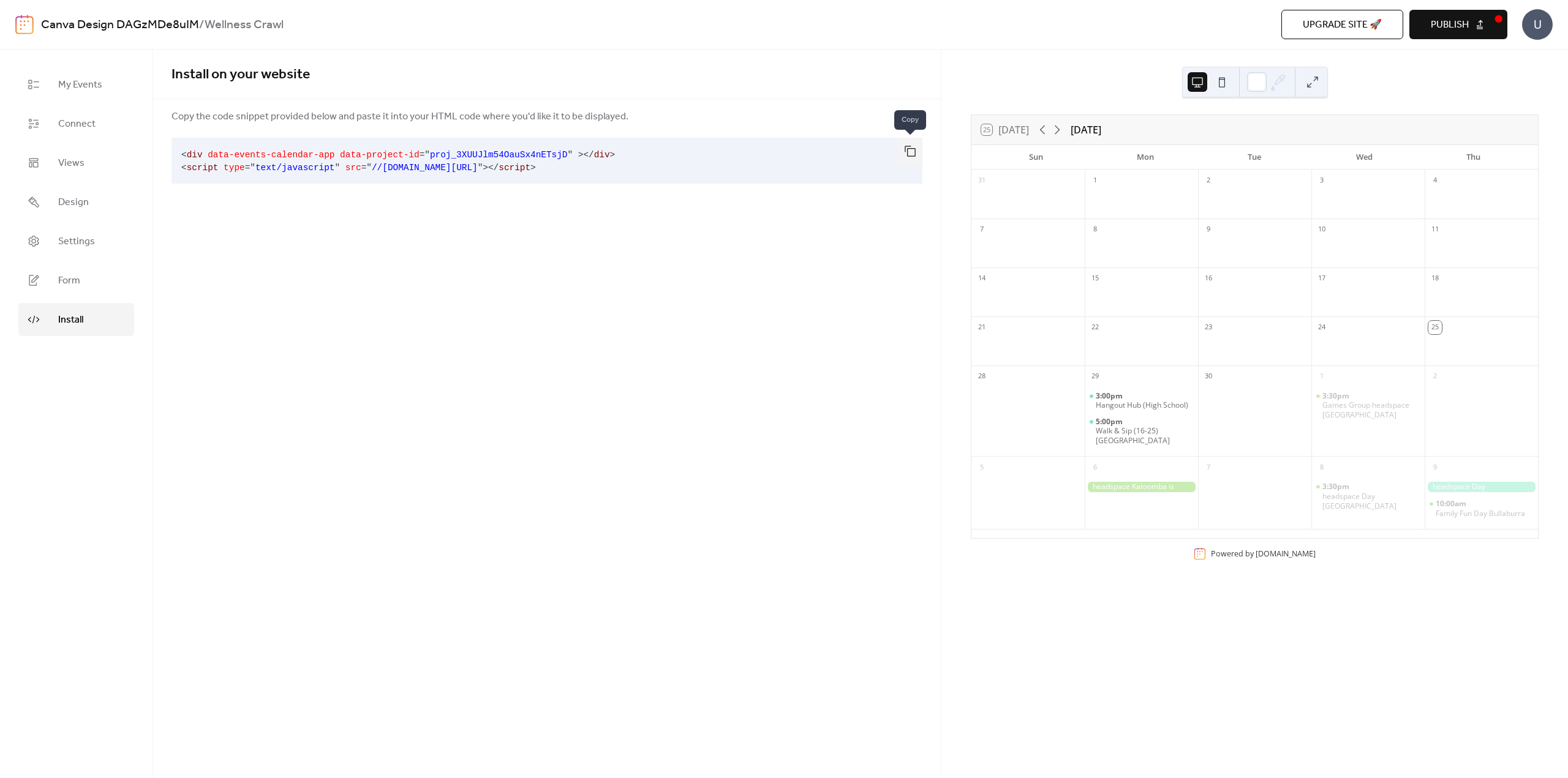
click at [902, 148] on button "button" at bounding box center [910, 151] width 24 height 27
drag, startPoint x: 906, startPoint y: 153, endPoint x: 17, endPoint y: 362, distance: 913.2
click at [907, 153] on button "button" at bounding box center [910, 151] width 24 height 27
click at [911, 147] on button "button" at bounding box center [910, 151] width 24 height 27
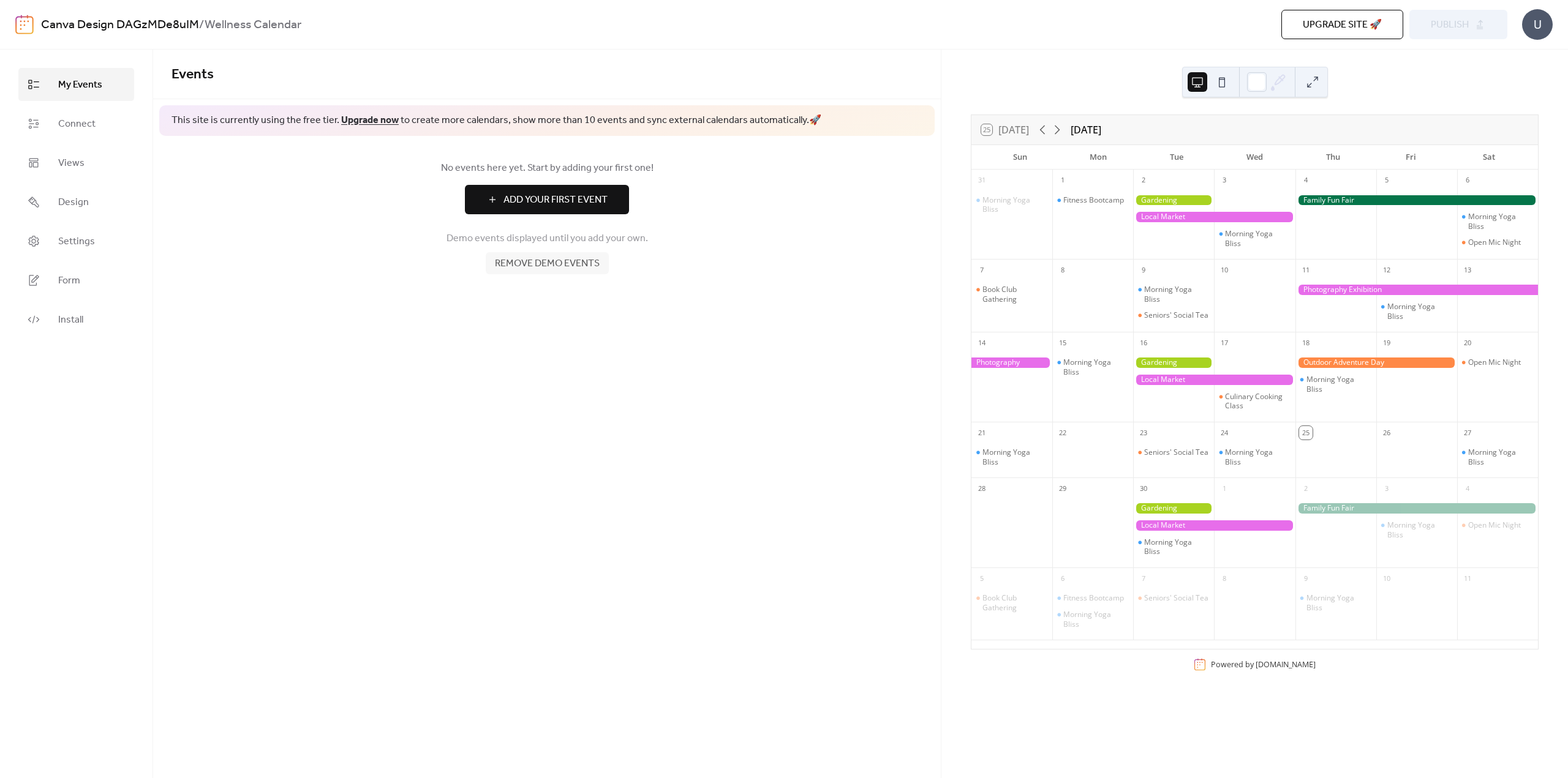
click at [563, 196] on span "Add Your First Event" at bounding box center [555, 200] width 104 height 15
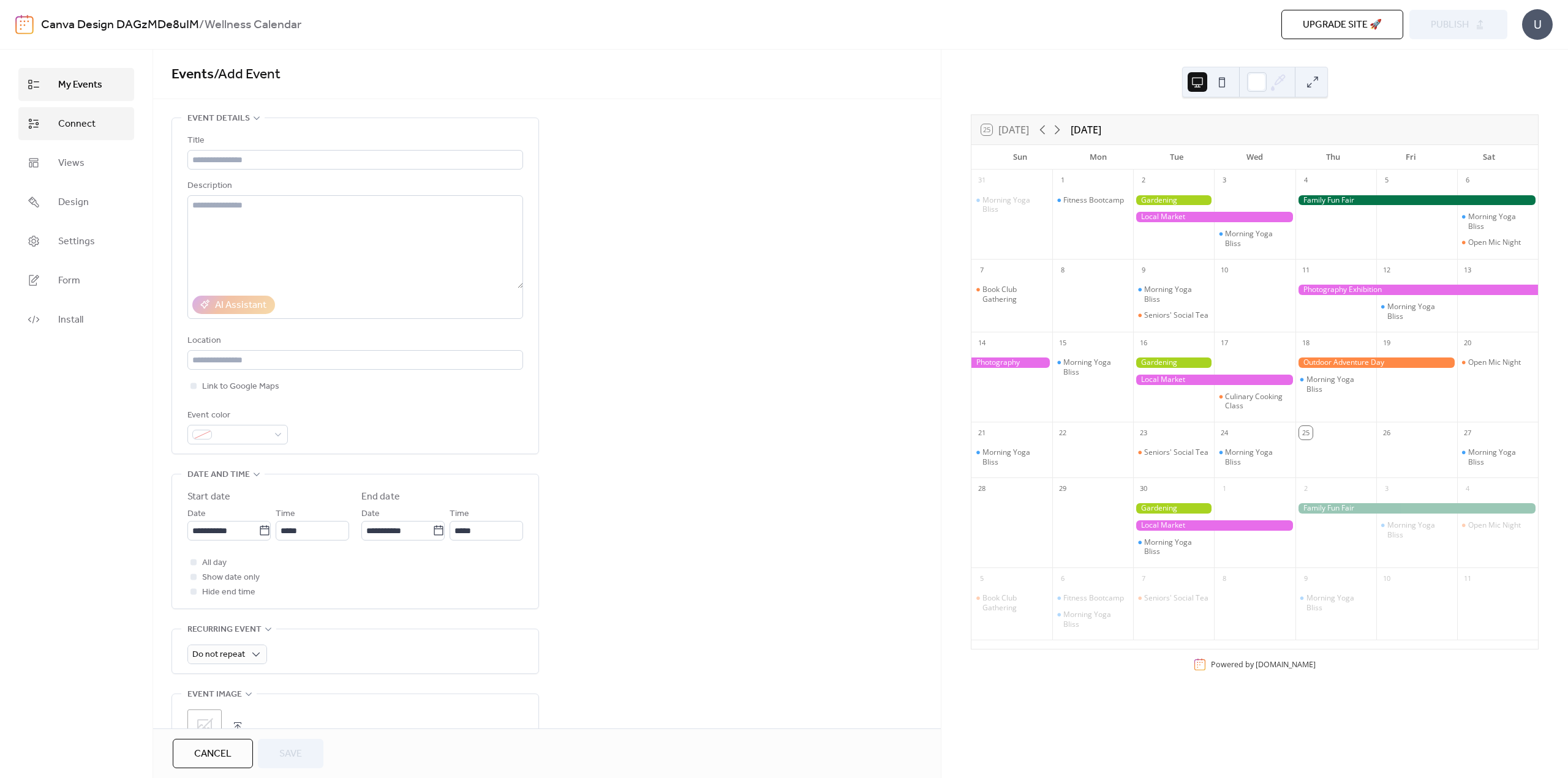
click at [65, 118] on span "Connect" at bounding box center [77, 124] width 37 height 15
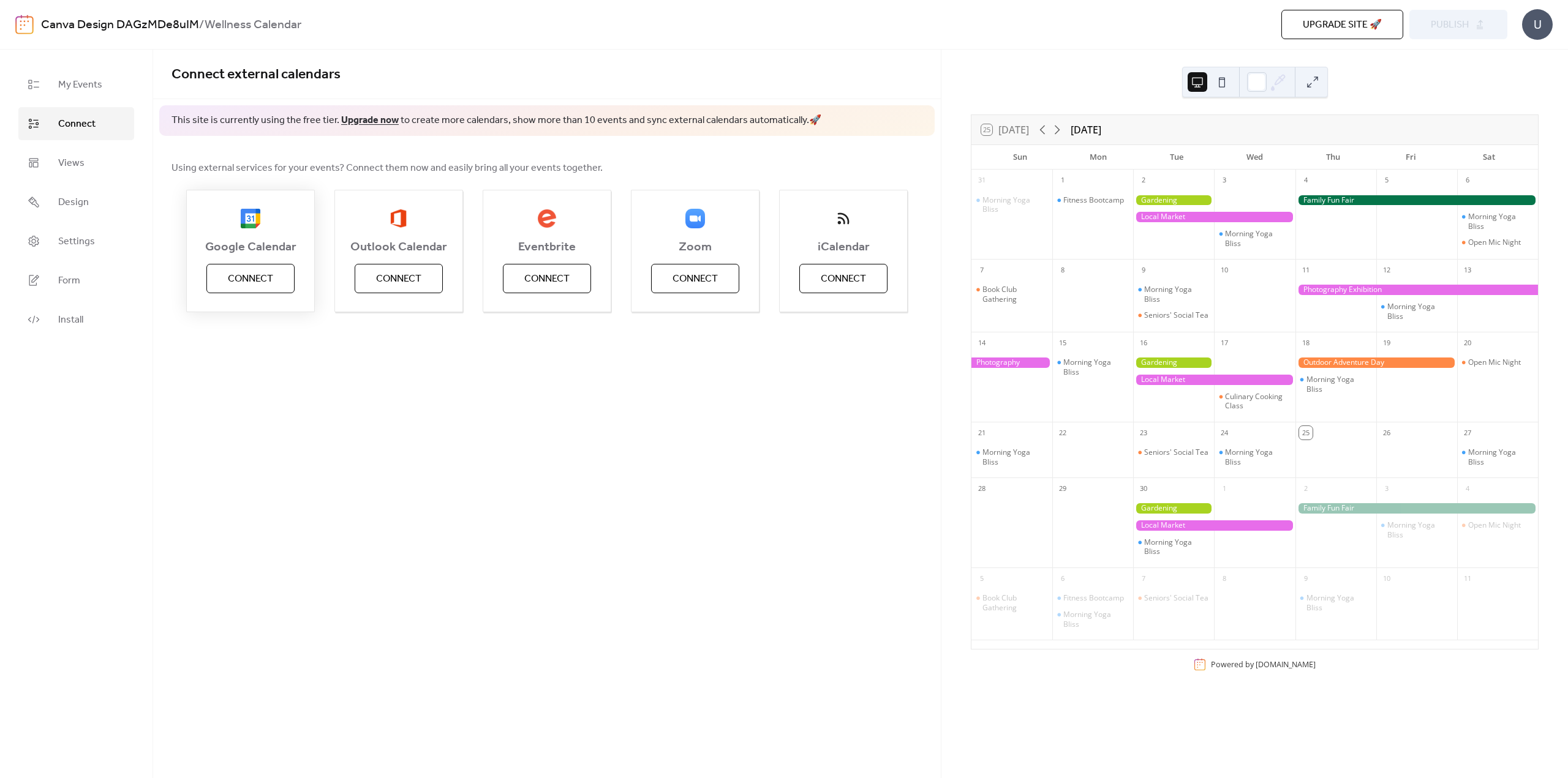
click at [261, 282] on span "Connect" at bounding box center [251, 279] width 45 height 15
click at [101, 86] on span "My Events" at bounding box center [80, 85] width 44 height 15
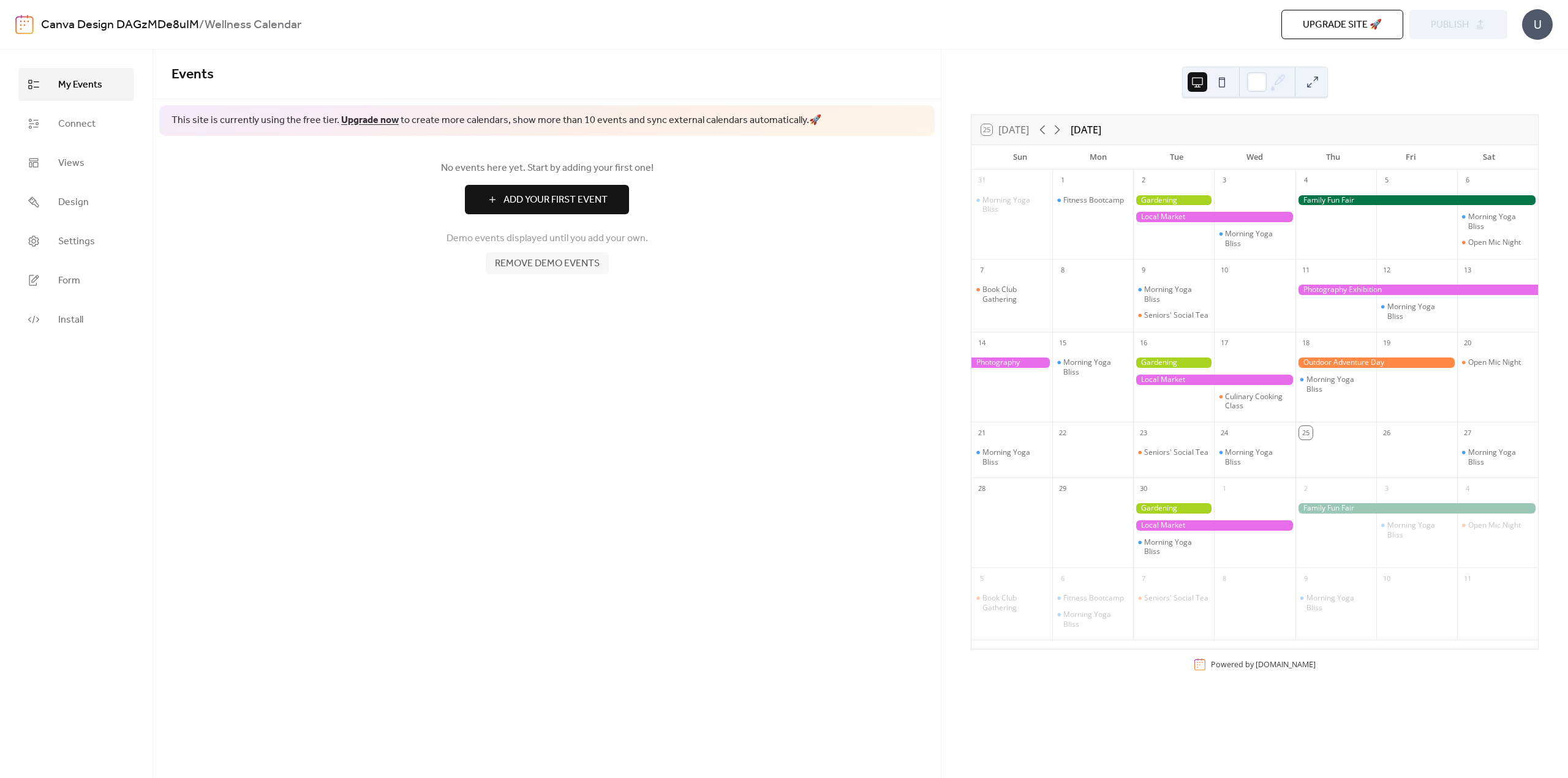
click at [532, 264] on span "Remove demo events" at bounding box center [547, 264] width 105 height 15
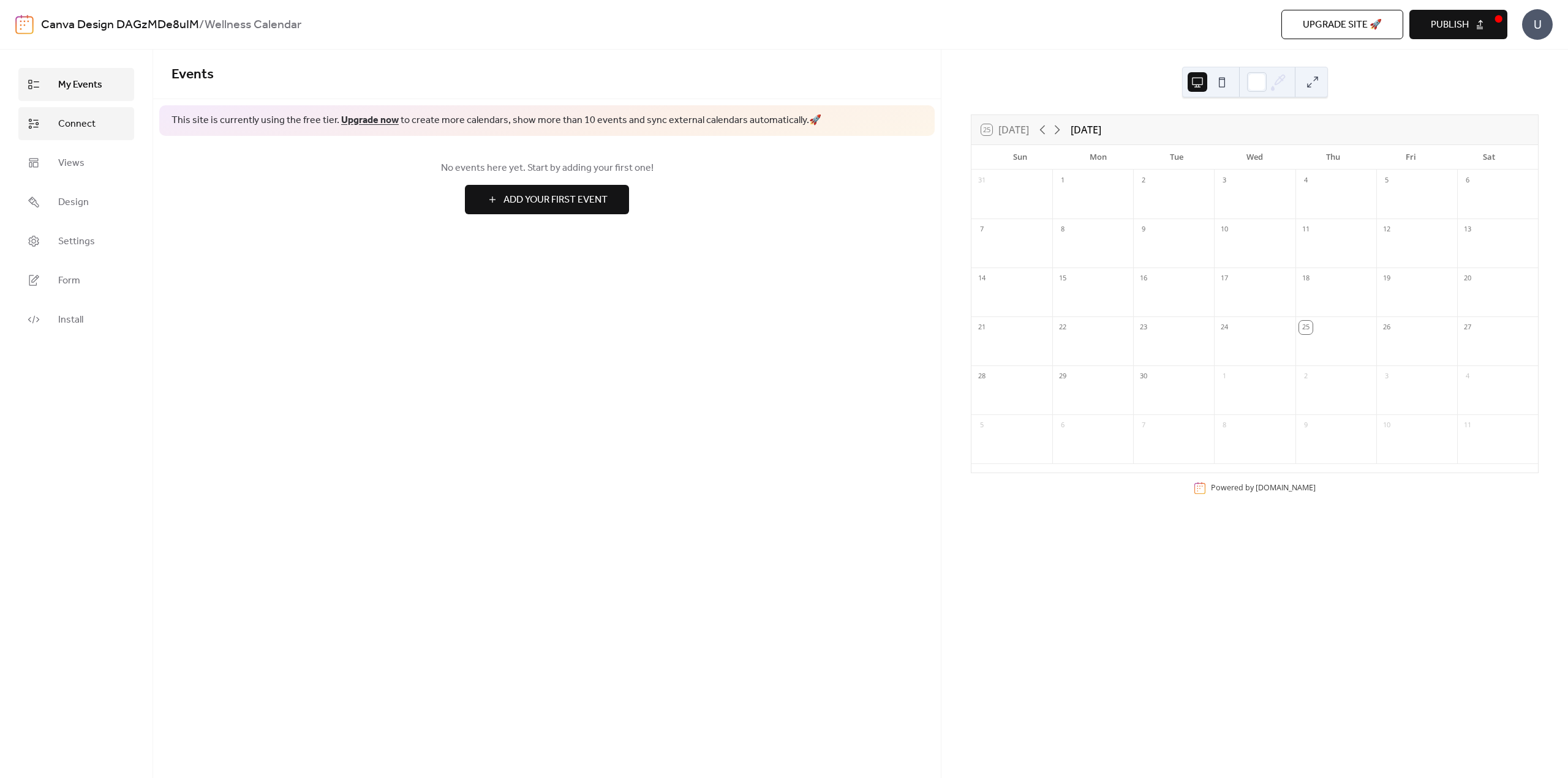
click at [80, 118] on span "Connect" at bounding box center [77, 124] width 37 height 15
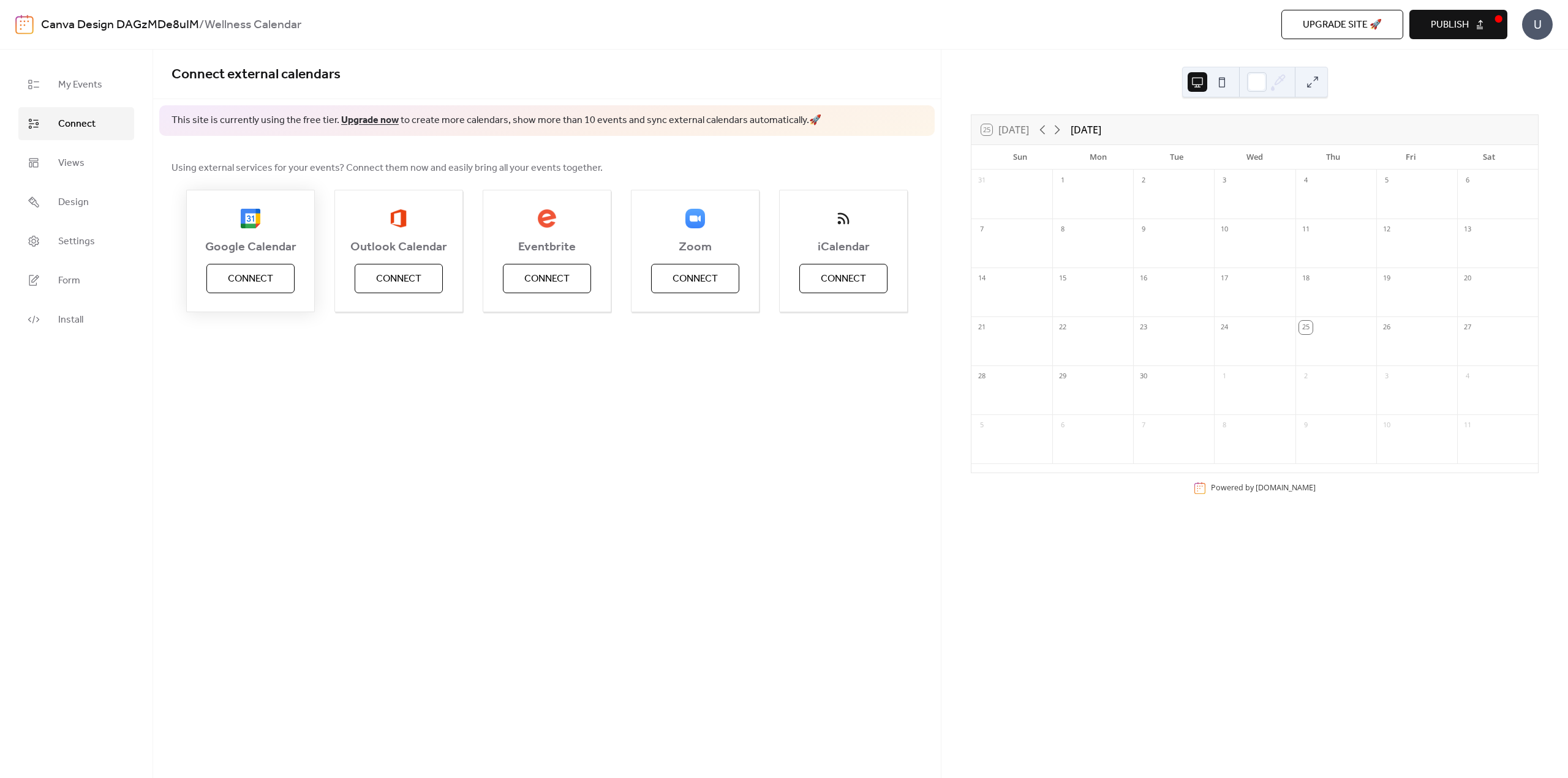
click at [264, 282] on span "Connect" at bounding box center [251, 279] width 45 height 15
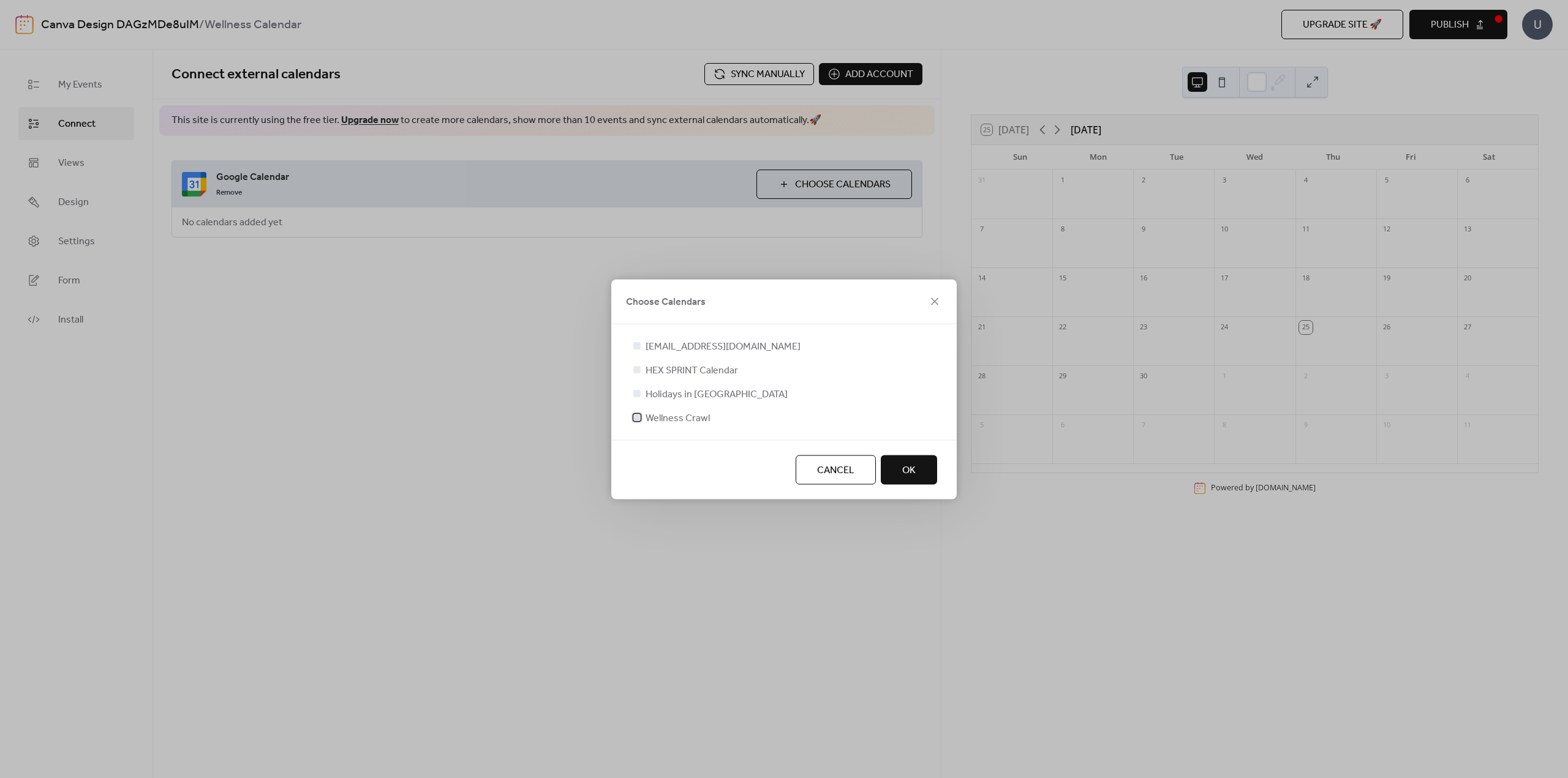
click at [683, 420] on span "Wellness Crawl" at bounding box center [678, 418] width 64 height 15
click at [923, 471] on button "OK" at bounding box center [908, 470] width 56 height 29
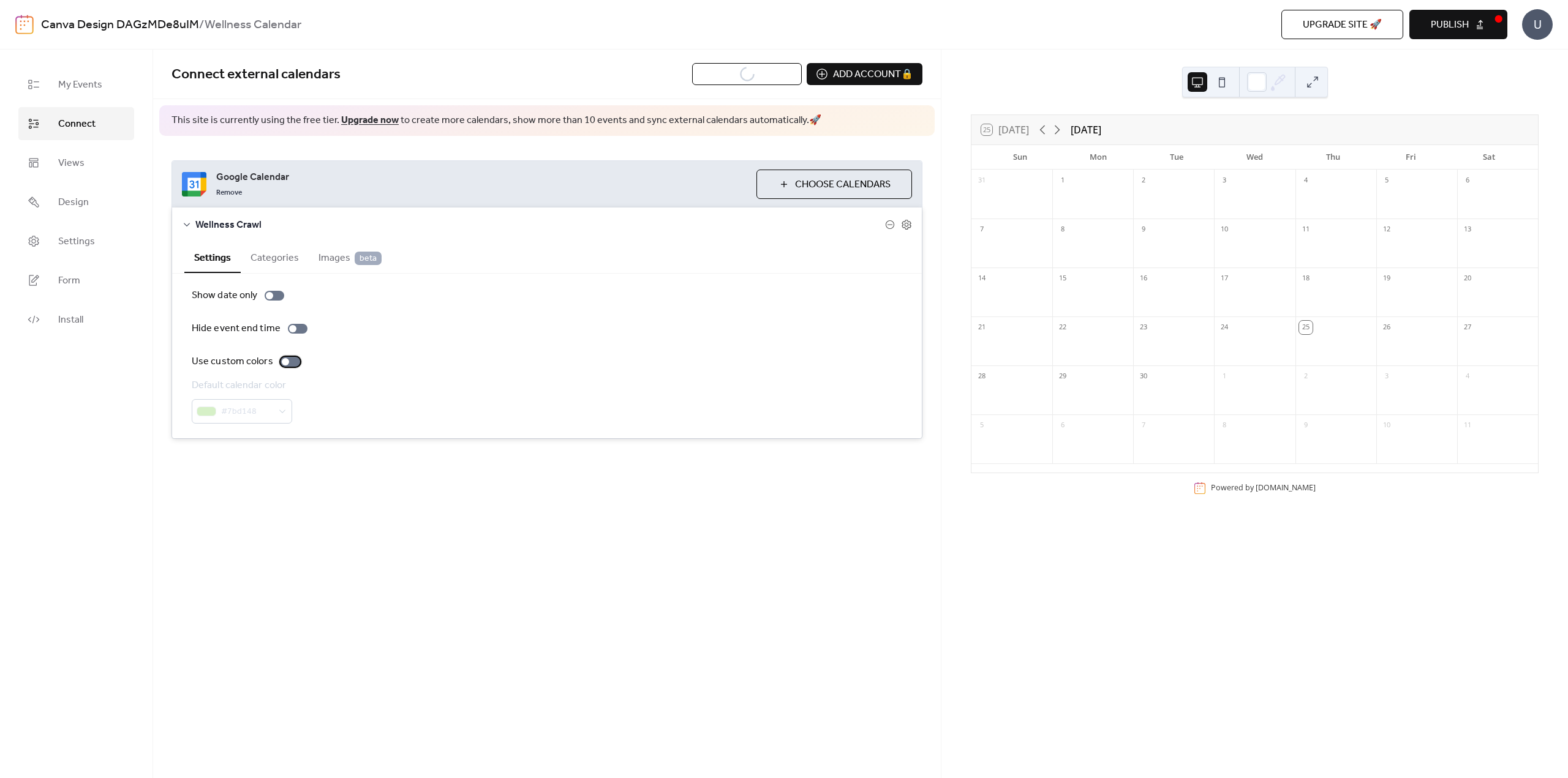
click at [292, 361] on div at bounding box center [291, 362] width 19 height 10
click at [856, 187] on span "Choose Calendars" at bounding box center [843, 185] width 96 height 15
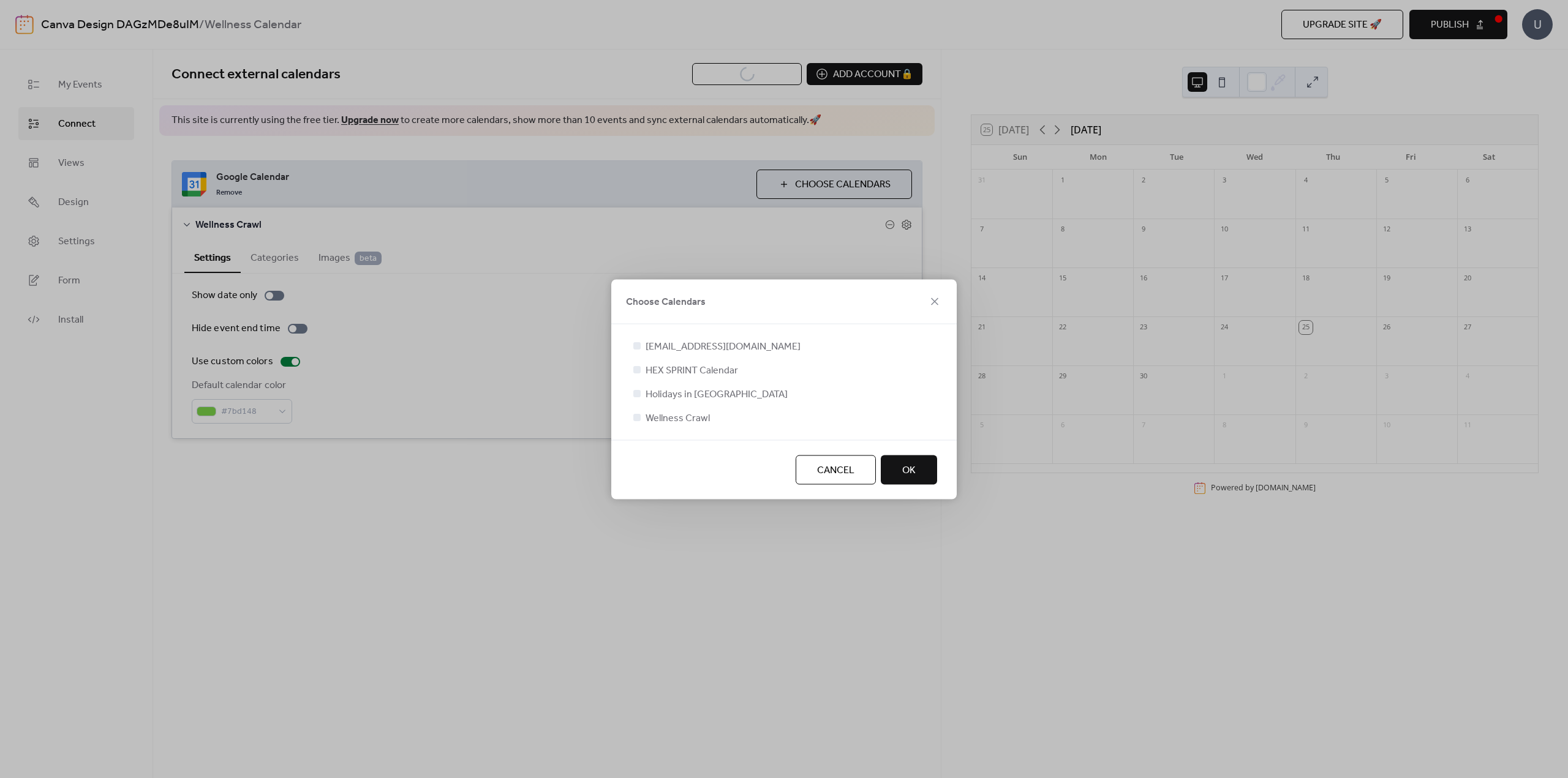
click at [906, 470] on span "OK" at bounding box center [909, 471] width 14 height 15
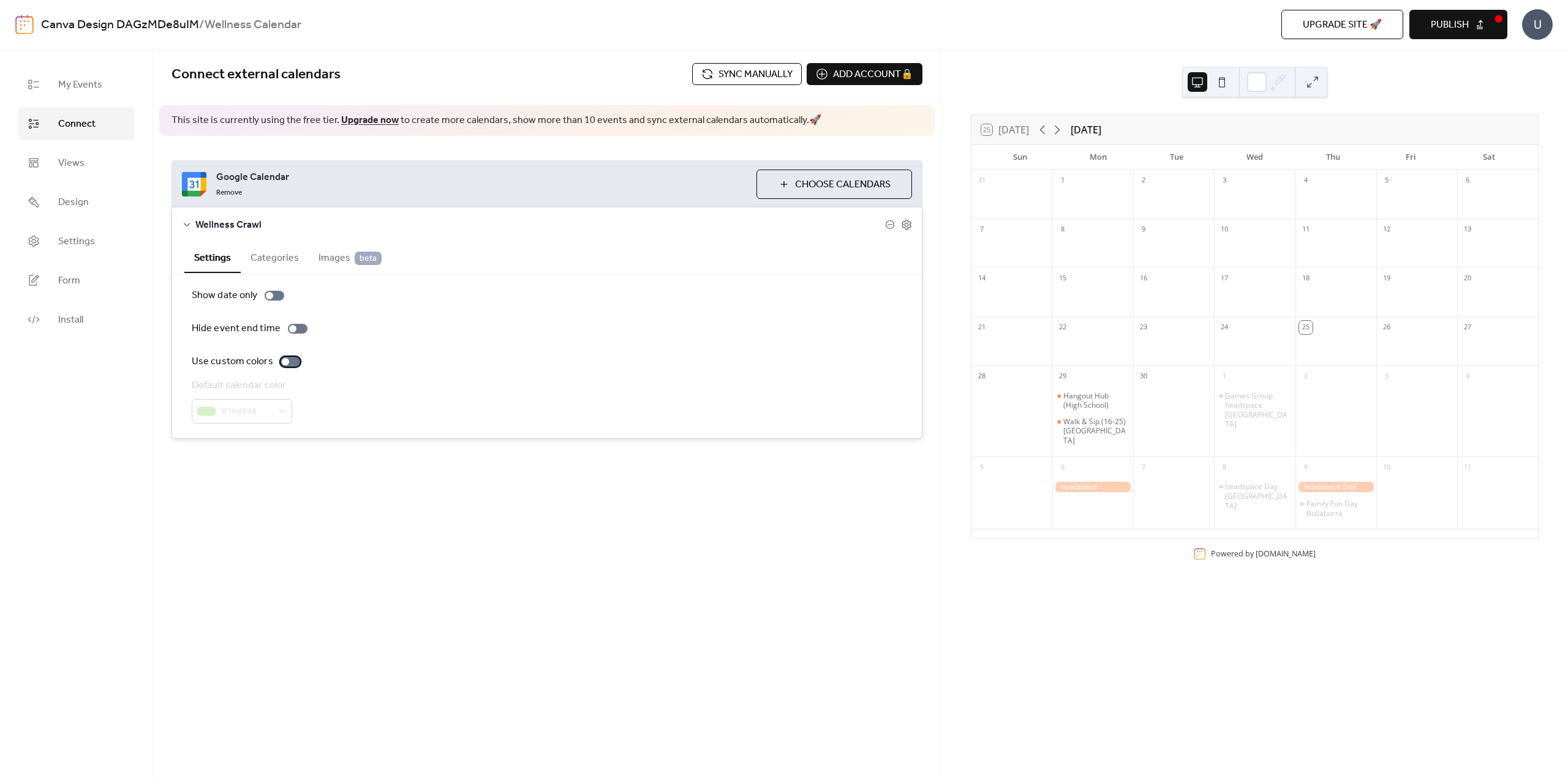
click at [290, 365] on div at bounding box center [291, 362] width 19 height 10
click at [1442, 26] on span "Publish" at bounding box center [1450, 25] width 38 height 15
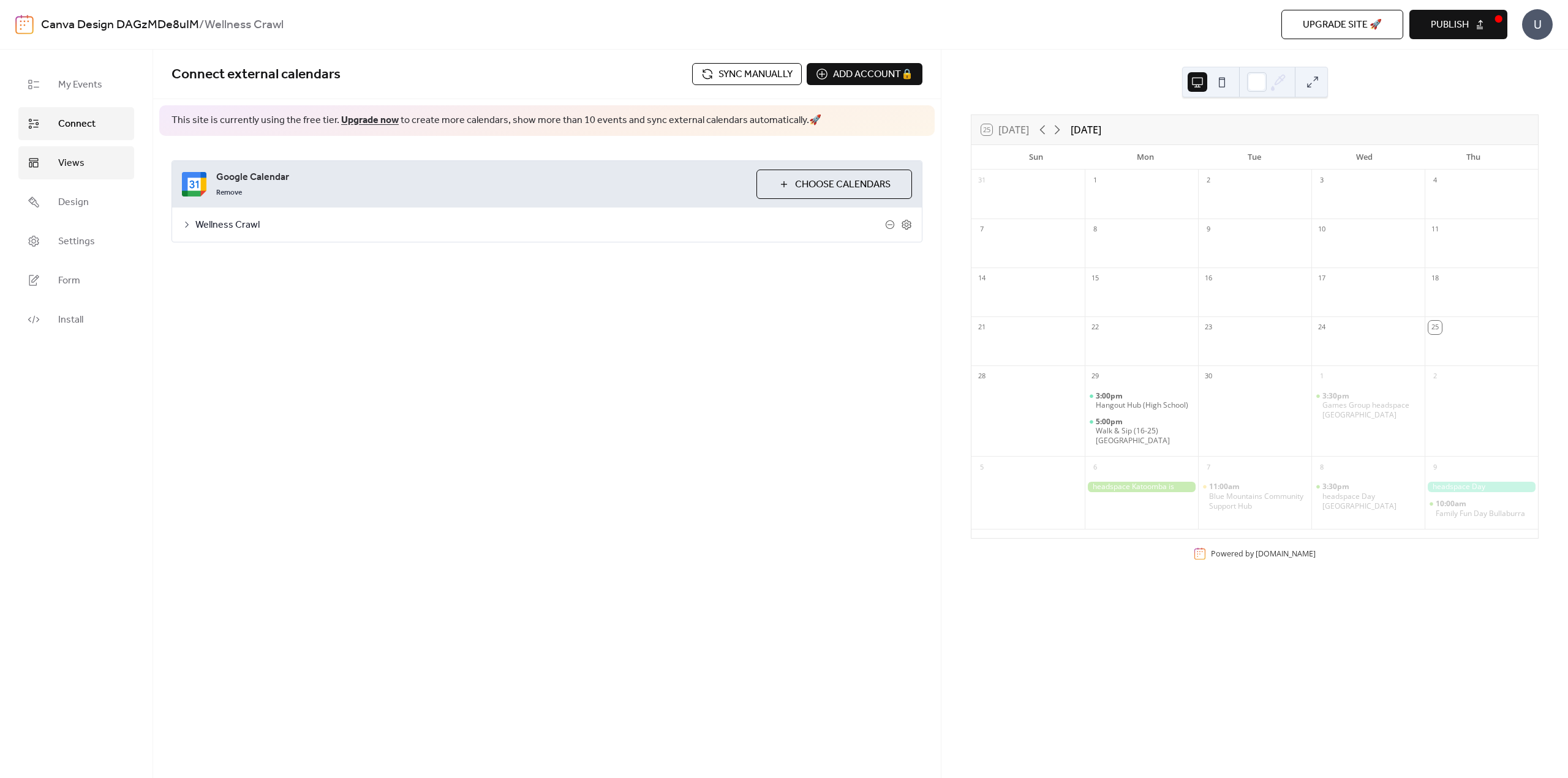
click at [73, 162] on span "Views" at bounding box center [71, 163] width 26 height 15
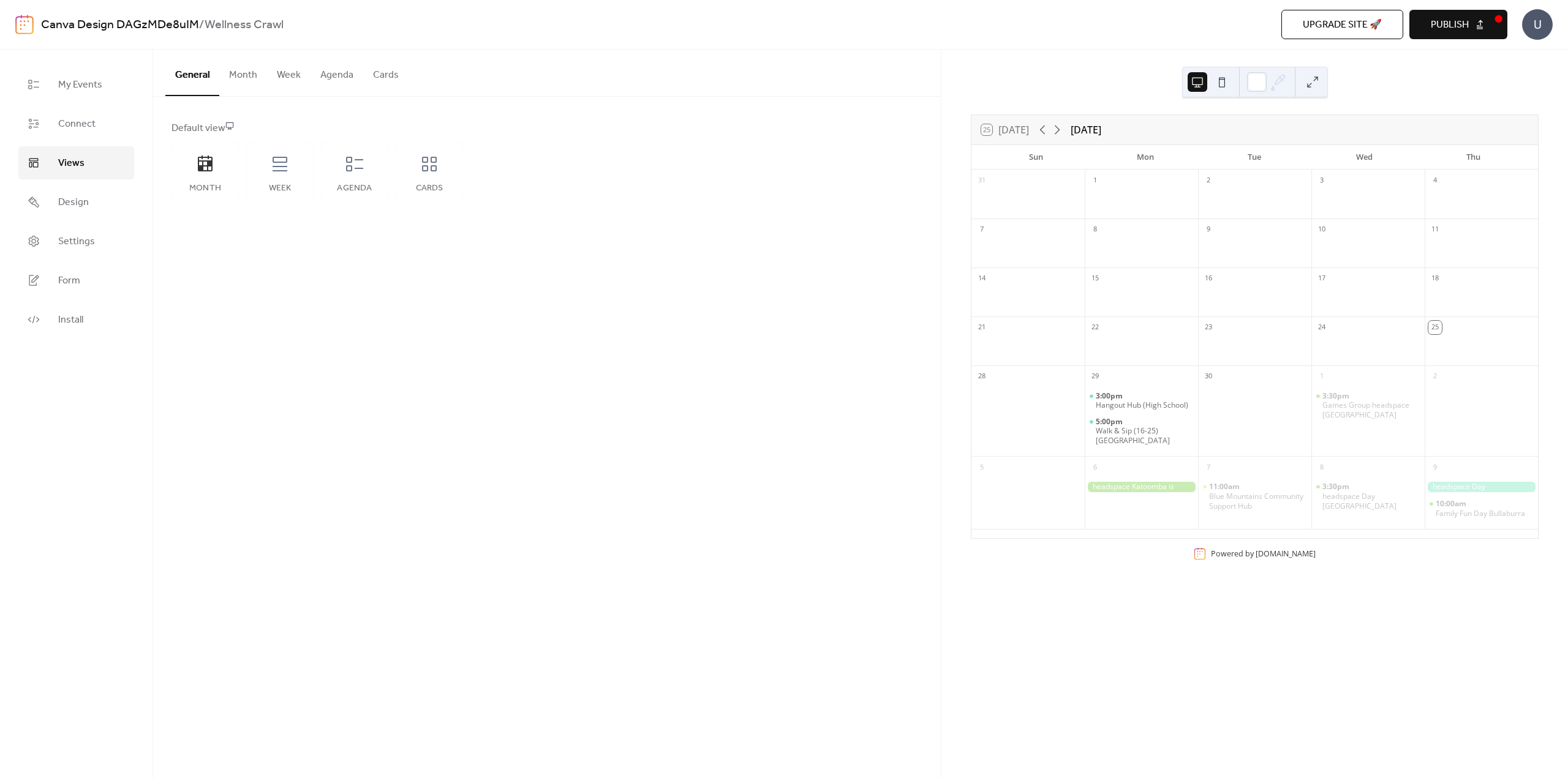
click at [326, 74] on button "Agenda" at bounding box center [337, 72] width 53 height 45
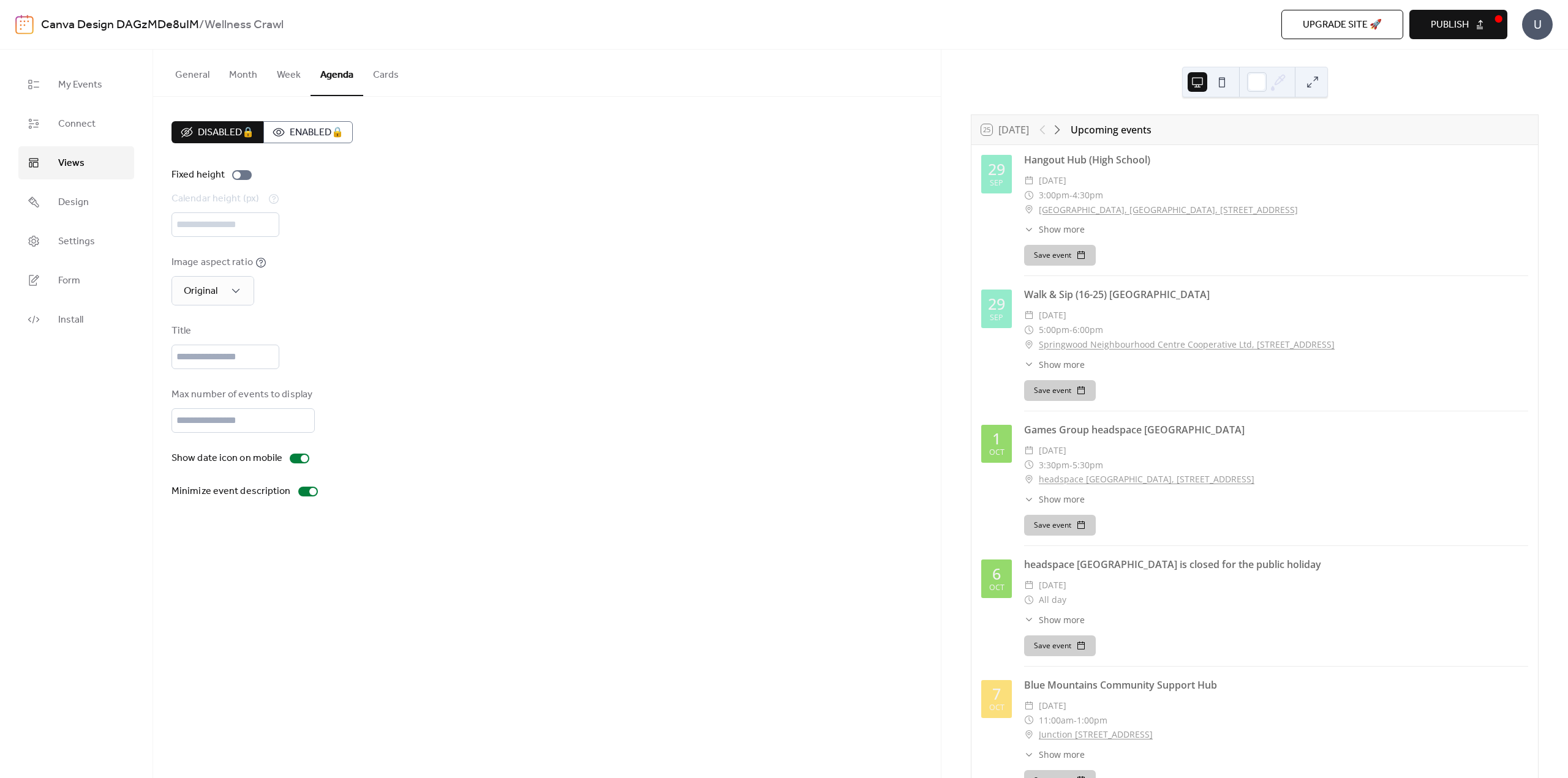
click at [1318, 81] on button at bounding box center [1312, 82] width 19 height 19
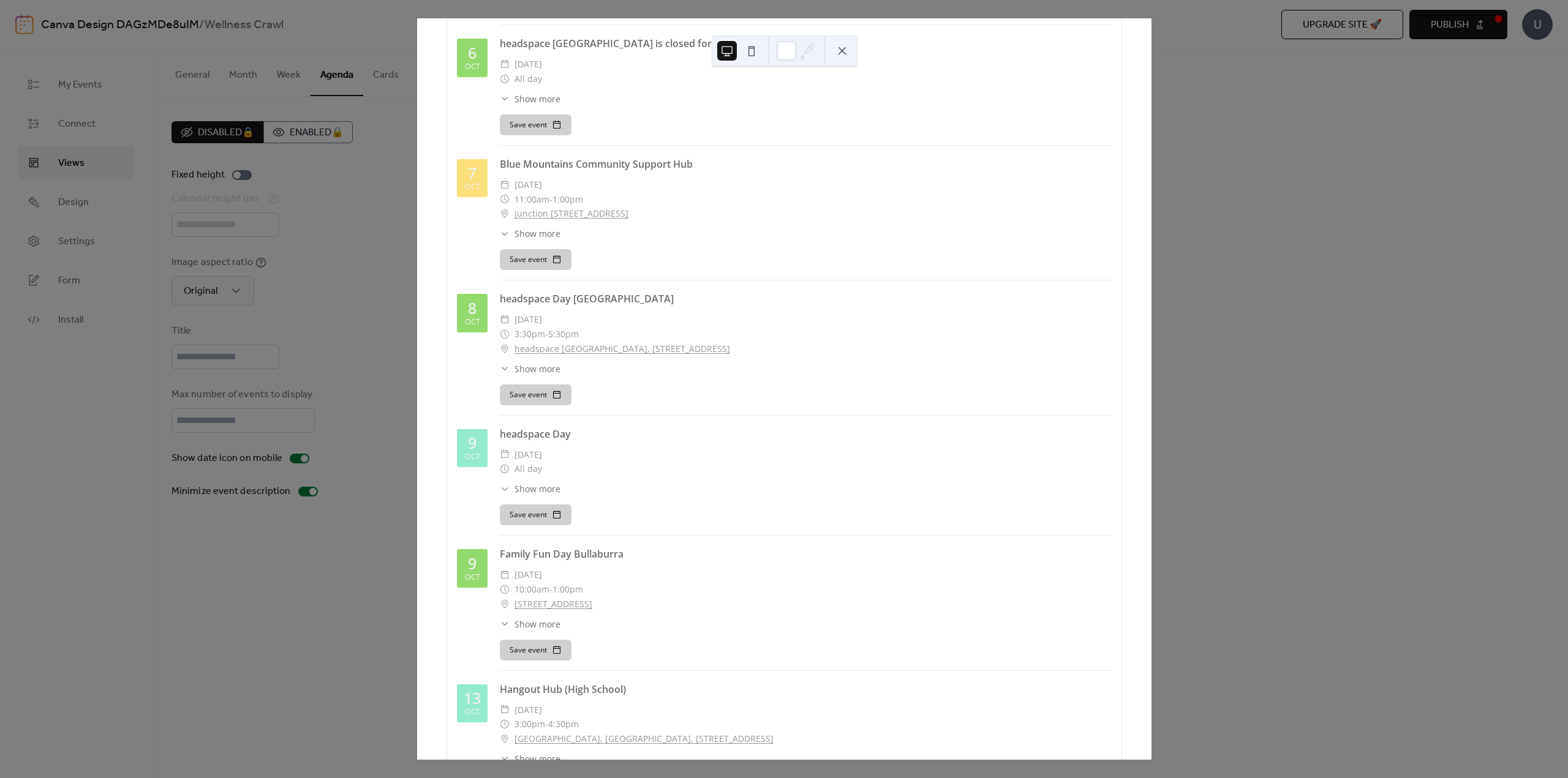
scroll to position [551, 0]
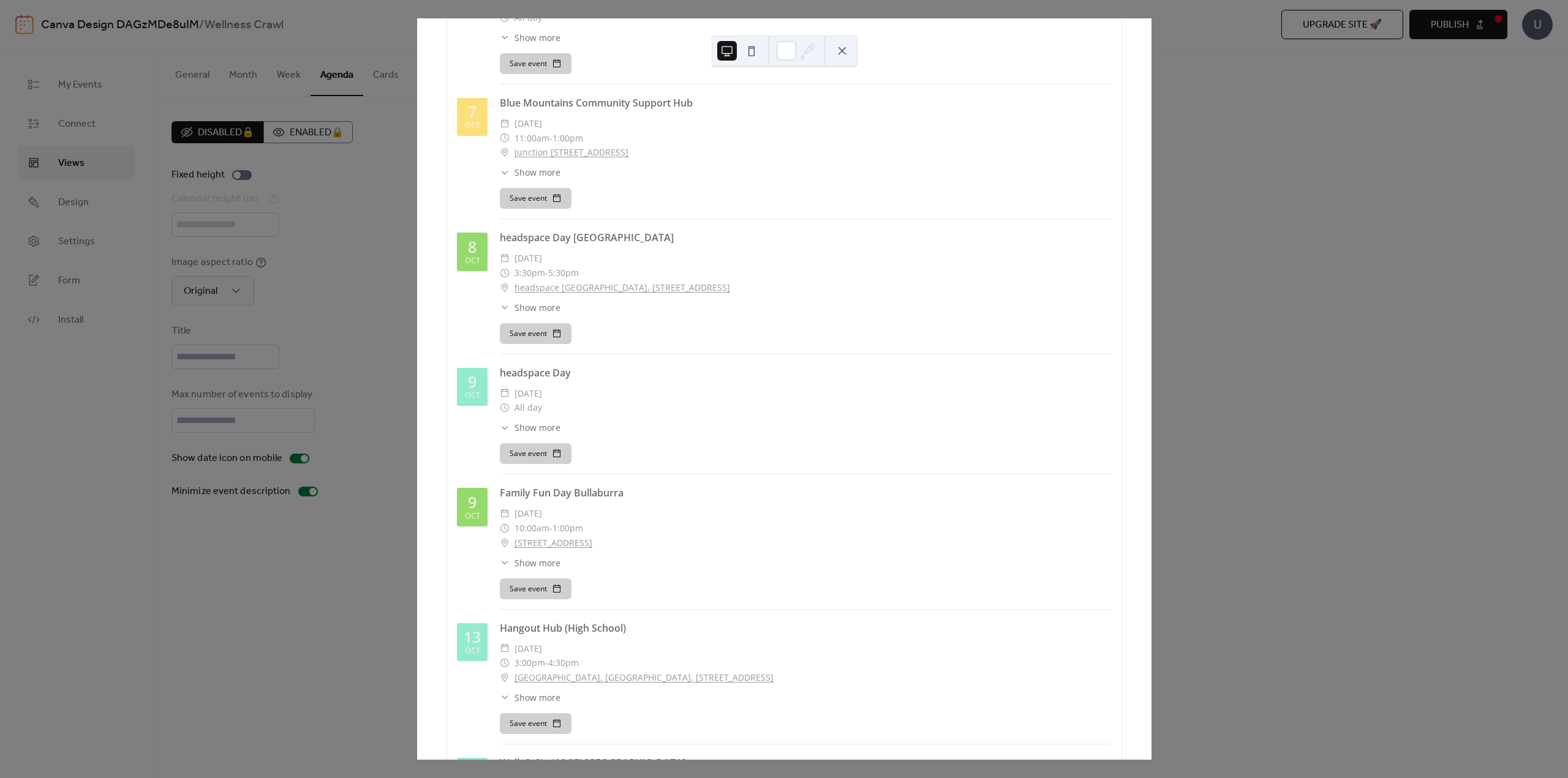
click at [1152, 101] on div "25 Today Upcoming events 29 Sep Hangout Hub (High School) ​ Monday, September 2…" at bounding box center [784, 389] width 735 height 741
click at [852, 51] on button at bounding box center [842, 51] width 19 height 19
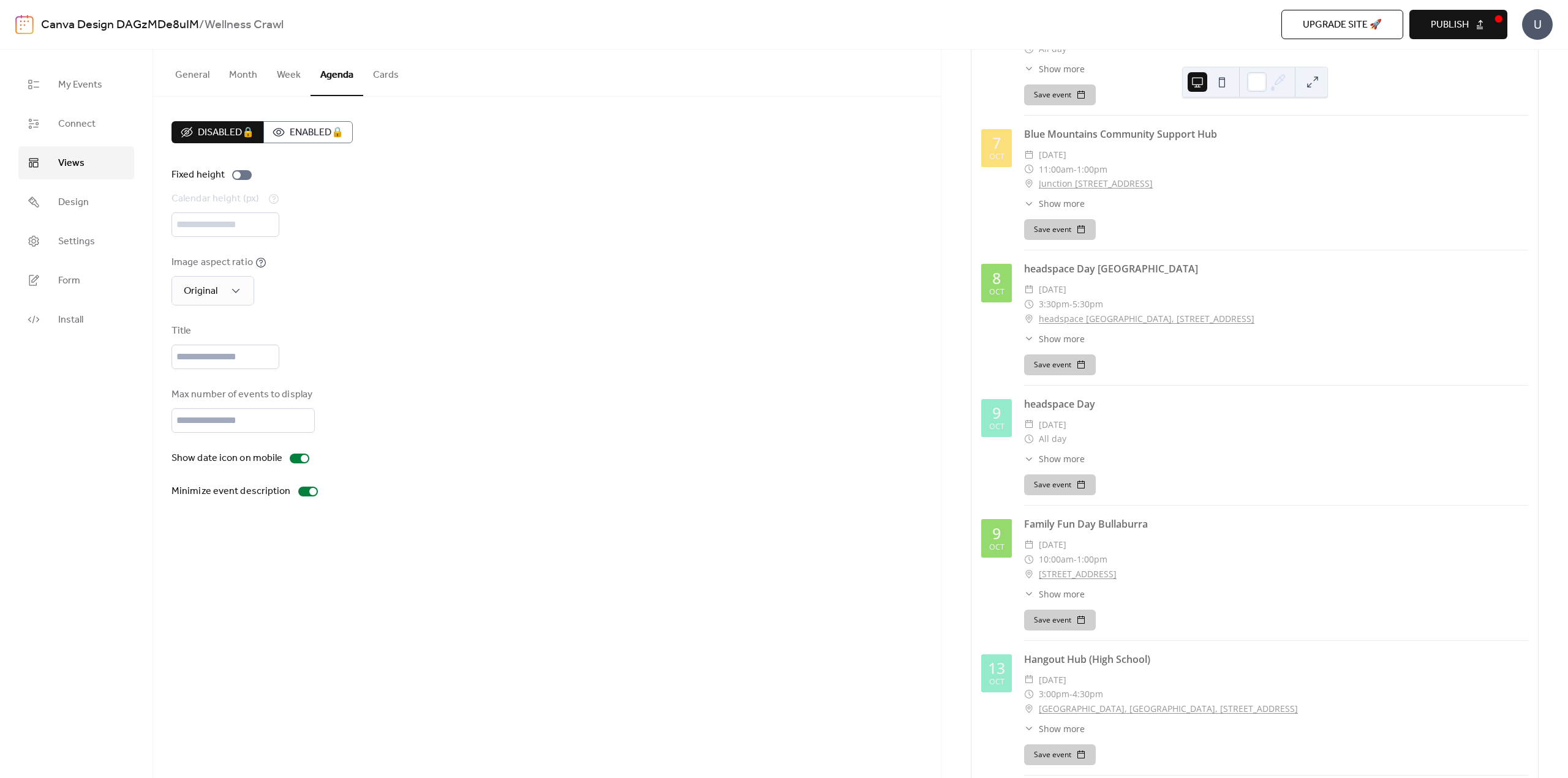
click at [1219, 79] on button at bounding box center [1222, 82] width 19 height 19
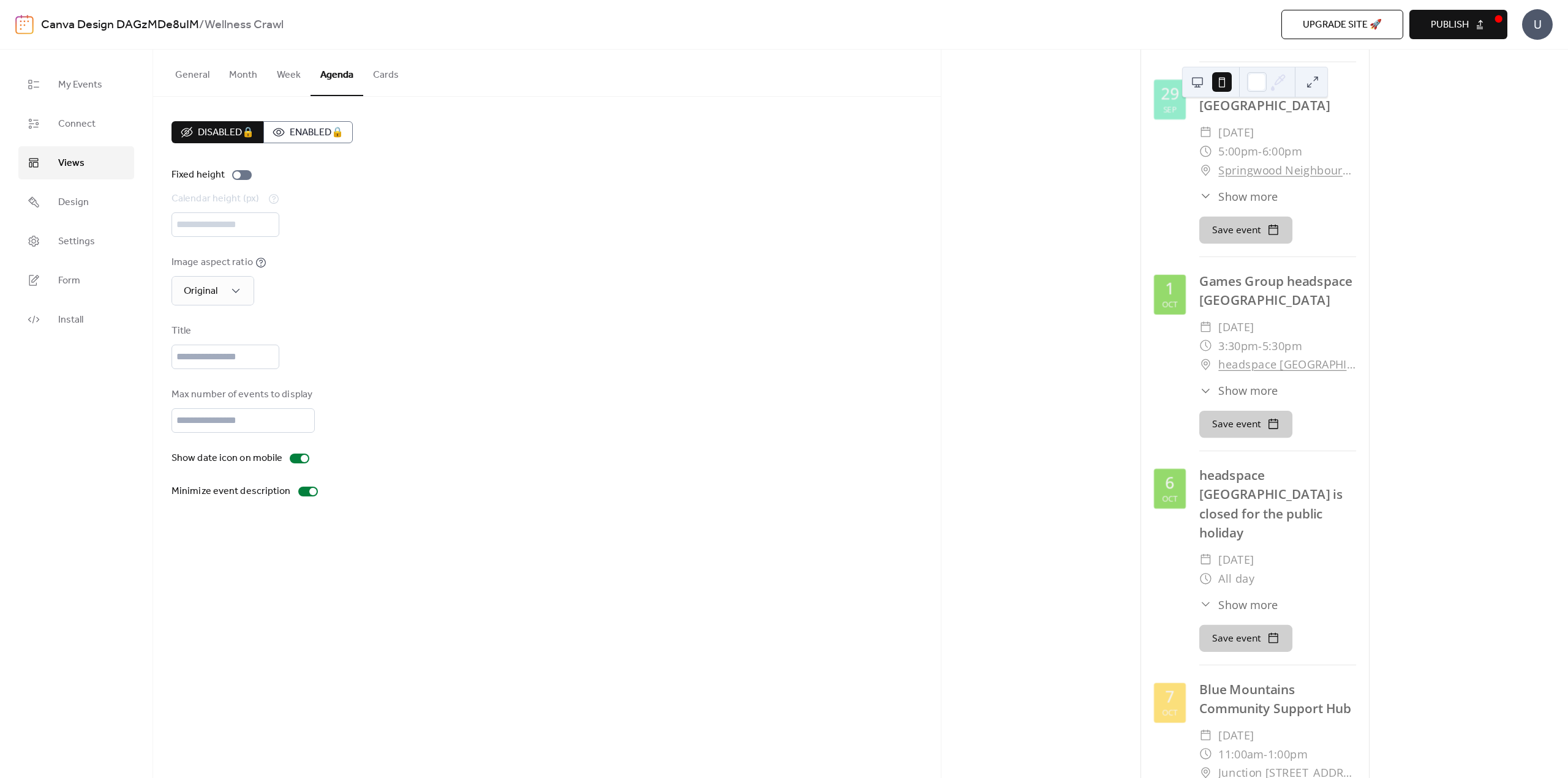
scroll to position [306, 0]
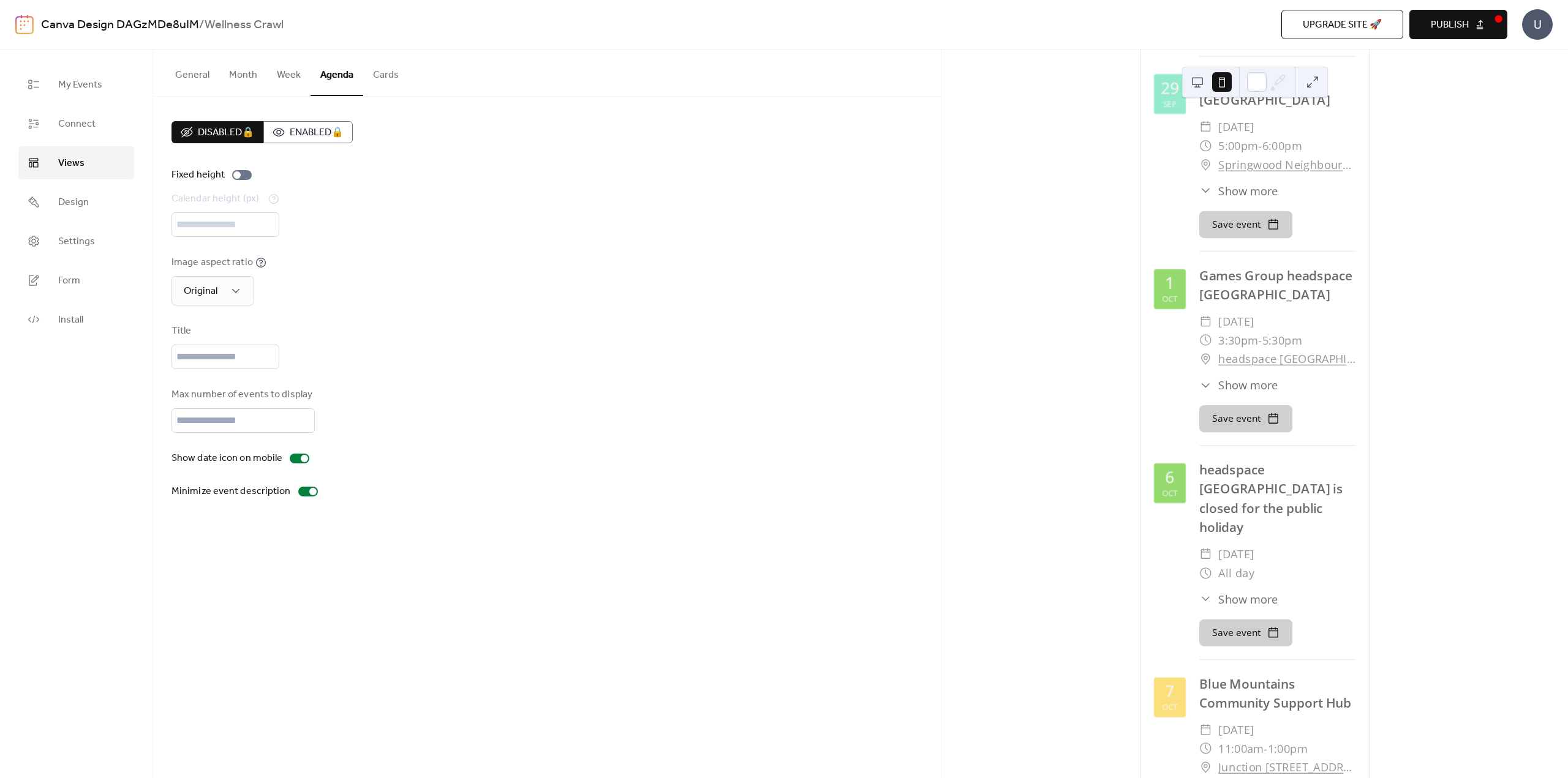
click at [1319, 84] on button at bounding box center [1312, 82] width 19 height 19
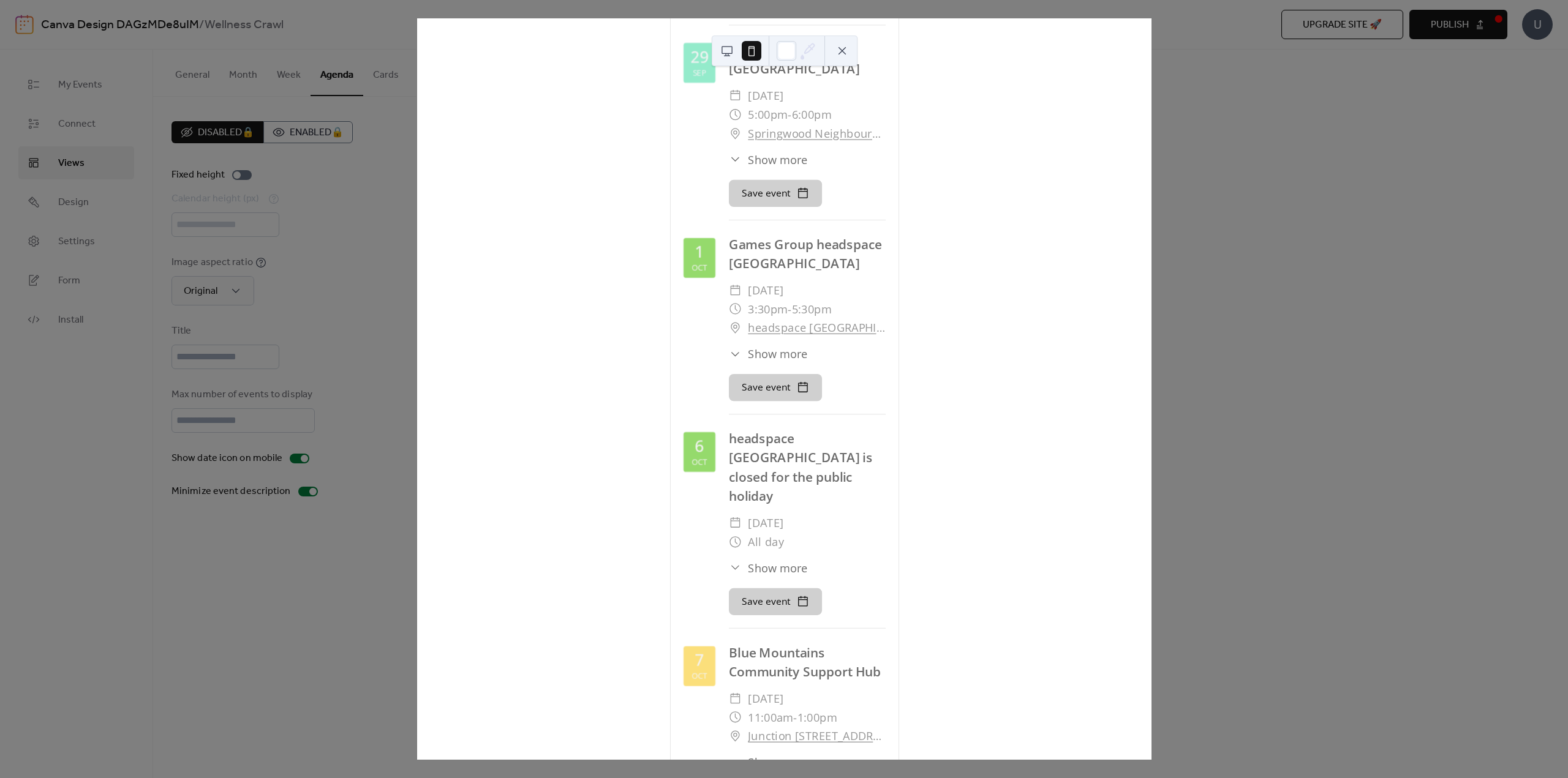
click at [850, 50] on button at bounding box center [842, 51] width 19 height 19
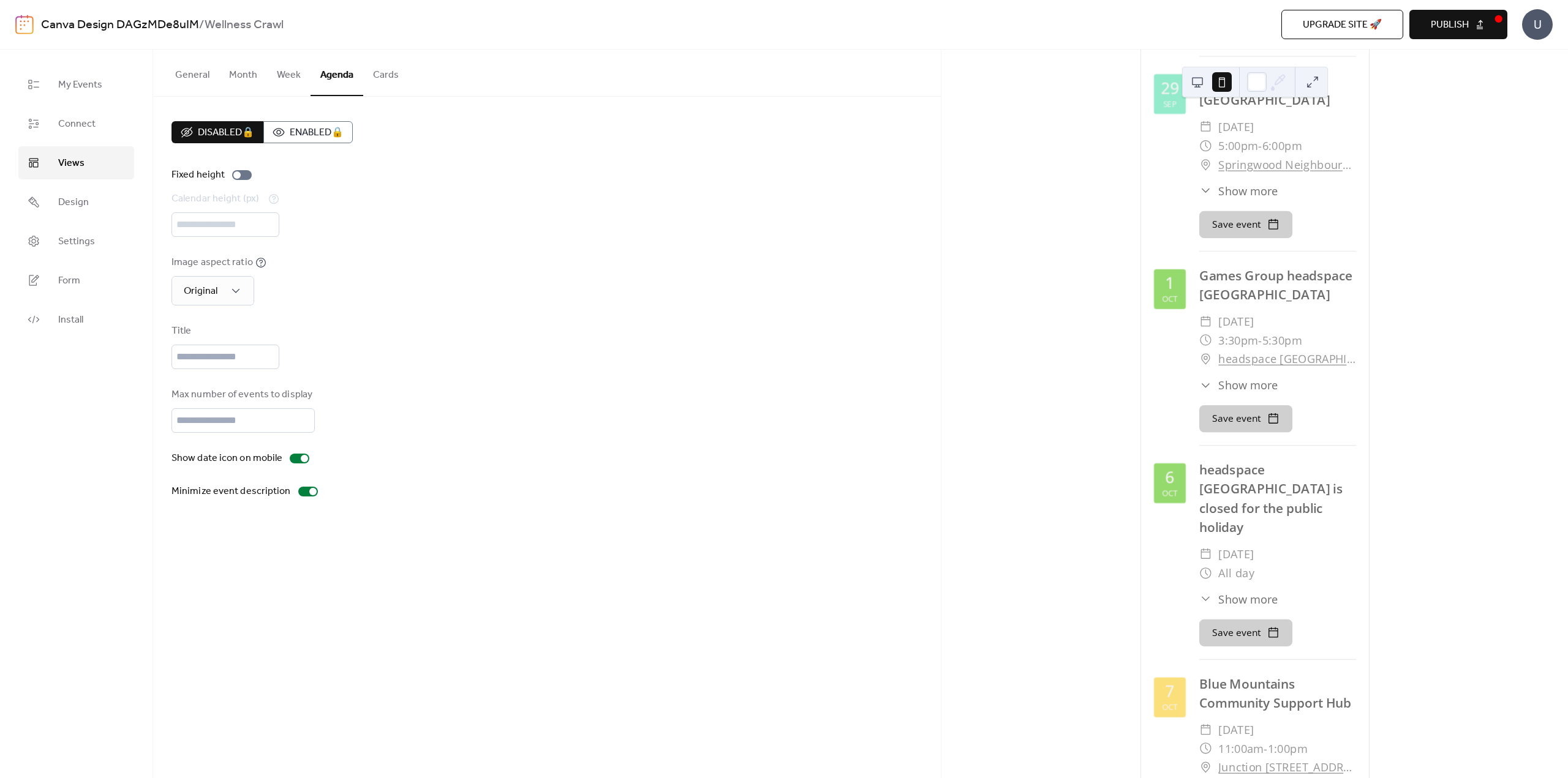
click at [1460, 25] on span "Publish" at bounding box center [1450, 25] width 38 height 15
click at [219, 131] on div "Disabled 🔒 Enabled 🔒" at bounding box center [261, 131] width 181 height 22
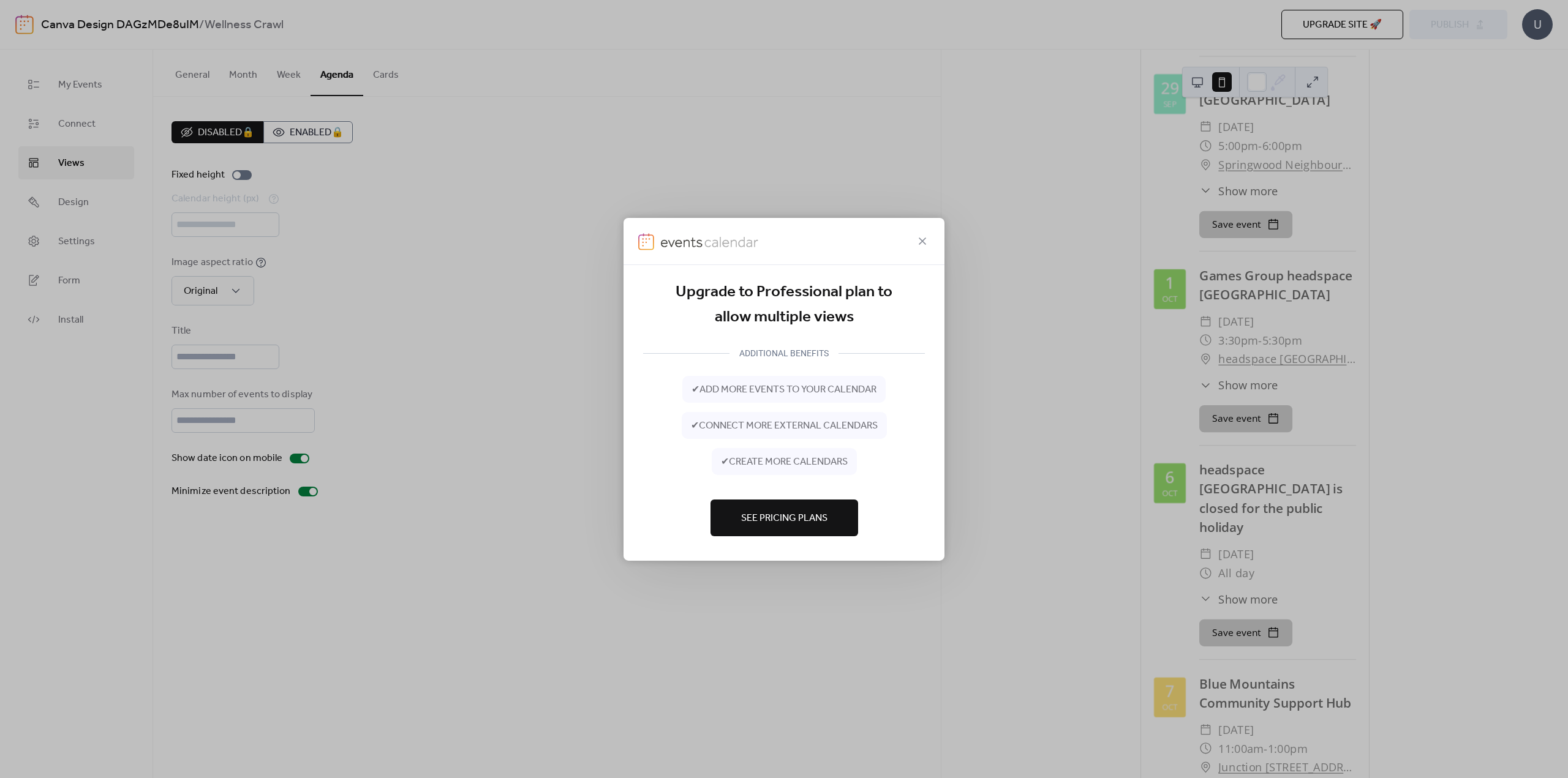
click at [765, 523] on span "See Pricing Plans" at bounding box center [784, 518] width 86 height 15
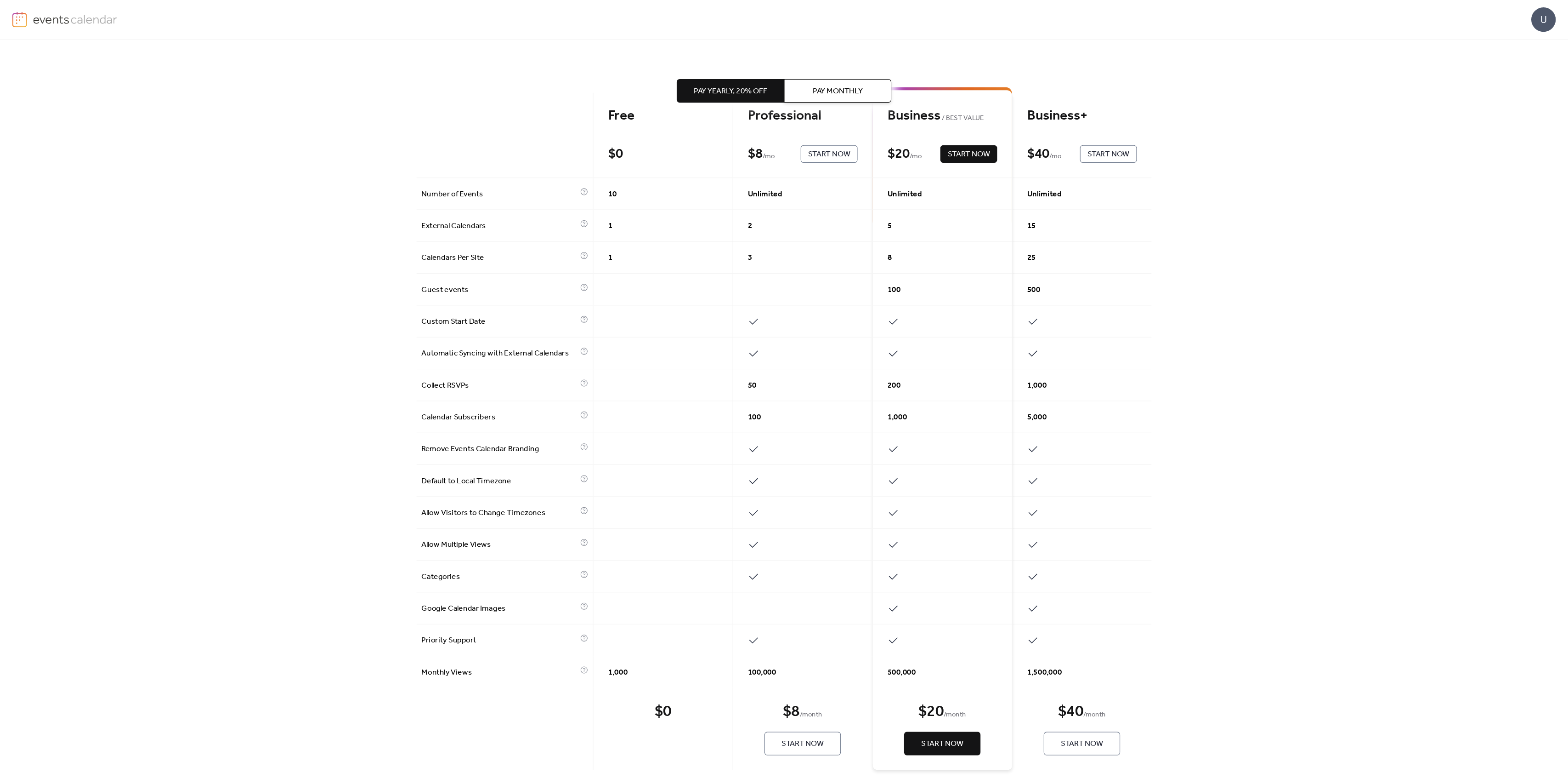
scroll to position [9, 0]
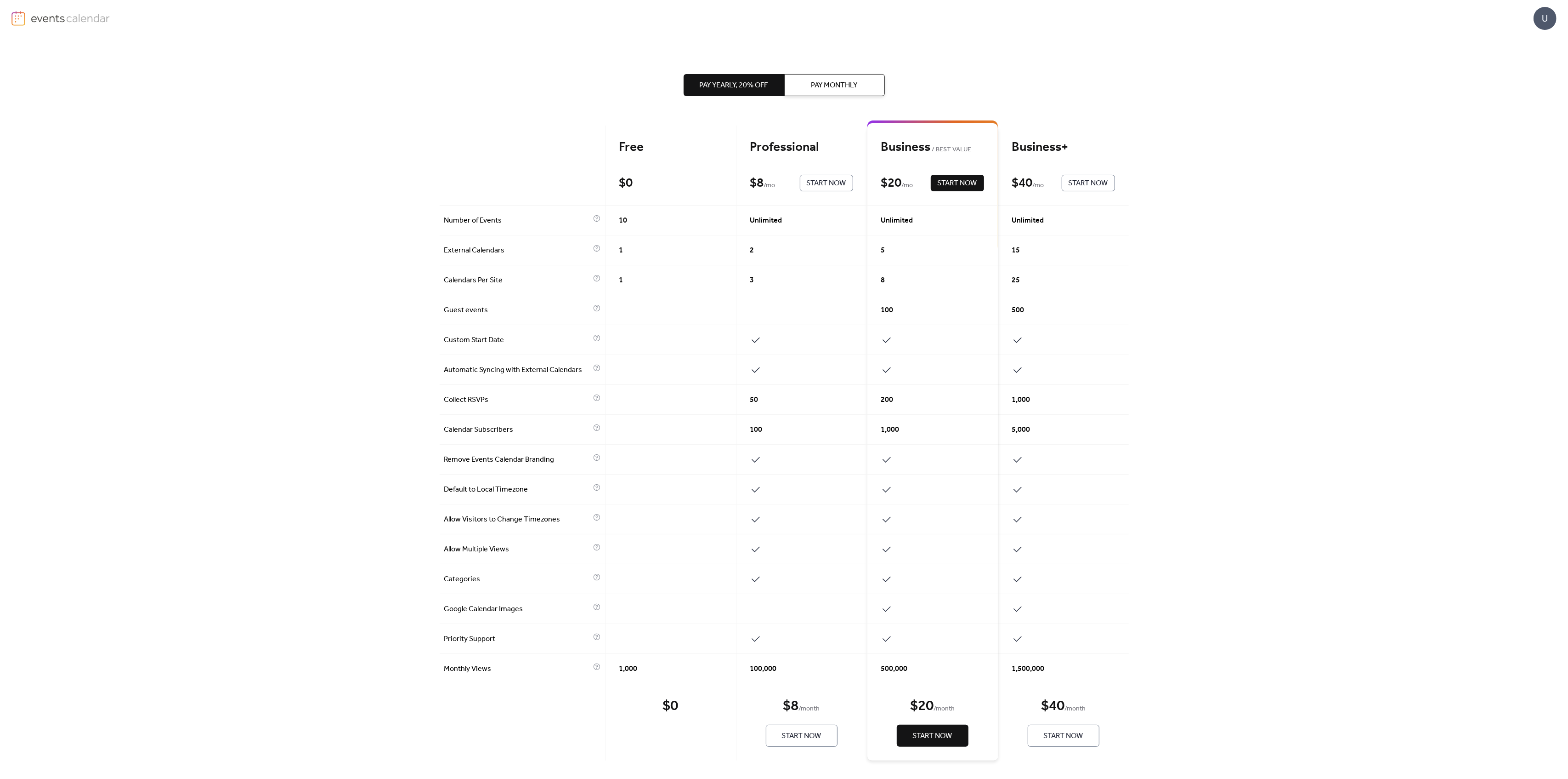
drag, startPoint x: 1175, startPoint y: 4, endPoint x: 1271, endPoint y: 289, distance: 300.7
click at [1175, 289] on div "Pay Yearly, 20% off Pay Monthly Free $ 0 Start Now Professional $ 8 / mo Start …" at bounding box center [784, 407] width 1568 height 741
click at [847, 88] on span "Pay Monthly" at bounding box center [835, 85] width 46 height 11
click at [704, 82] on span "Pay Yearly, 20% off" at bounding box center [734, 85] width 68 height 11
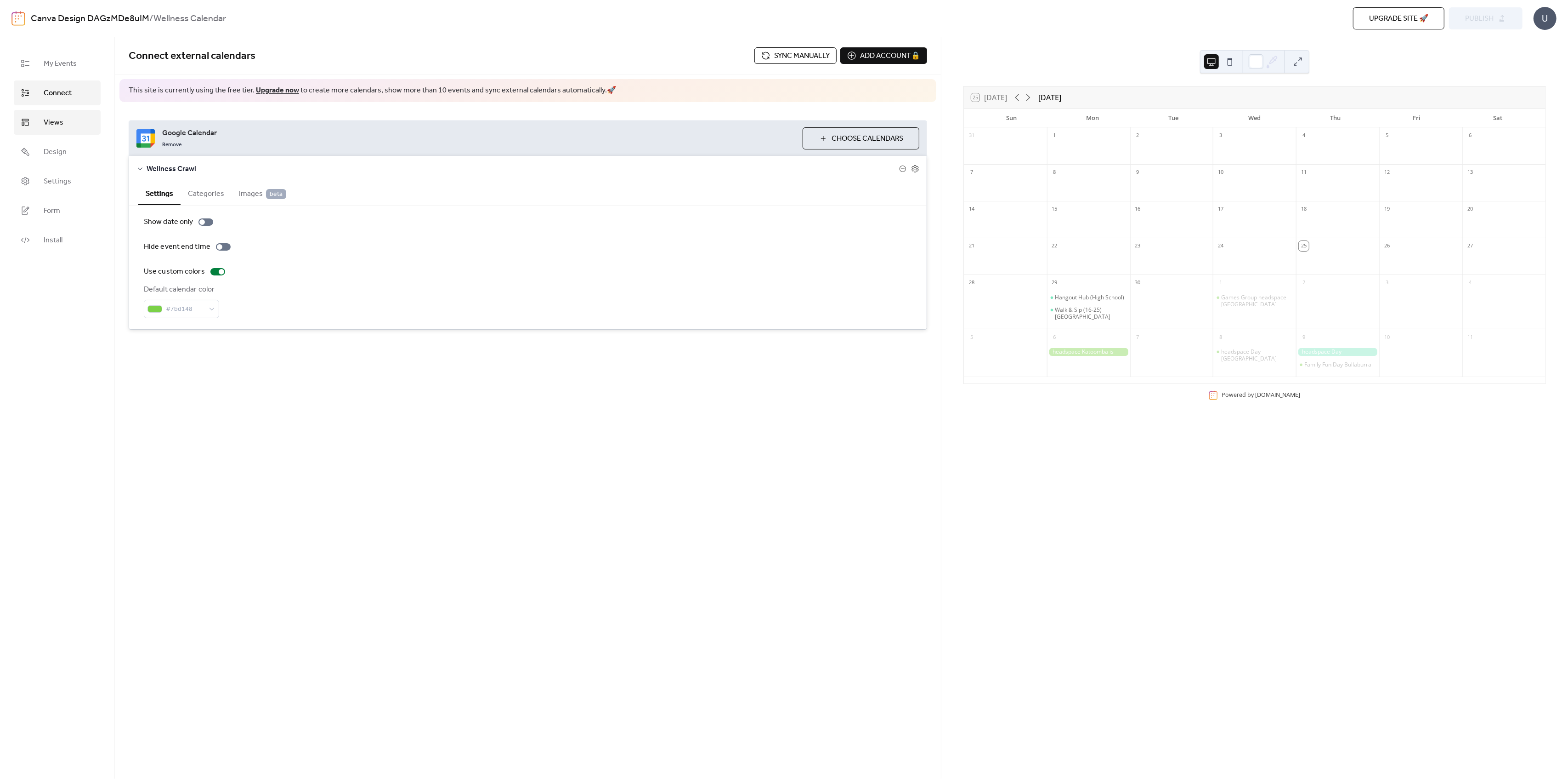
drag, startPoint x: 63, startPoint y: 125, endPoint x: 55, endPoint y: 119, distance: 10.0
click at [63, 125] on span "Views" at bounding box center [54, 122] width 19 height 11
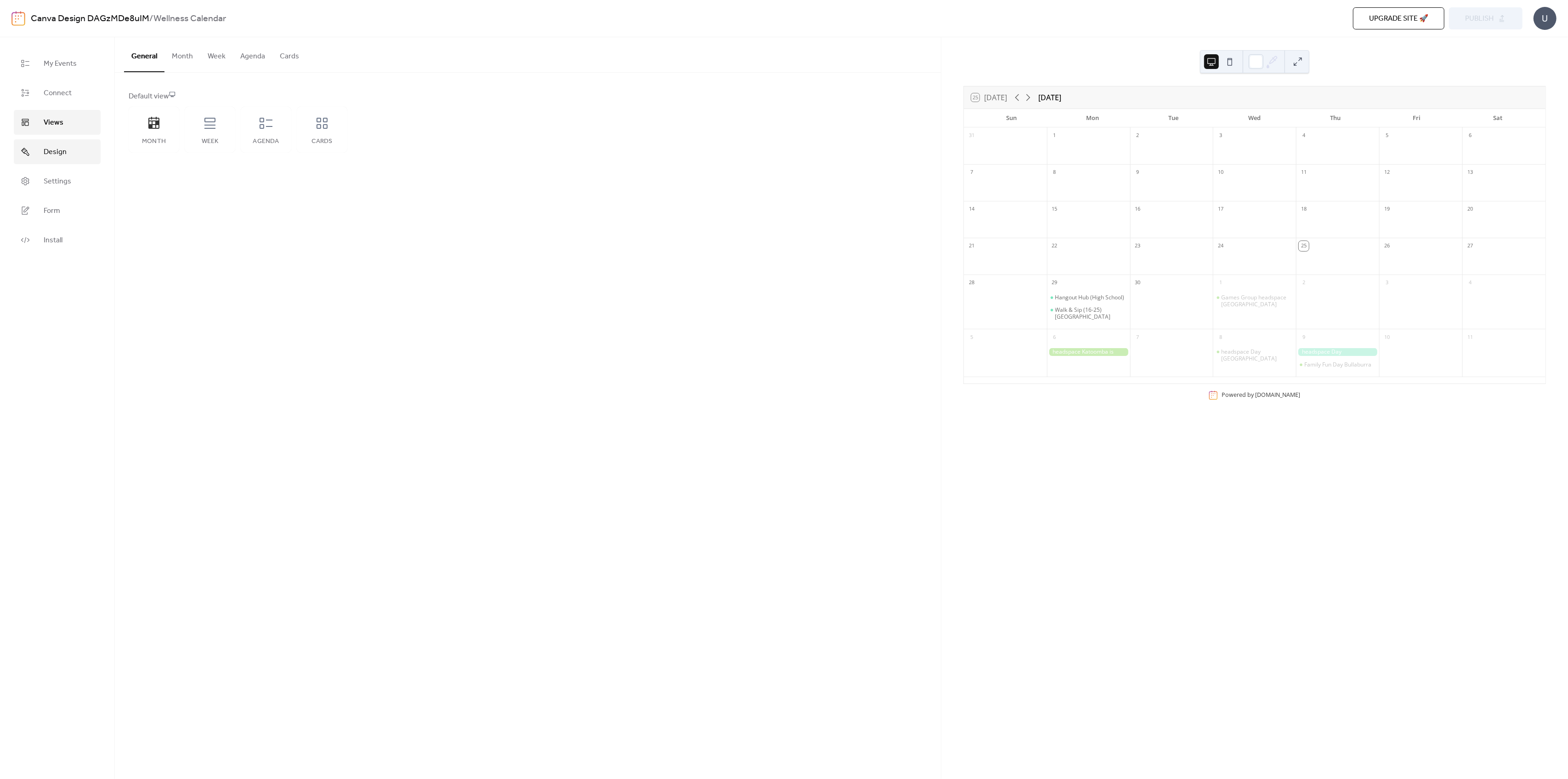
click at [47, 155] on span "Design" at bounding box center [55, 152] width 23 height 11
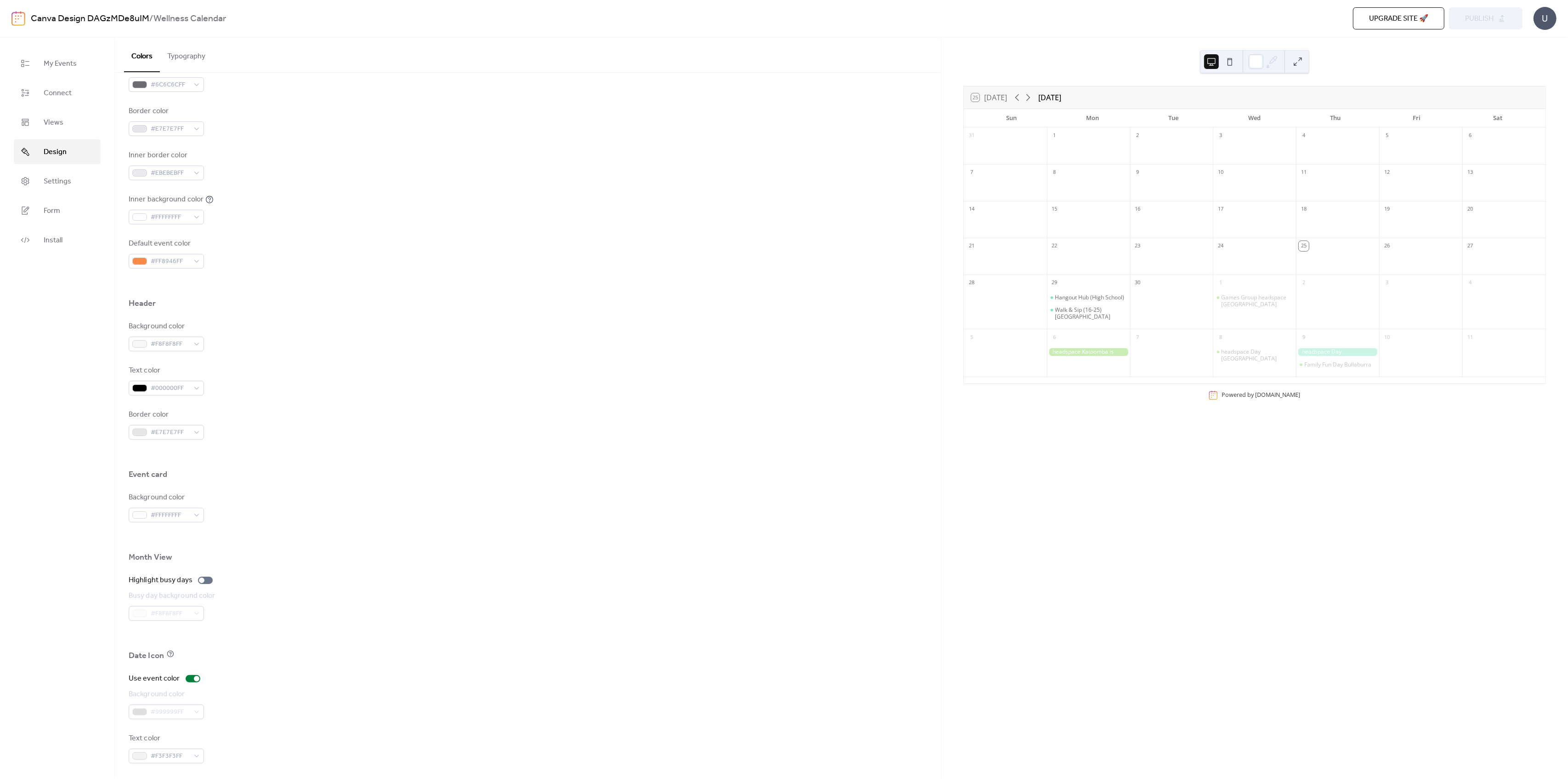
scroll to position [185, 0]
click at [207, 578] on div at bounding box center [205, 578] width 15 height 7
click at [184, 54] on button "Typography" at bounding box center [186, 54] width 53 height 34
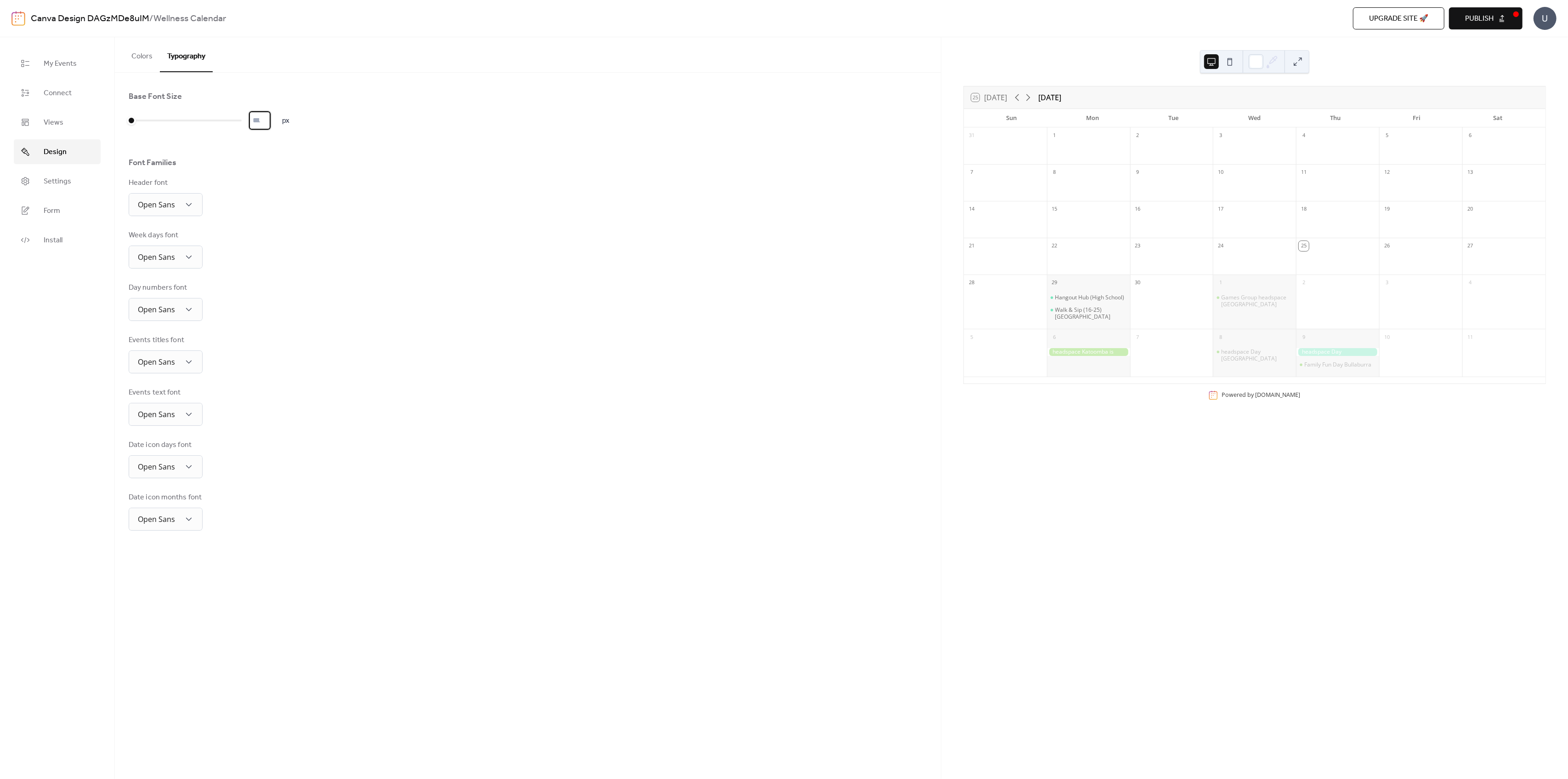
drag, startPoint x: 259, startPoint y: 119, endPoint x: 247, endPoint y: 118, distance: 12.0
click at [247, 118] on div "* px" at bounding box center [209, 121] width 161 height 18
type input "**"
click at [250, 227] on div "Base Font Size ** px Font Families Header font Open Sans Week days font Open Sa…" at bounding box center [528, 311] width 799 height 440
click at [1232, 58] on button at bounding box center [1230, 62] width 15 height 15
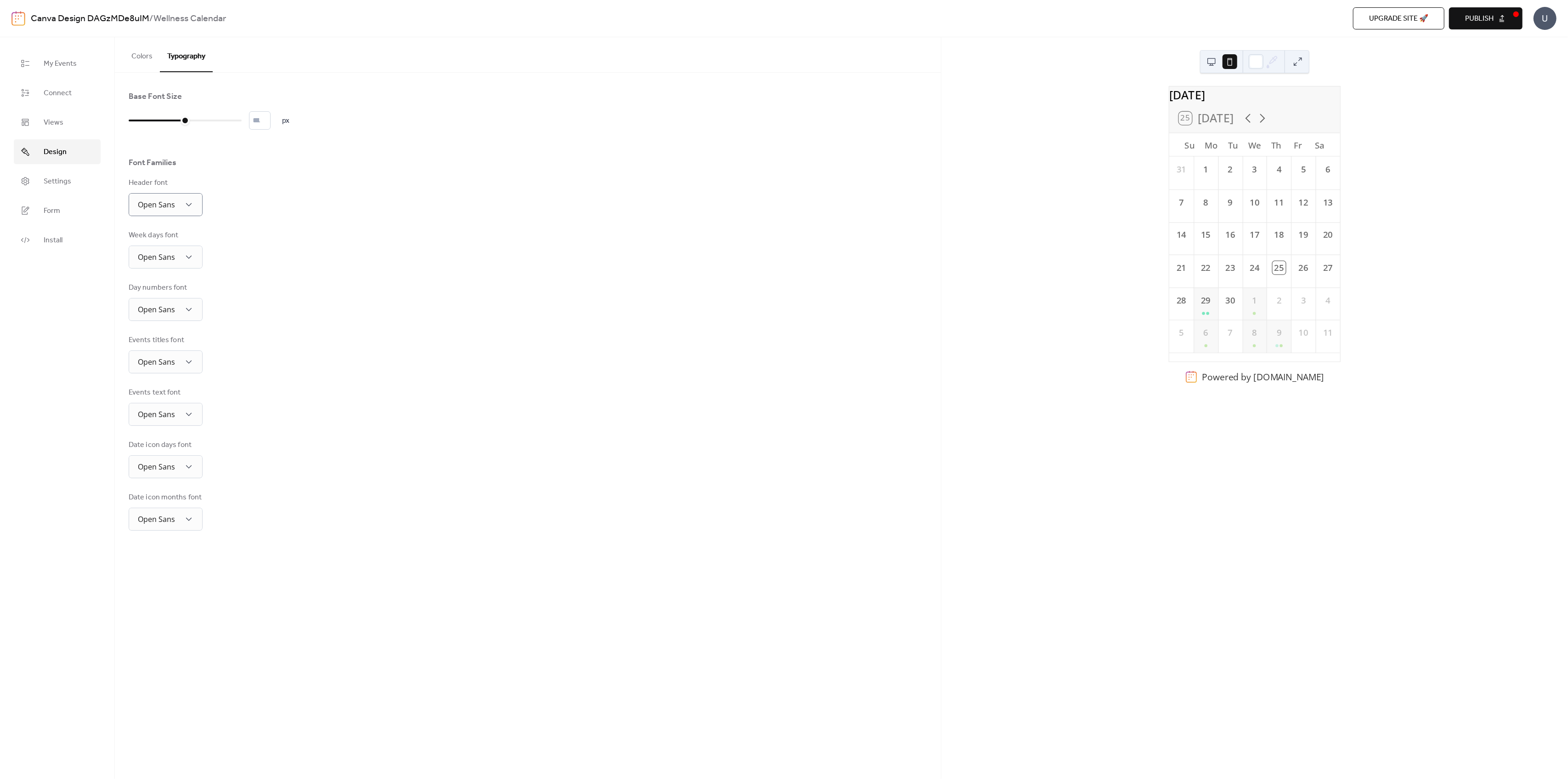
click at [1204, 63] on button at bounding box center [1211, 62] width 15 height 15
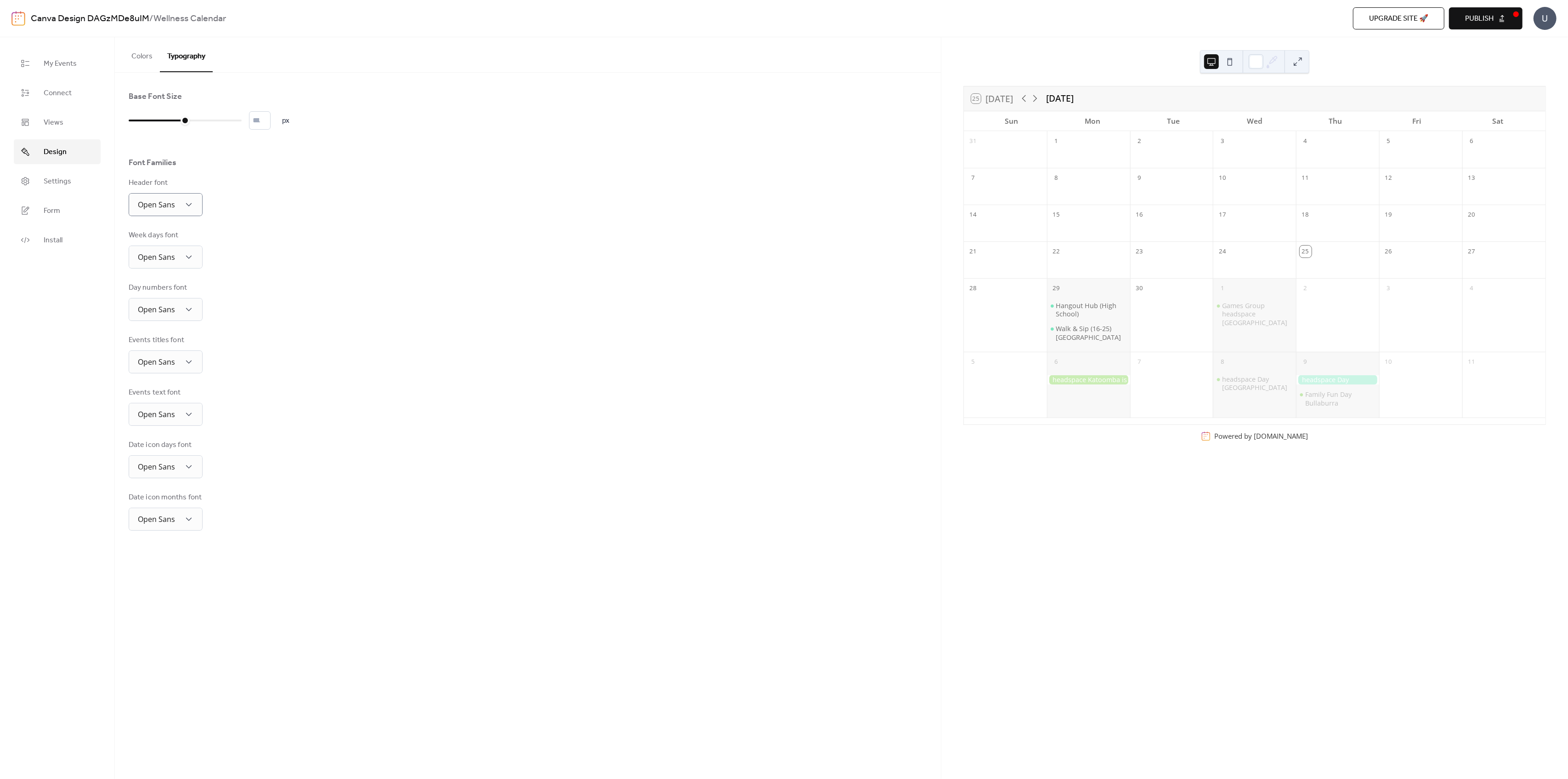
click at [1491, 15] on span "Publish" at bounding box center [1479, 19] width 29 height 11
click at [55, 183] on span "Settings" at bounding box center [57, 182] width 27 height 11
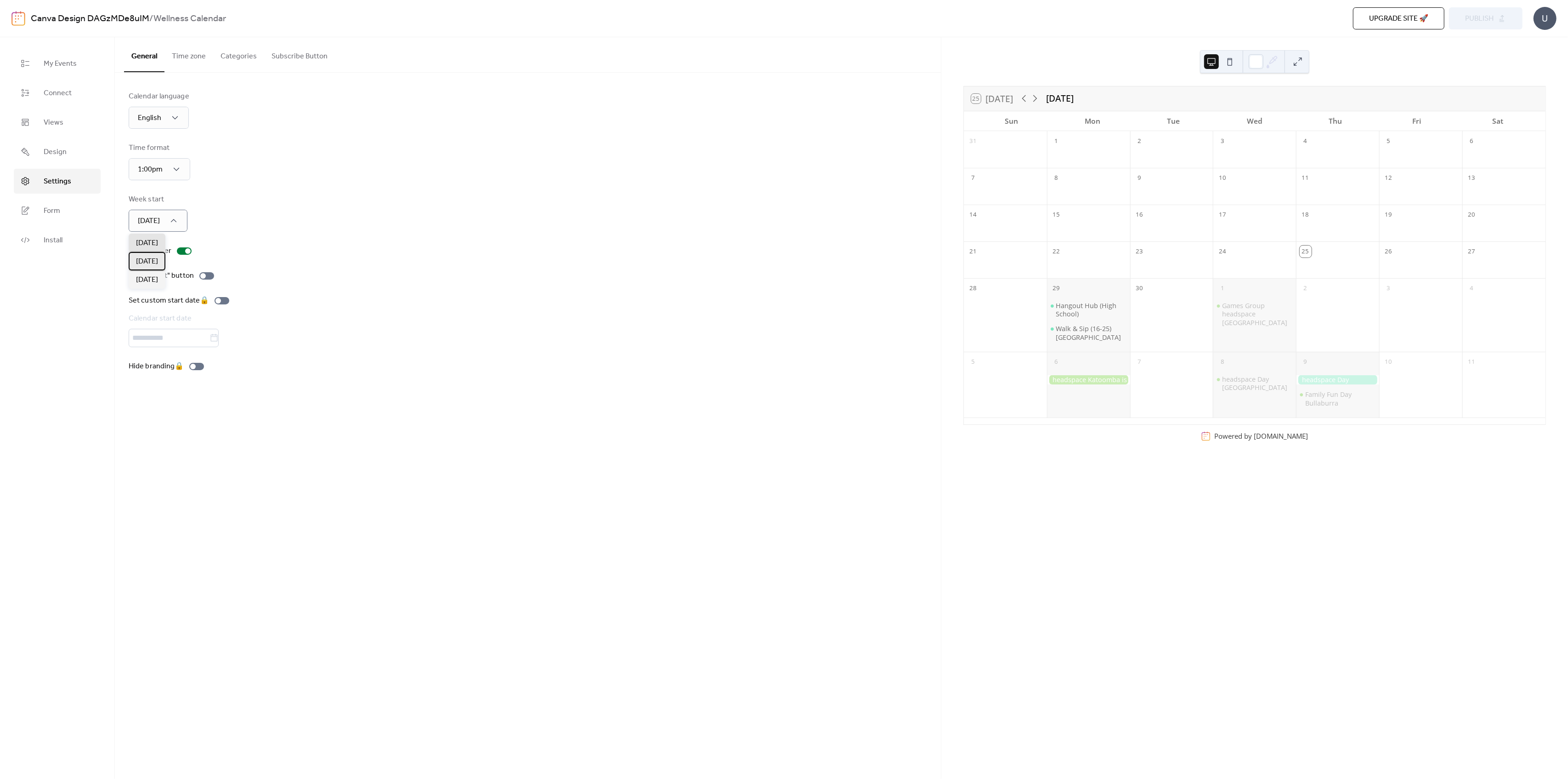
click at [148, 262] on span "[DATE]" at bounding box center [147, 261] width 22 height 11
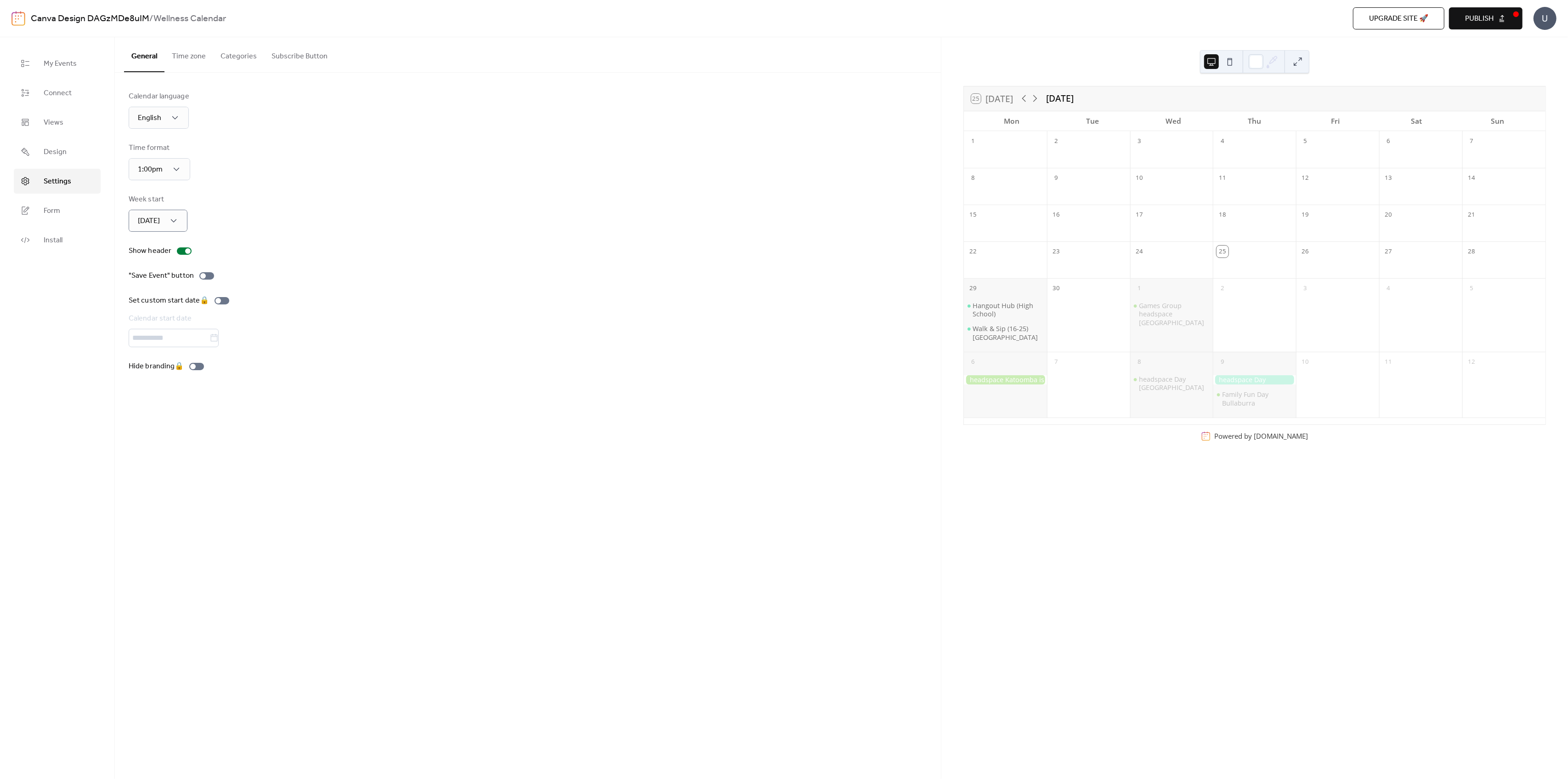
click at [1485, 16] on span "Publish" at bounding box center [1479, 19] width 29 height 11
click at [46, 118] on span "Views" at bounding box center [54, 122] width 19 height 11
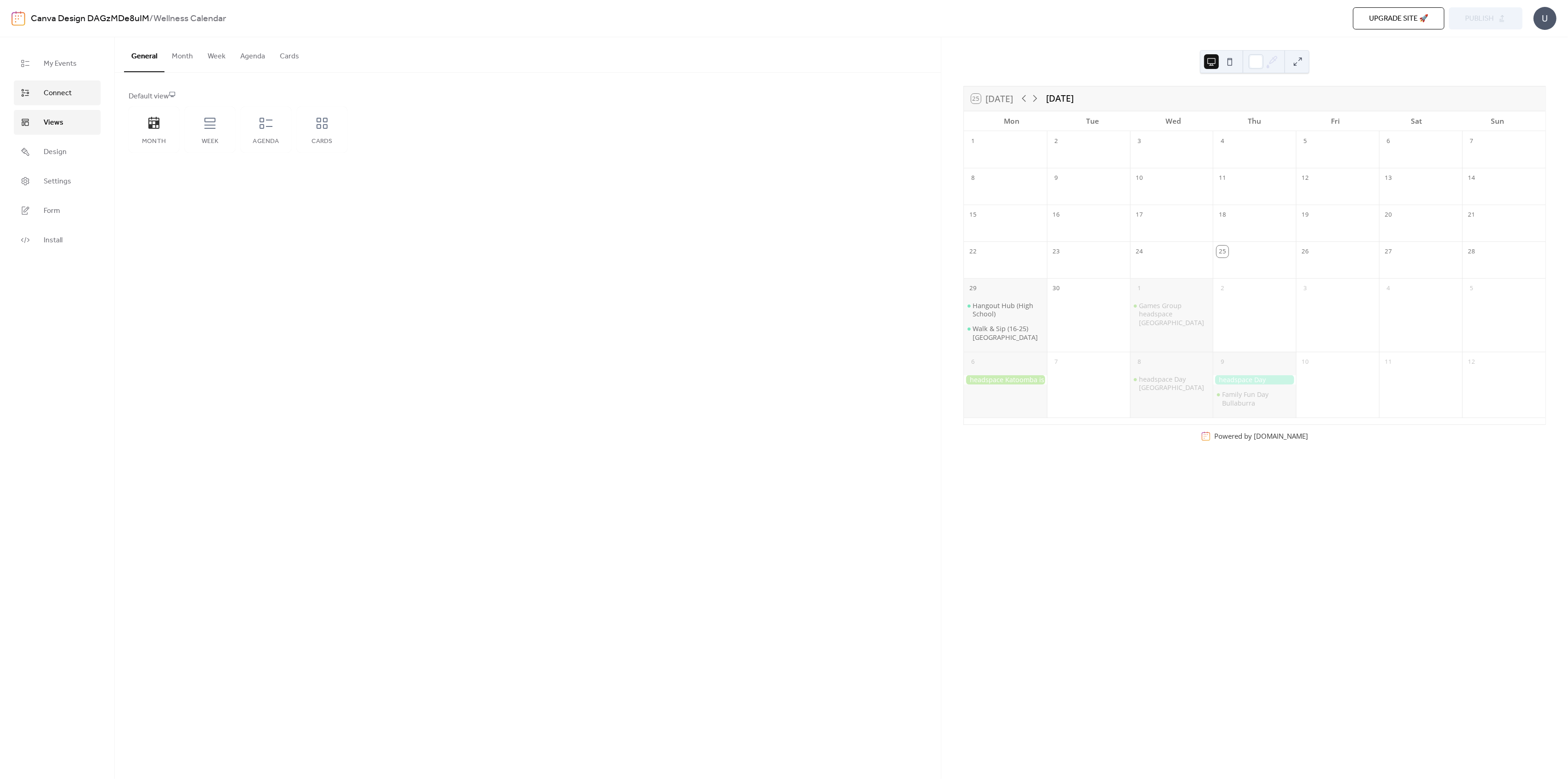
click at [50, 83] on link "Connect" at bounding box center [57, 93] width 87 height 25
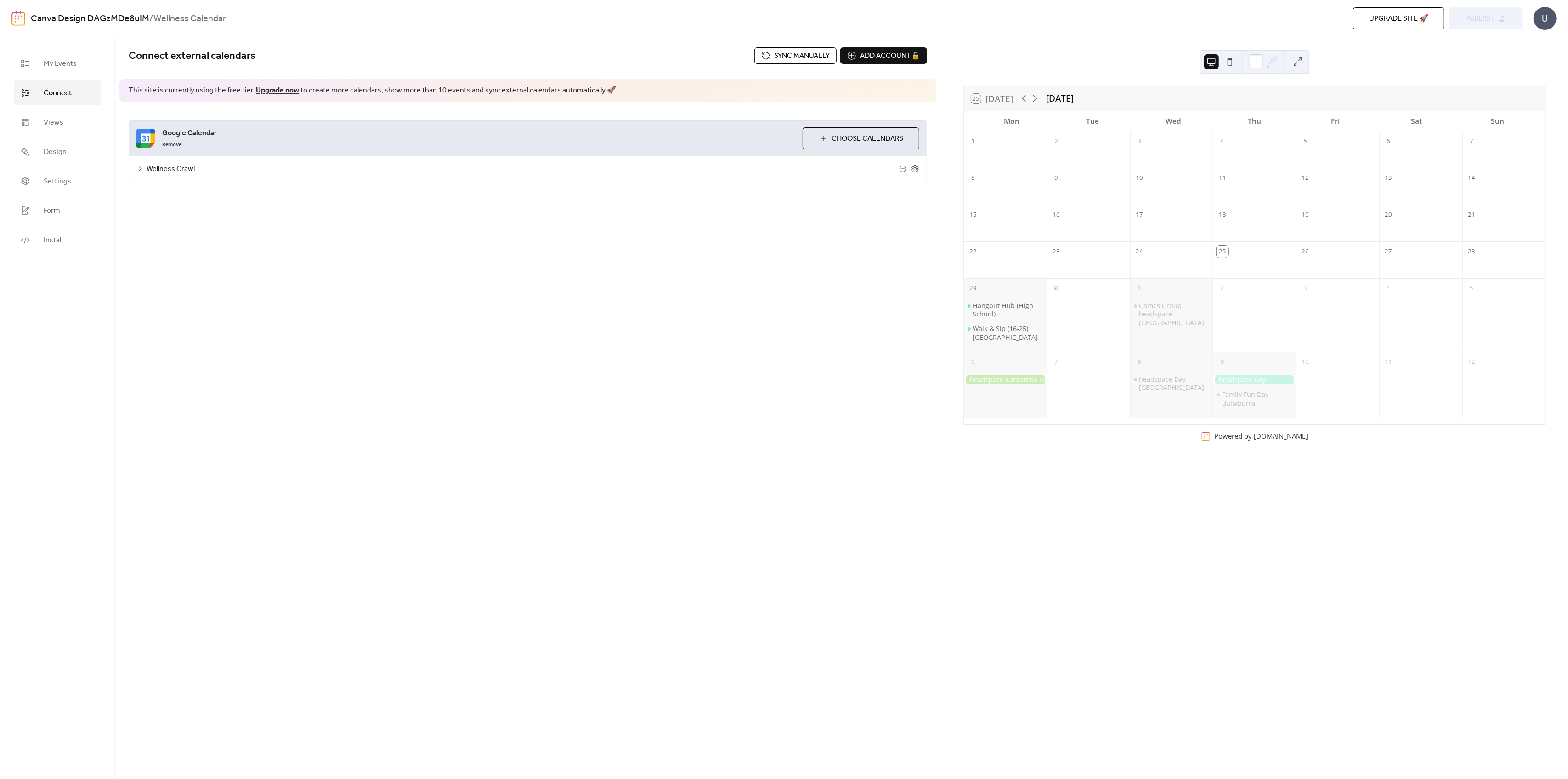
click at [810, 57] on span "Sync manually" at bounding box center [802, 56] width 55 height 11
click at [45, 249] on link "Install" at bounding box center [57, 240] width 87 height 25
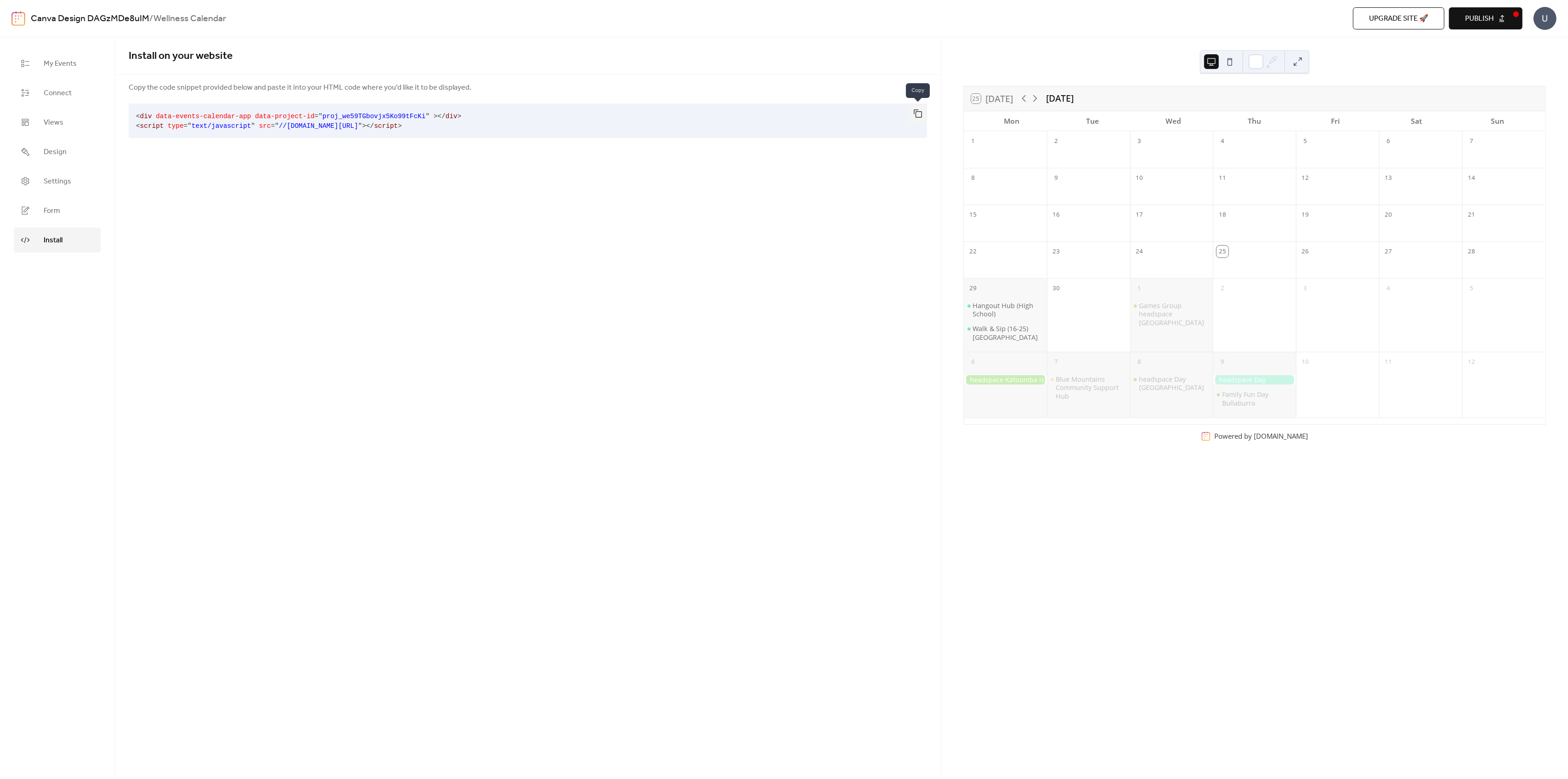
click at [921, 115] on button "button" at bounding box center [918, 113] width 18 height 20
